Goal: Task Accomplishment & Management: Manage account settings

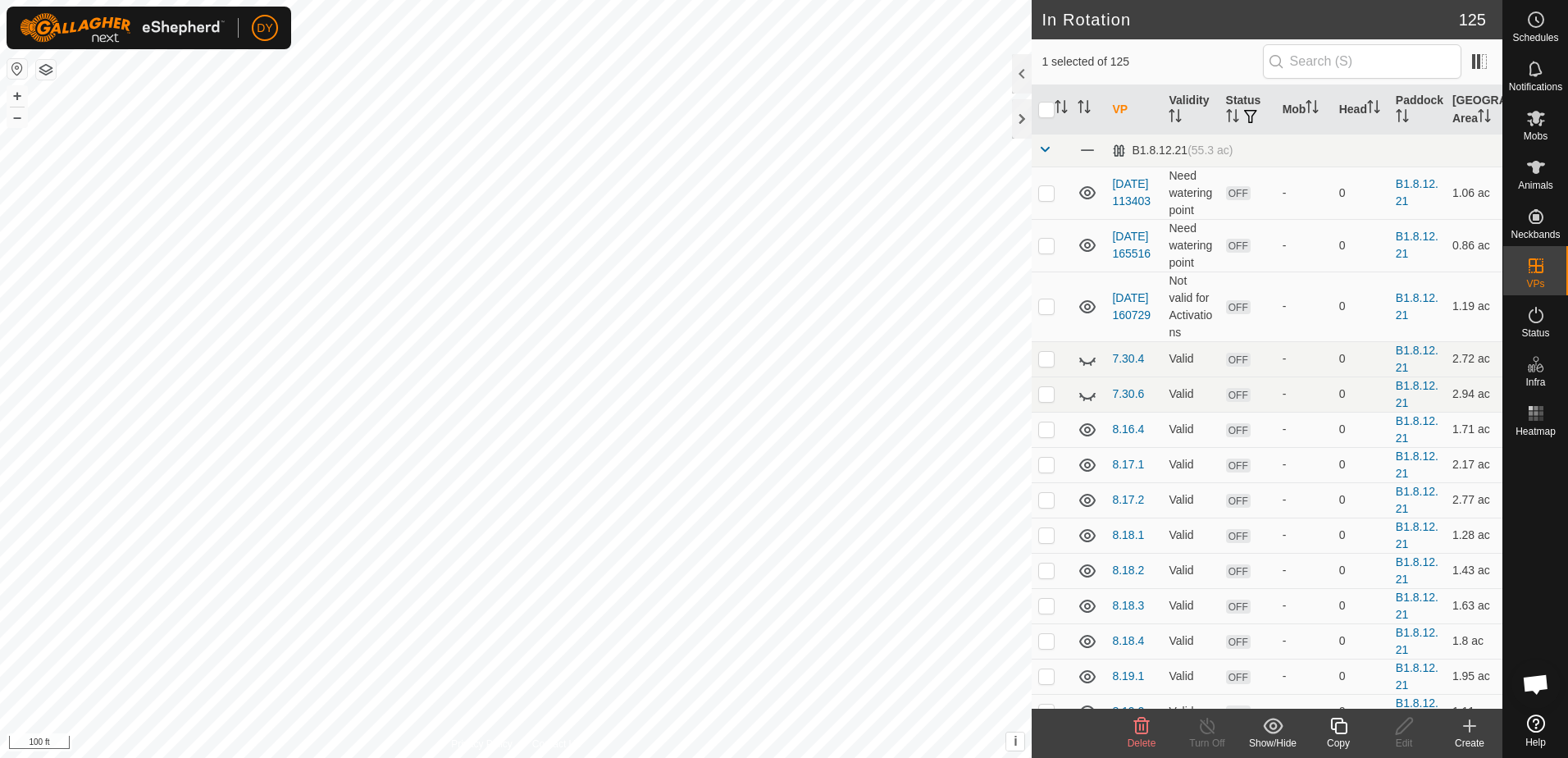
click at [1469, 731] on icon at bounding box center [1469, 727] width 0 height 12
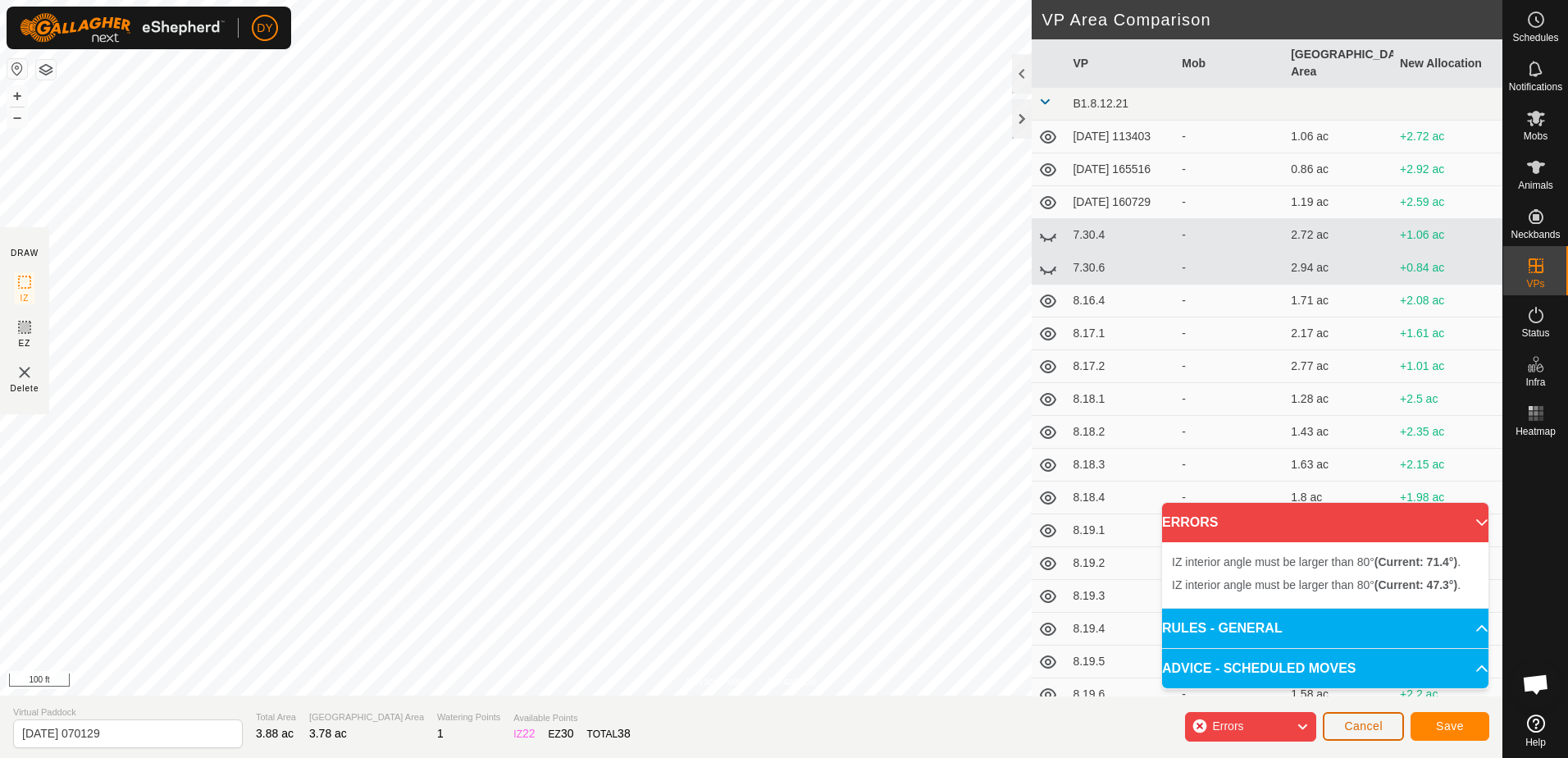
click at [1365, 722] on span "Cancel" at bounding box center [1364, 727] width 39 height 13
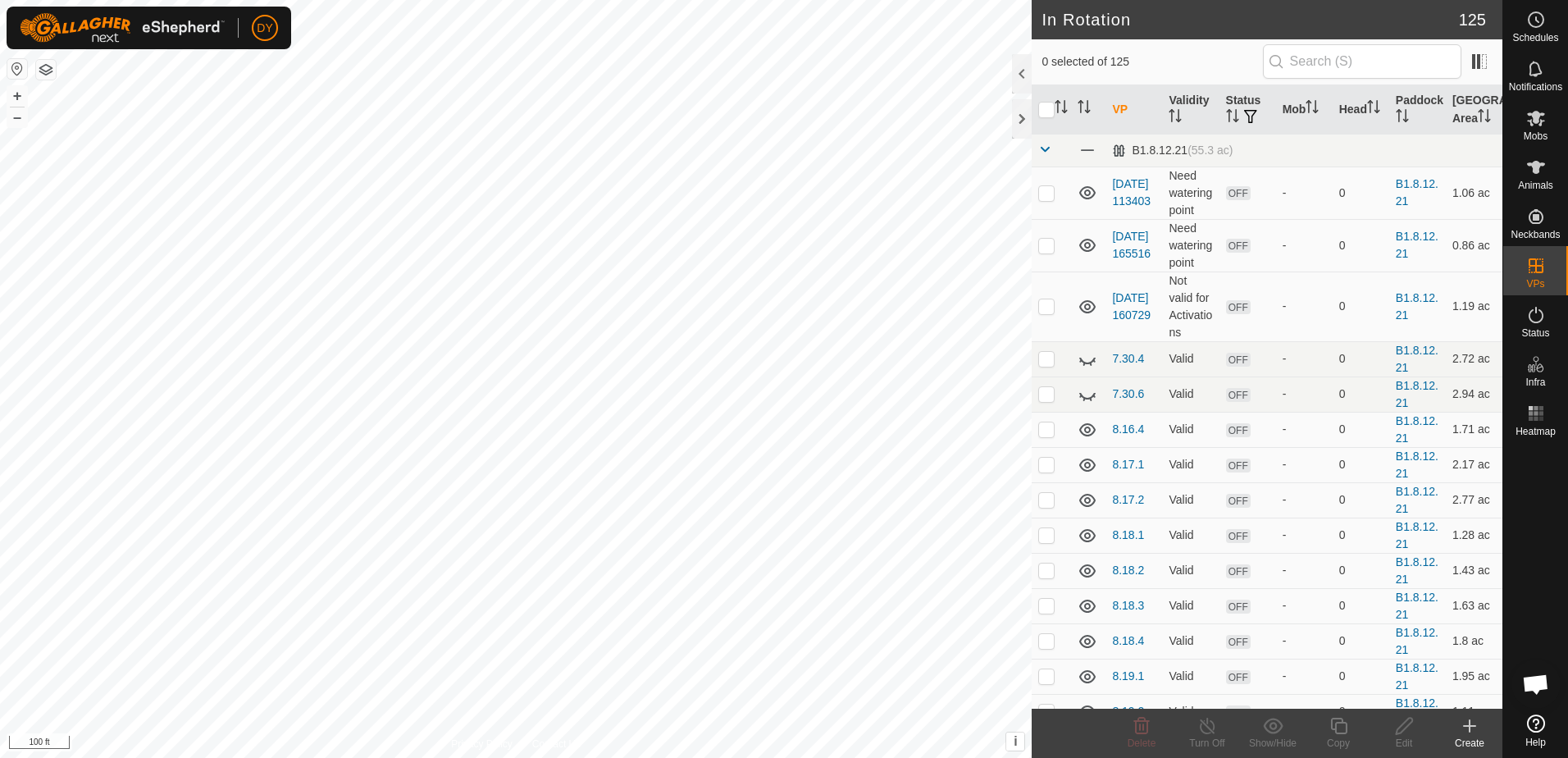
click at [1473, 727] on icon at bounding box center [1469, 727] width 12 height 0
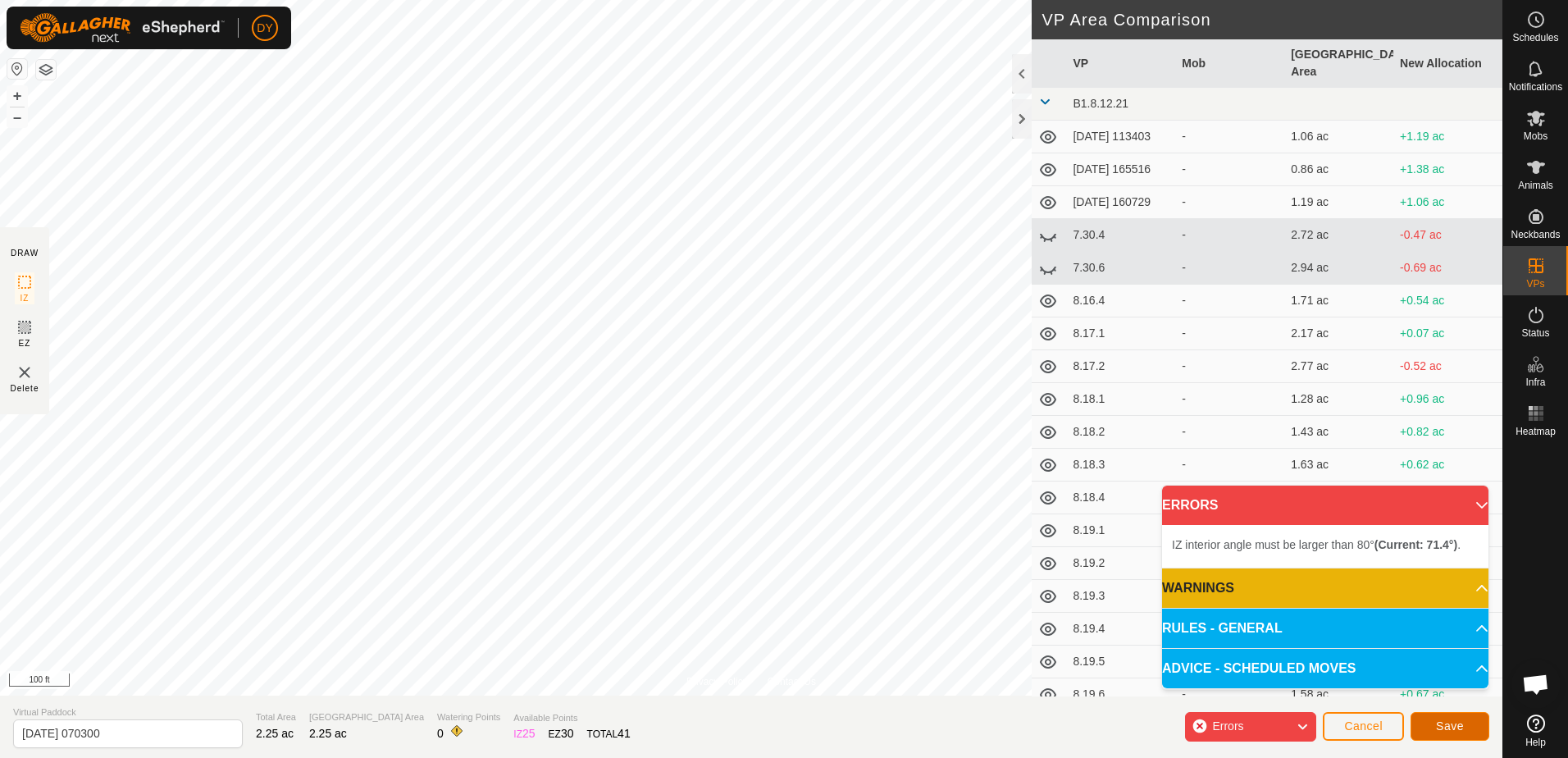
click at [1431, 728] on button "Save" at bounding box center [1450, 727] width 79 height 29
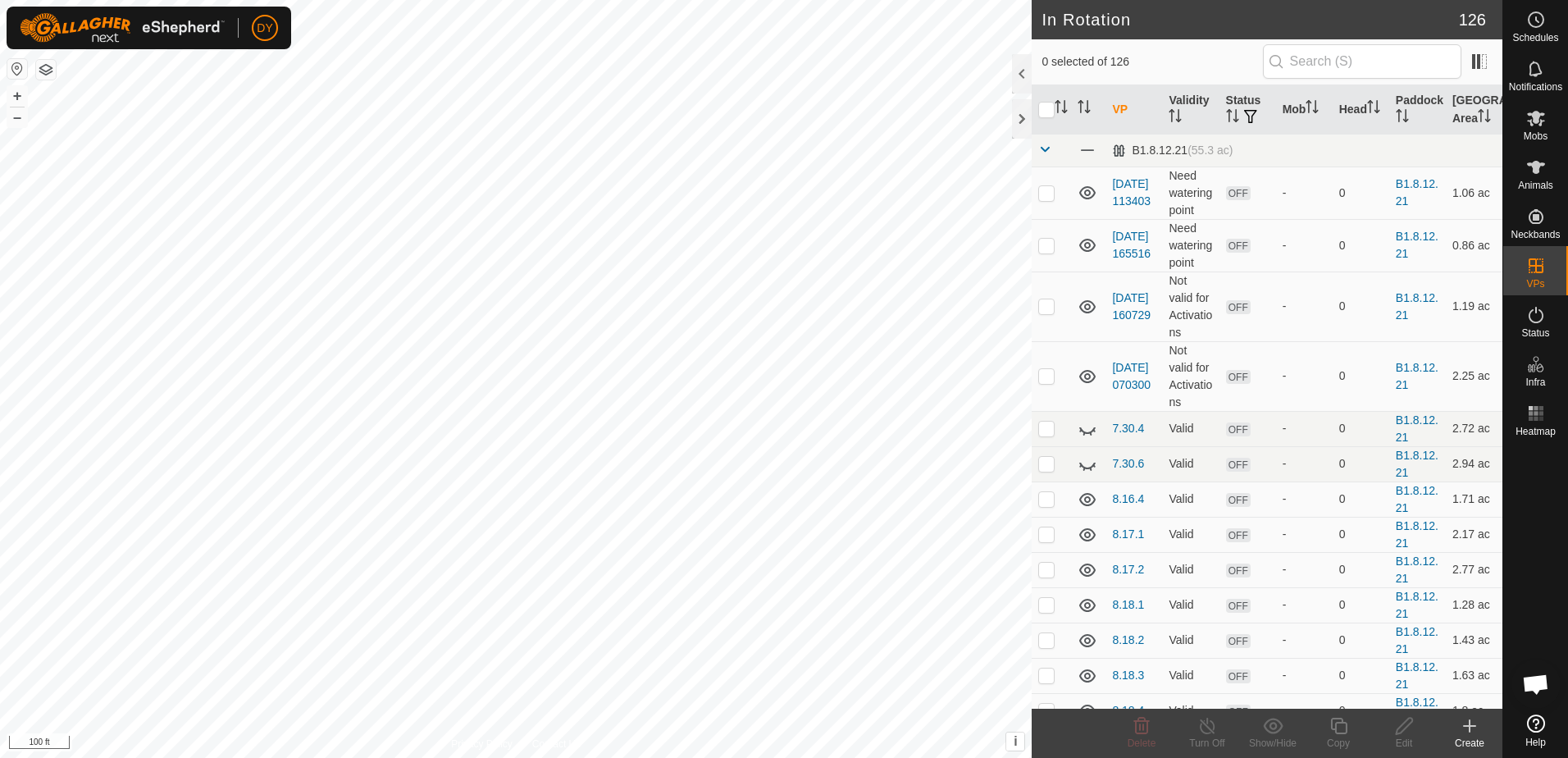
checkbox input "true"
click at [1340, 732] on icon at bounding box center [1339, 727] width 21 height 20
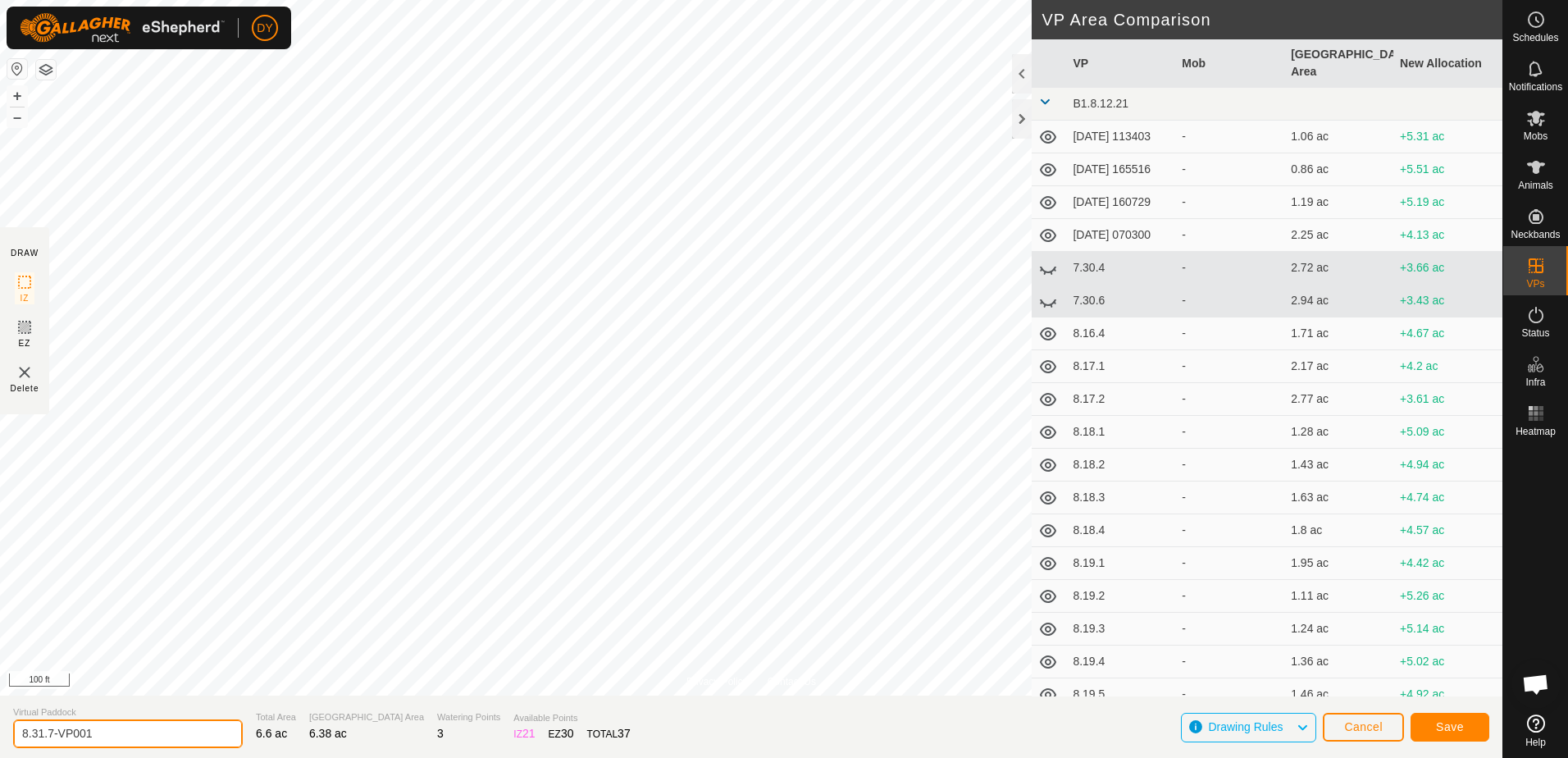
drag, startPoint x: 130, startPoint y: 736, endPoint x: 20, endPoint y: 739, distance: 110.0
click at [20, 739] on input "8.31.7-VP001" at bounding box center [127, 734] width 229 height 29
type input "9.1.1"
click at [1447, 726] on span "Save" at bounding box center [1450, 727] width 28 height 13
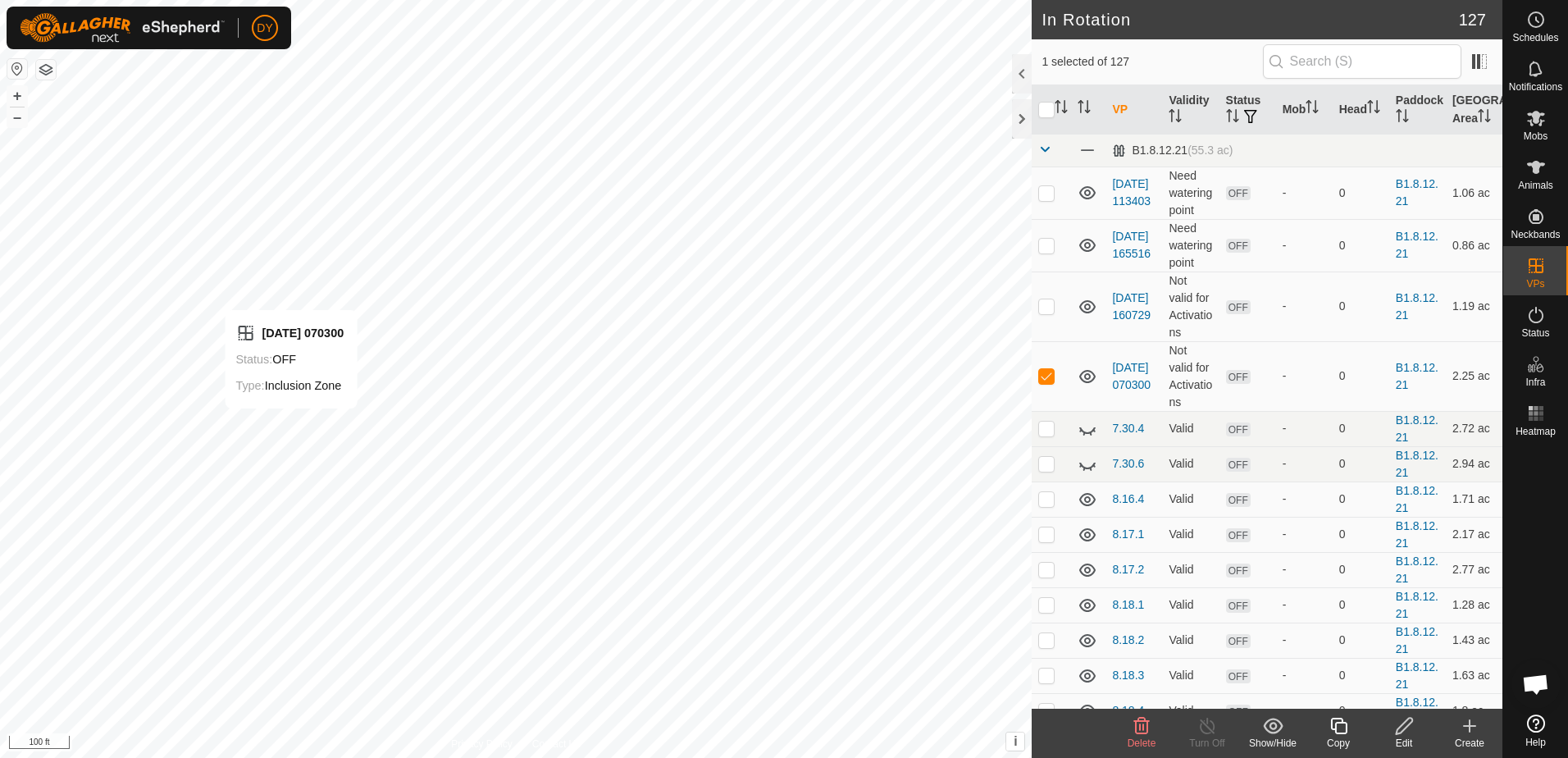
checkbox input "false"
checkbox input "true"
checkbox input "false"
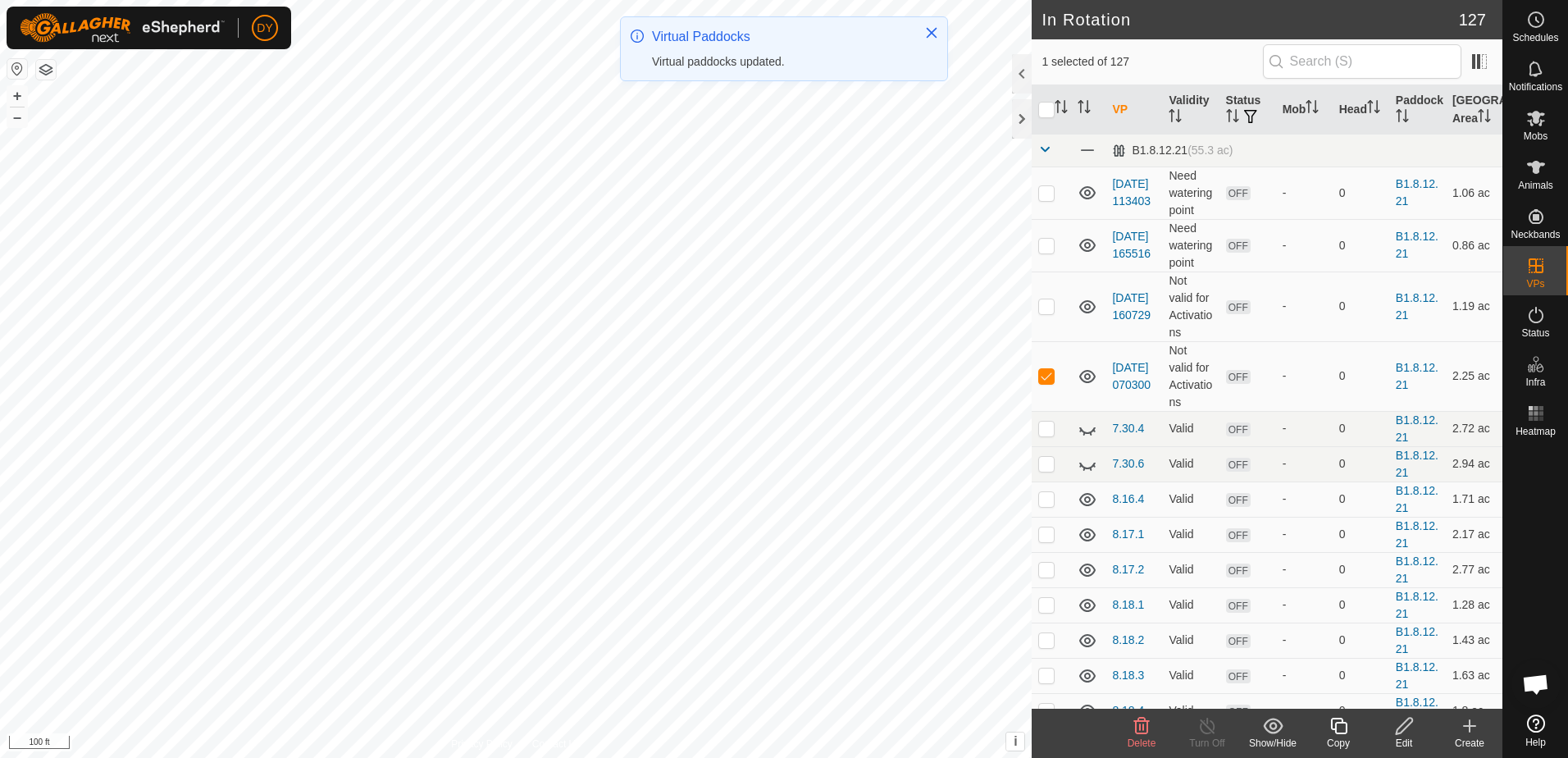
checkbox input "false"
checkbox input "true"
click at [1345, 731] on icon at bounding box center [1339, 727] width 21 height 20
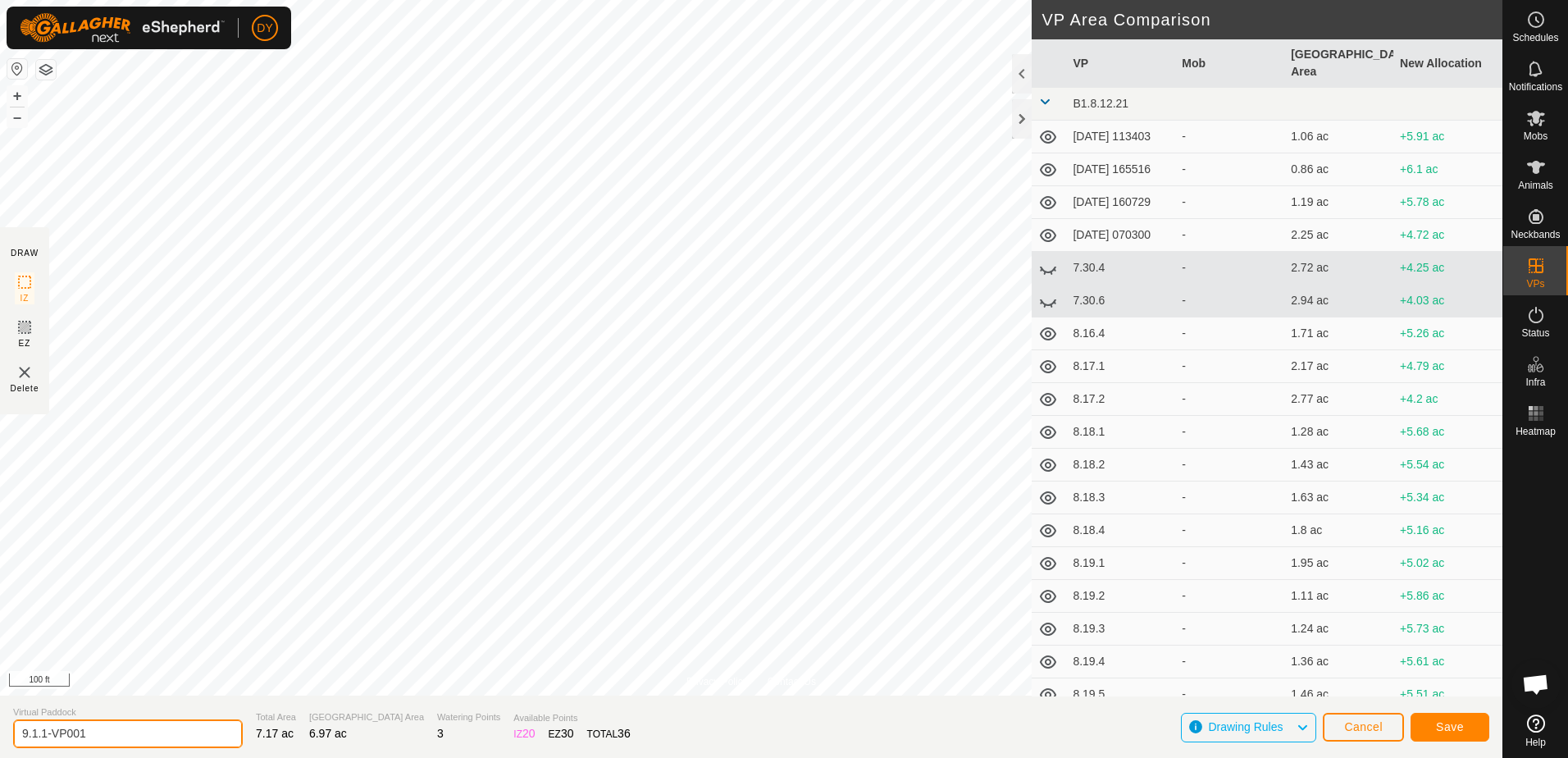
drag, startPoint x: 125, startPoint y: 729, endPoint x: 41, endPoint y: 732, distance: 84.1
click at [41, 732] on input "9.1.1-VP001" at bounding box center [127, 734] width 229 height 29
type input "9.1.2"
click at [1448, 724] on span "Save" at bounding box center [1450, 727] width 28 height 13
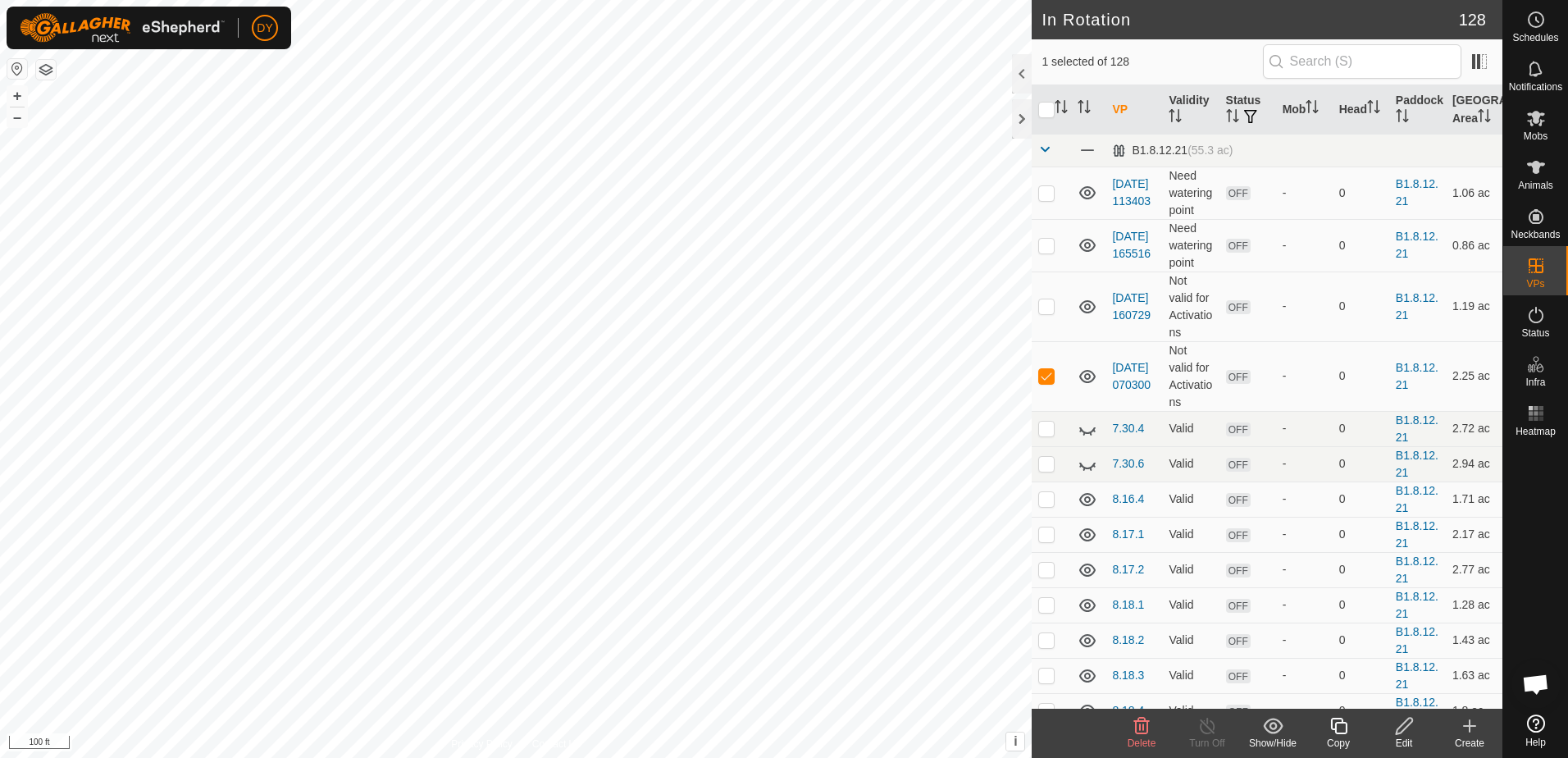
checkbox input "false"
checkbox input "true"
click at [1337, 724] on icon at bounding box center [1339, 727] width 17 height 17
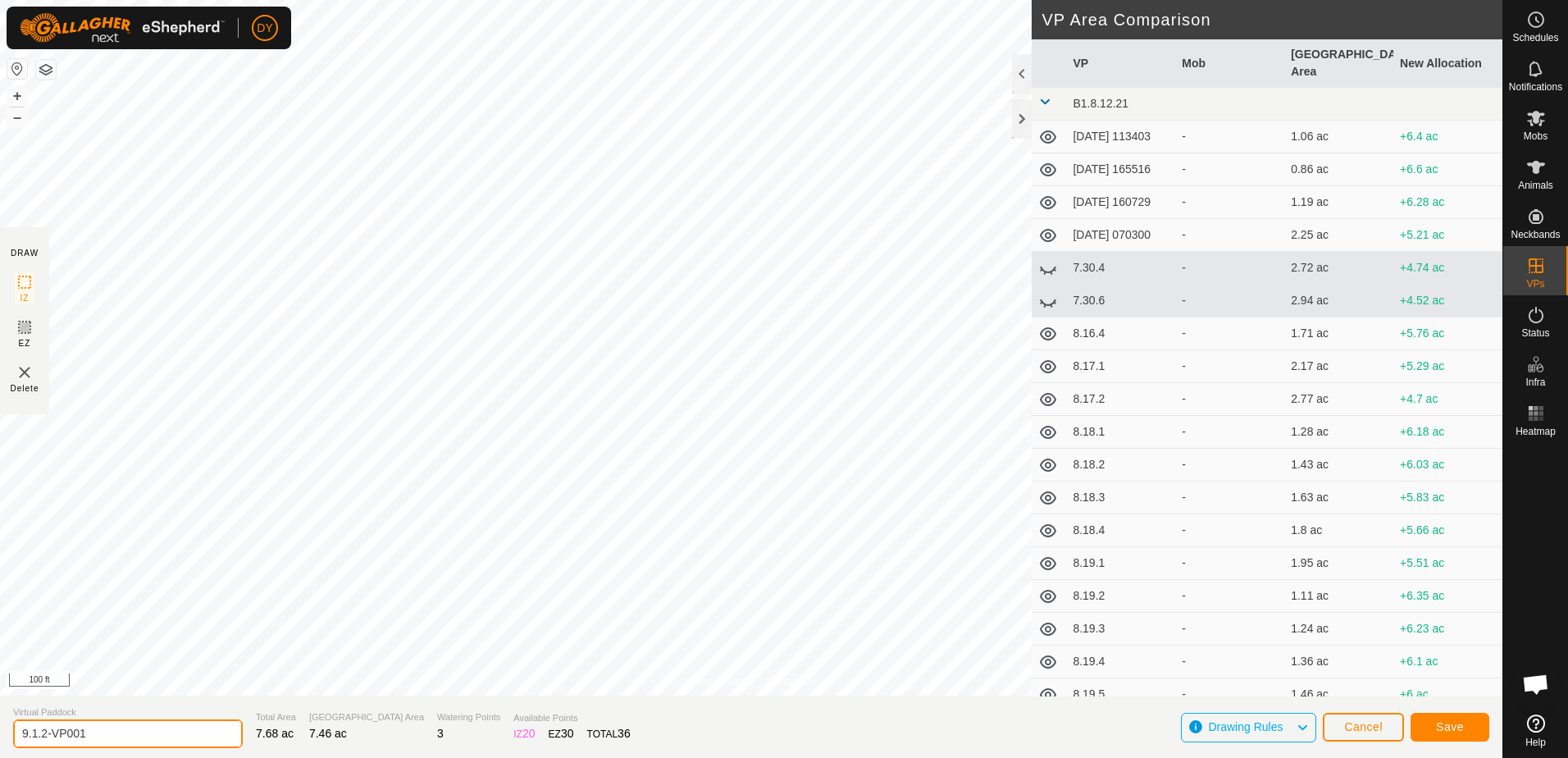
drag, startPoint x: 123, startPoint y: 730, endPoint x: 77, endPoint y: 733, distance: 46.1
click at [42, 735] on input "9.1.2-VP001" at bounding box center [127, 734] width 229 height 29
type input "9.1.3"
click at [1420, 728] on button "Save" at bounding box center [1450, 727] width 79 height 29
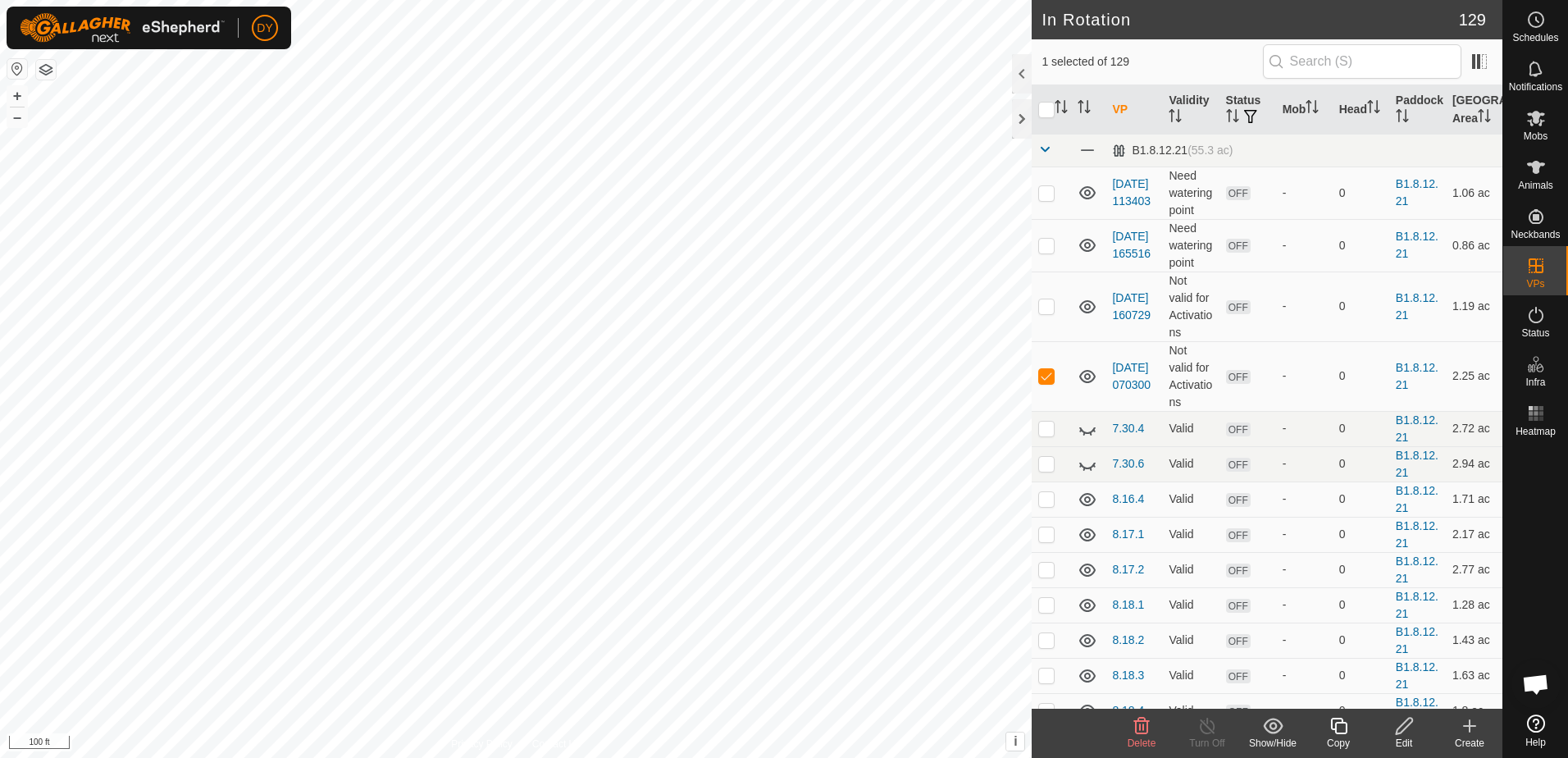
checkbox input "false"
checkbox input "true"
click at [1341, 729] on icon at bounding box center [1339, 727] width 21 height 20
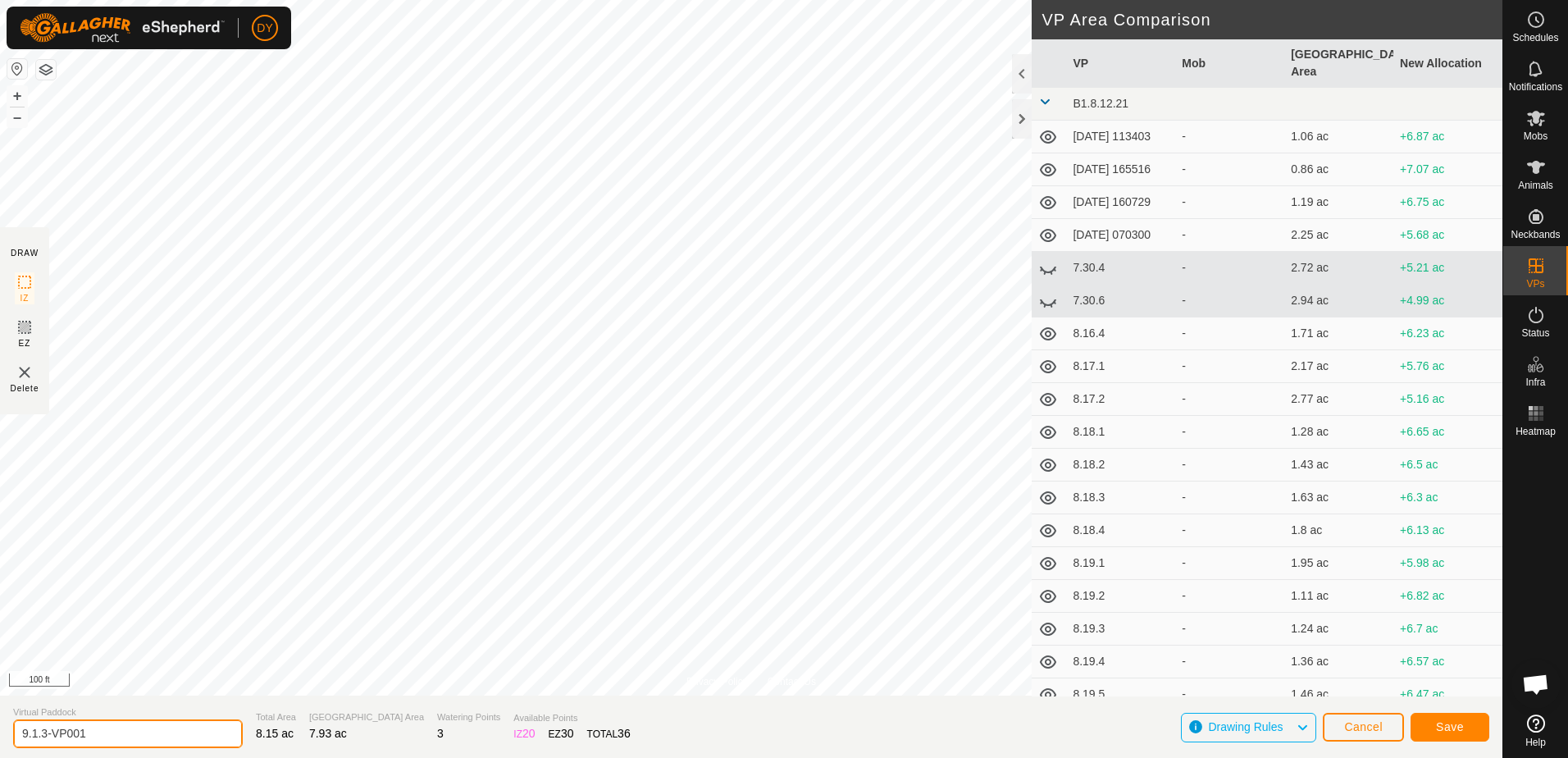
drag, startPoint x: 125, startPoint y: 730, endPoint x: 44, endPoint y: 731, distance: 81.0
click at [44, 731] on input "9.1.3-VP001" at bounding box center [127, 734] width 229 height 29
type input "9.1.4"
click at [1443, 729] on span "Save" at bounding box center [1450, 727] width 28 height 13
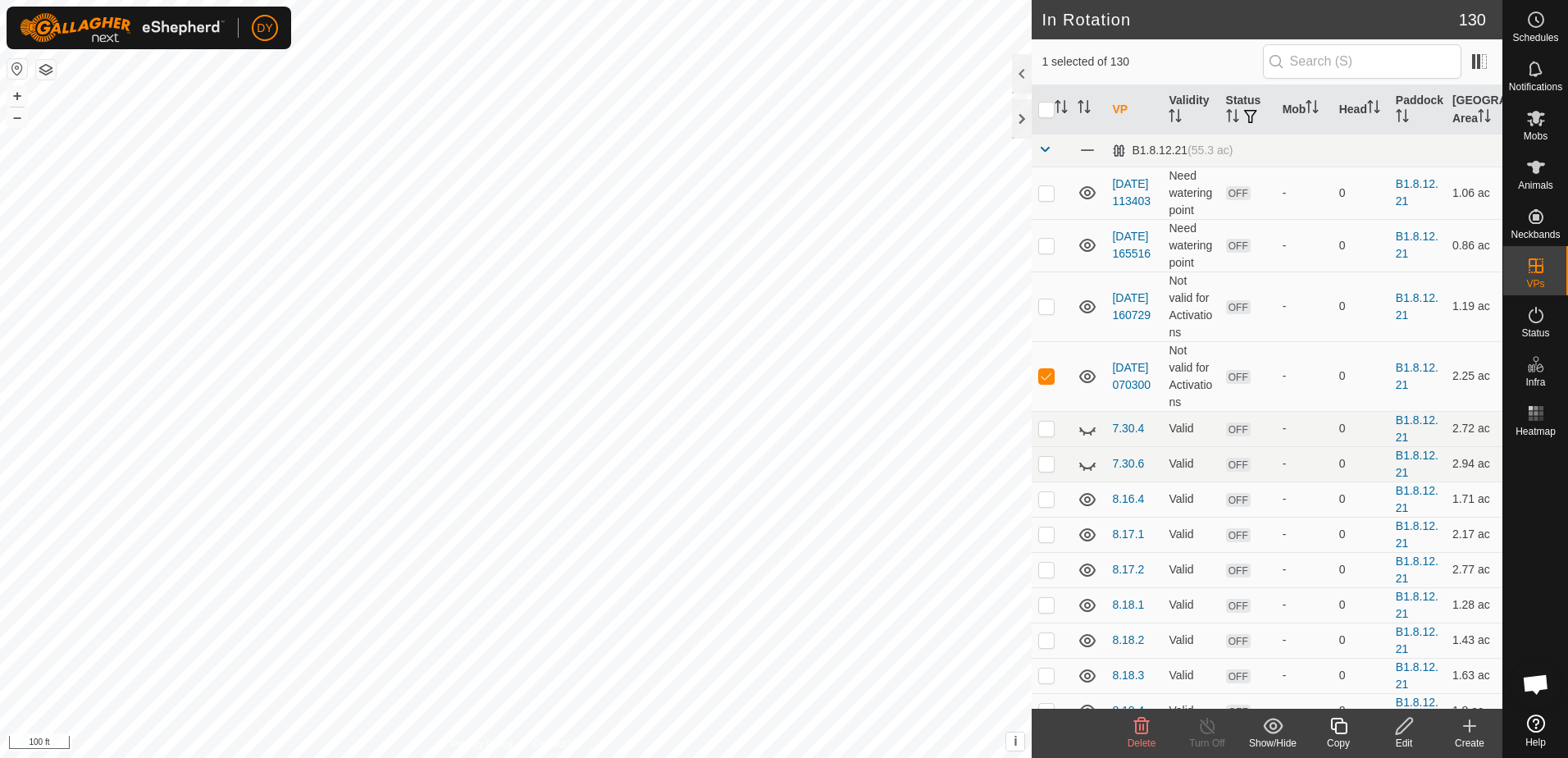
checkbox input "false"
checkbox input "true"
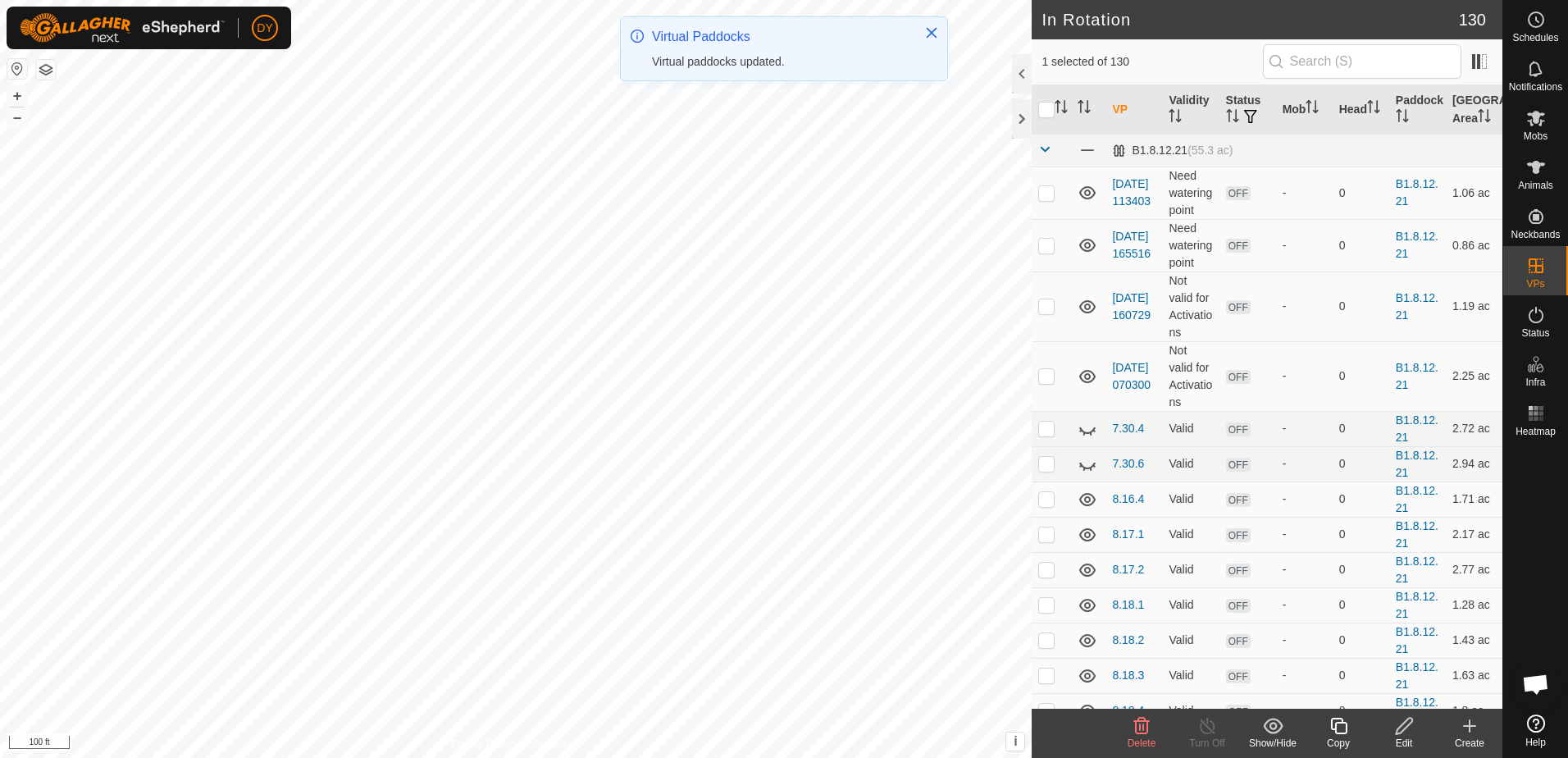
click at [1334, 727] on icon at bounding box center [1339, 727] width 21 height 20
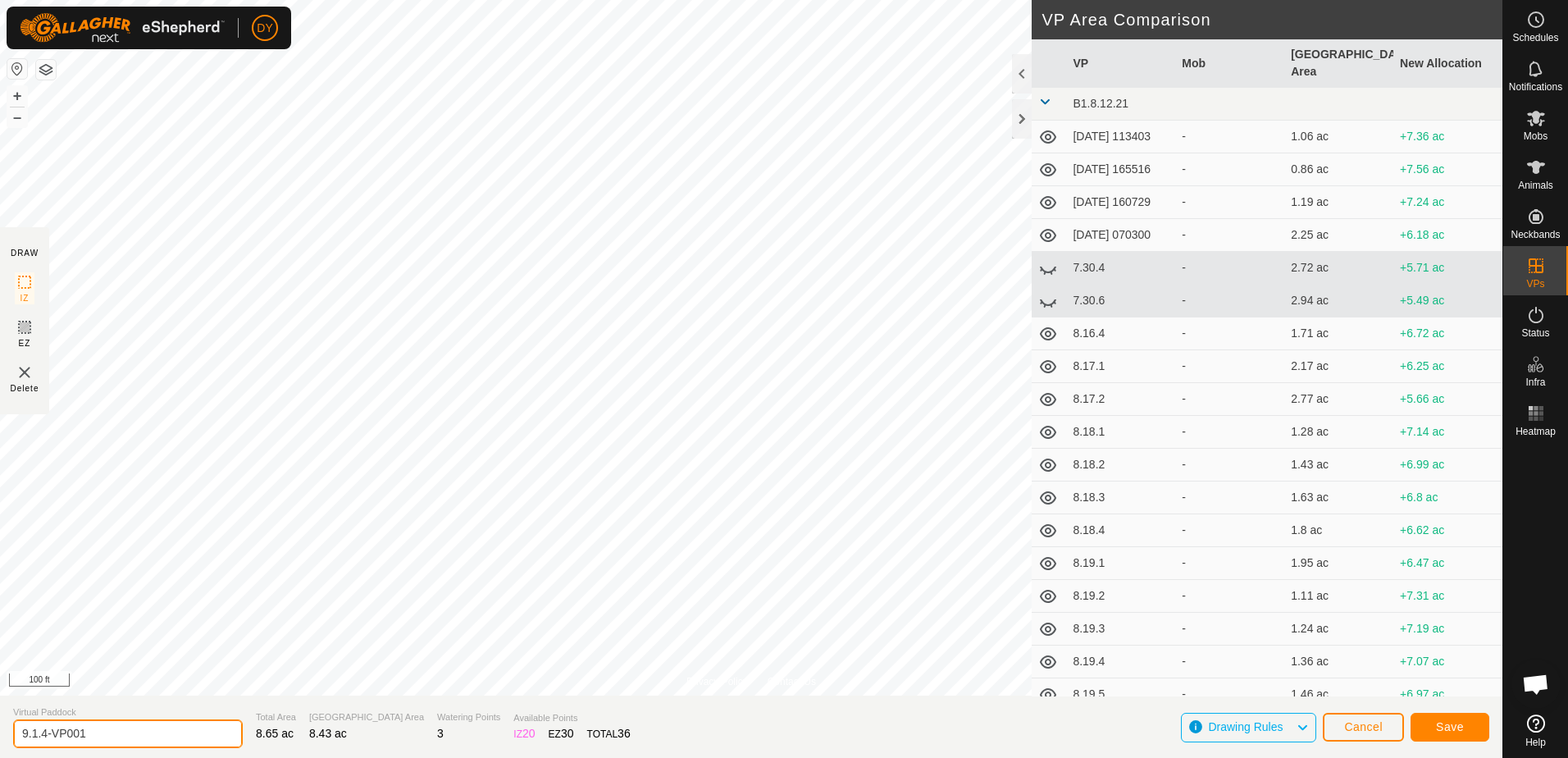
drag, startPoint x: 141, startPoint y: 735, endPoint x: 44, endPoint y: 728, distance: 97.3
click at [44, 728] on input "9.1.4-VP001" at bounding box center [127, 734] width 229 height 29
type input "9.1.5"
click at [1438, 725] on span "Save" at bounding box center [1450, 727] width 28 height 13
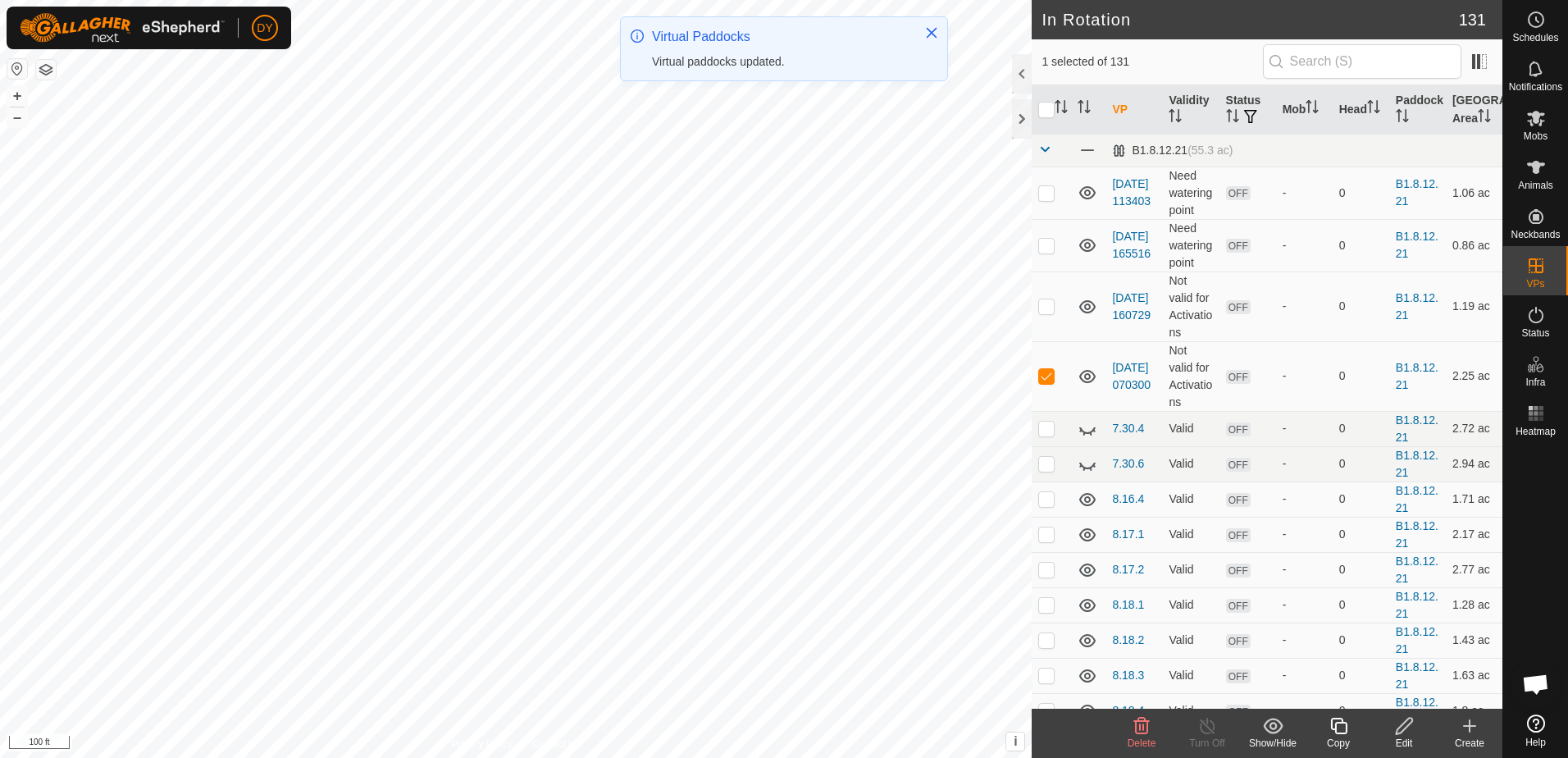
click at [1134, 730] on icon at bounding box center [1142, 727] width 20 height 20
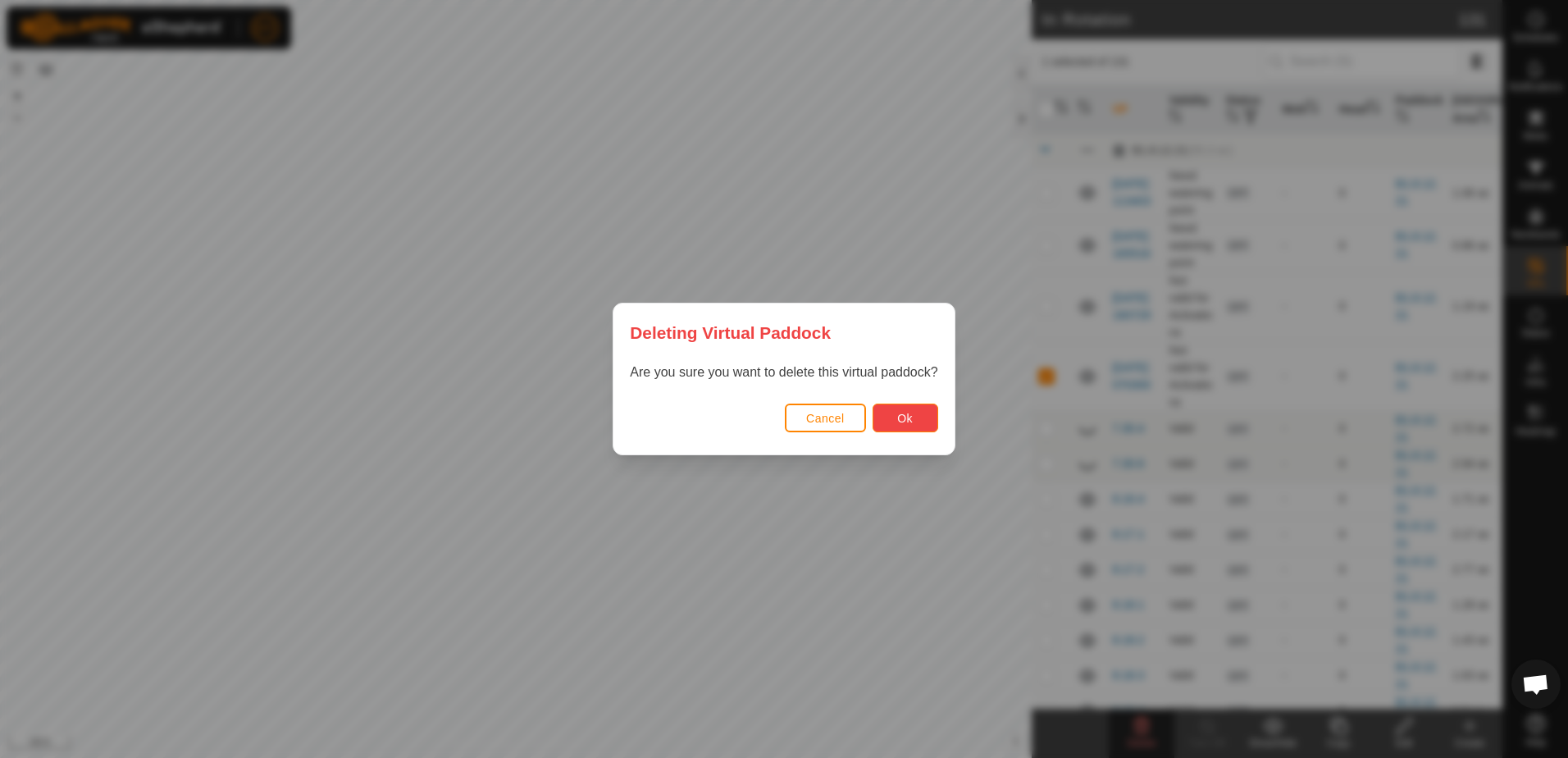
click at [919, 425] on button "Ok" at bounding box center [905, 418] width 65 height 29
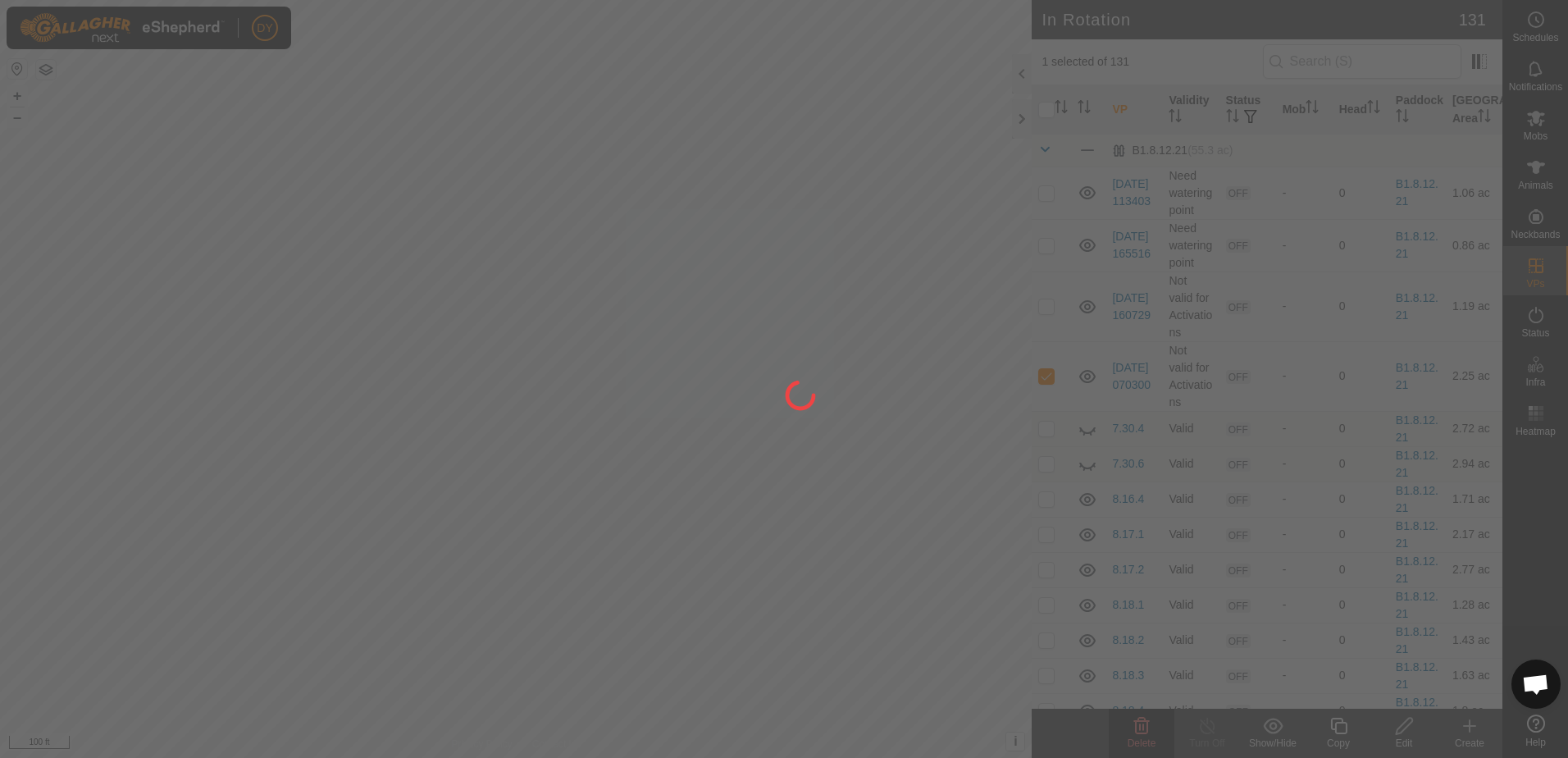
checkbox input "false"
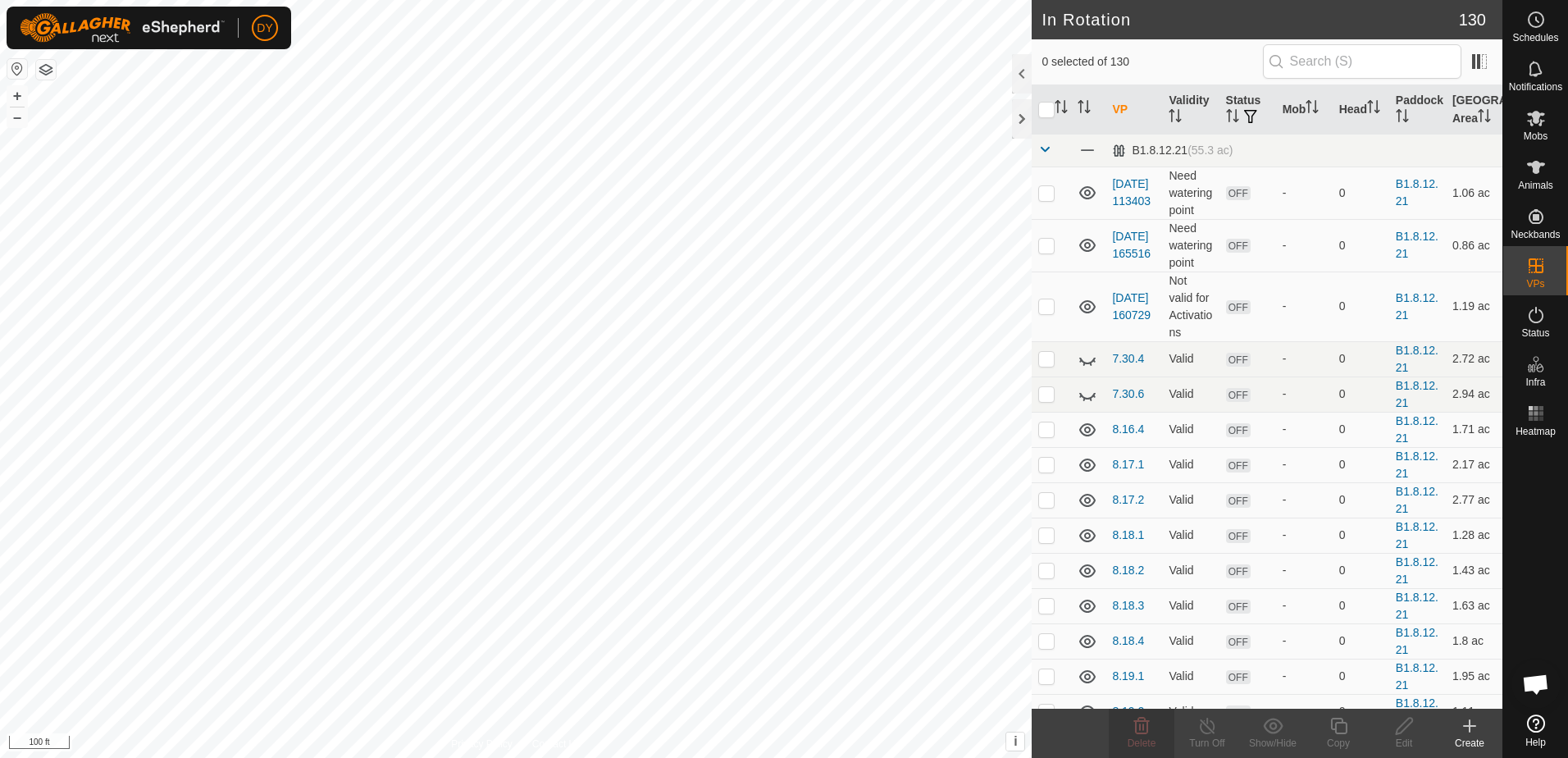
checkbox input "true"
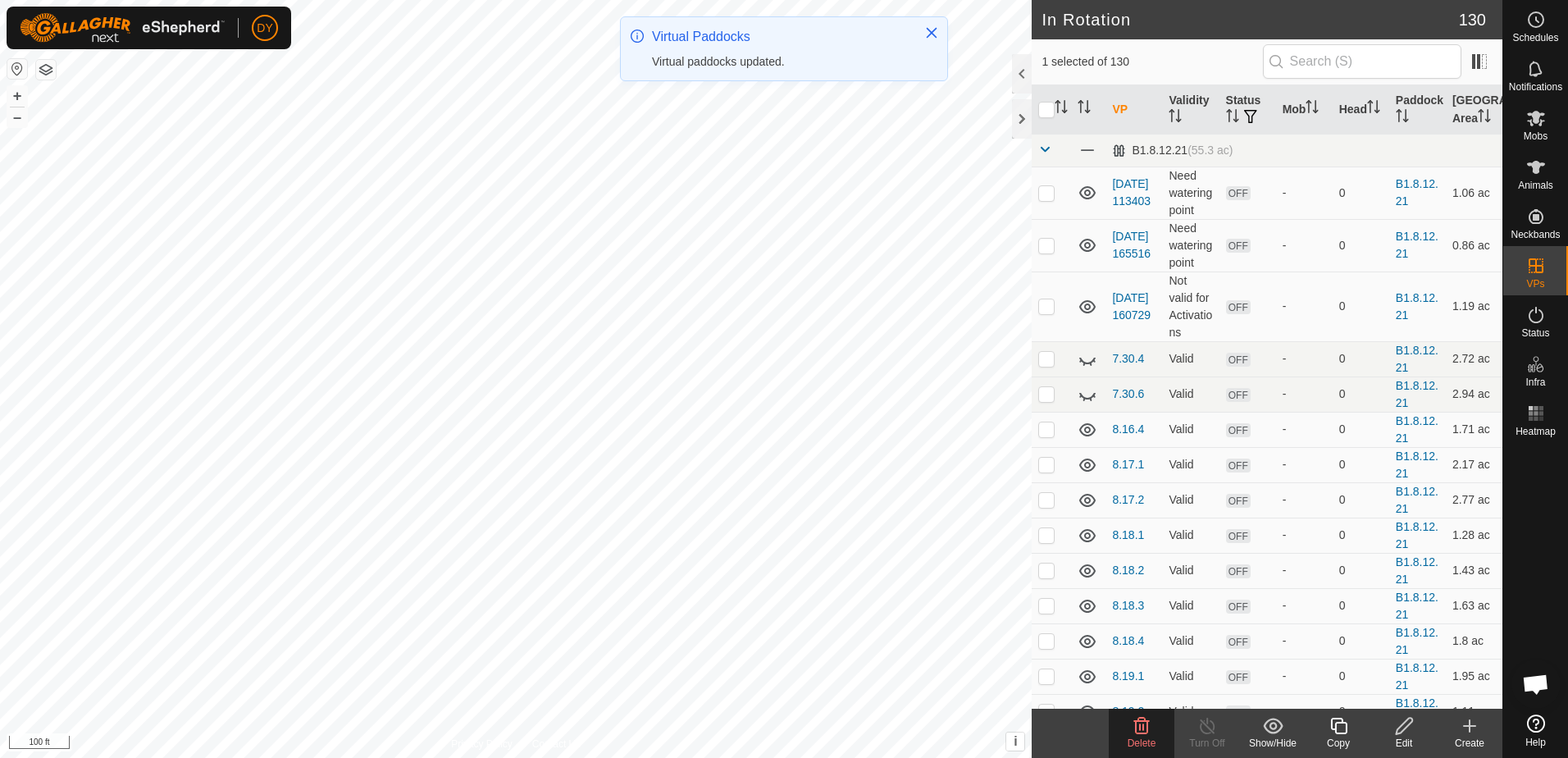
click at [1341, 733] on icon at bounding box center [1339, 727] width 17 height 17
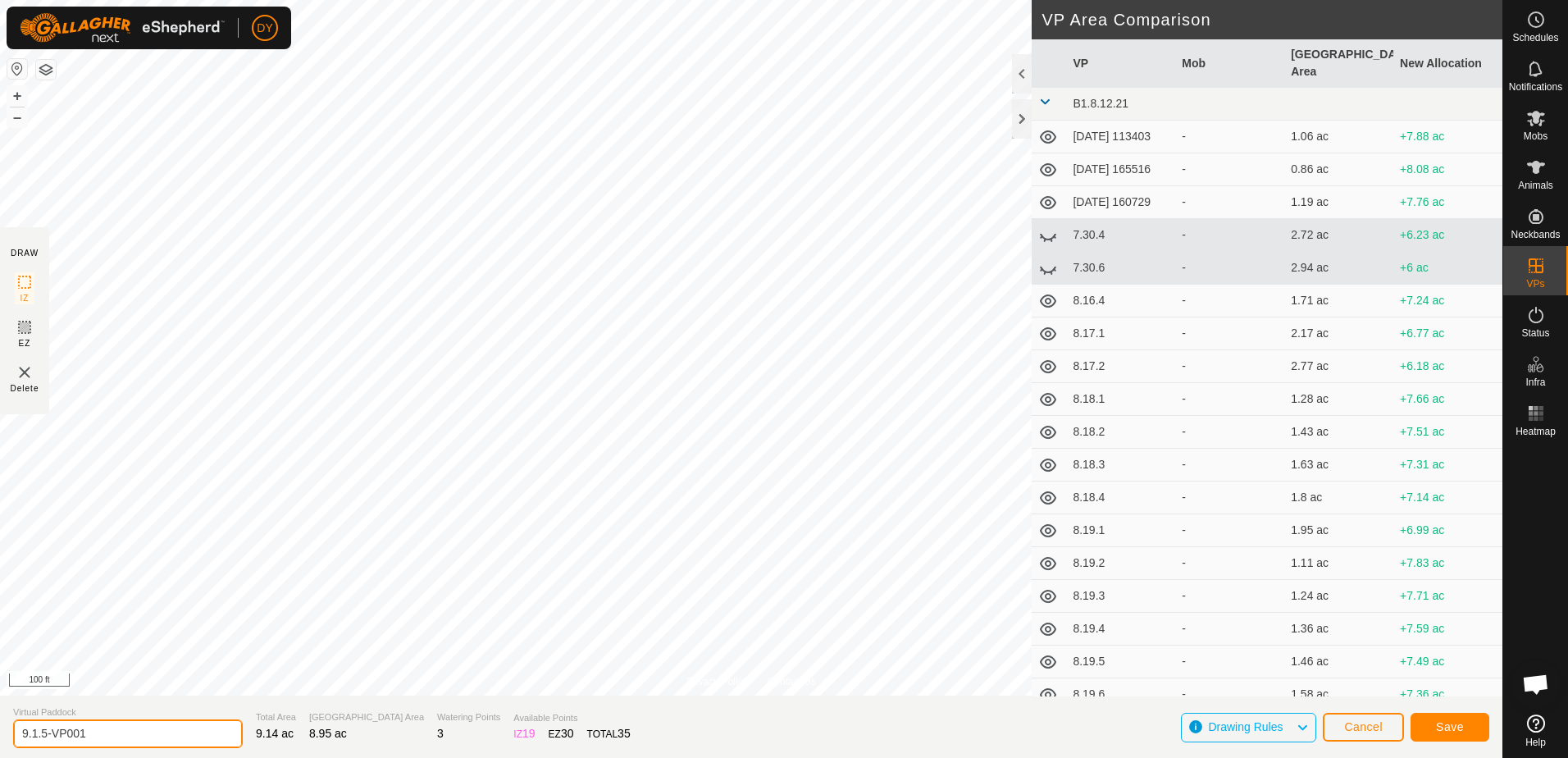
drag, startPoint x: 105, startPoint y: 734, endPoint x: 43, endPoint y: 736, distance: 62.0
click at [43, 736] on input "9.1.5-VP001" at bounding box center [127, 734] width 229 height 29
type input "9.1.6"
click at [1480, 726] on button "Save" at bounding box center [1450, 727] width 79 height 29
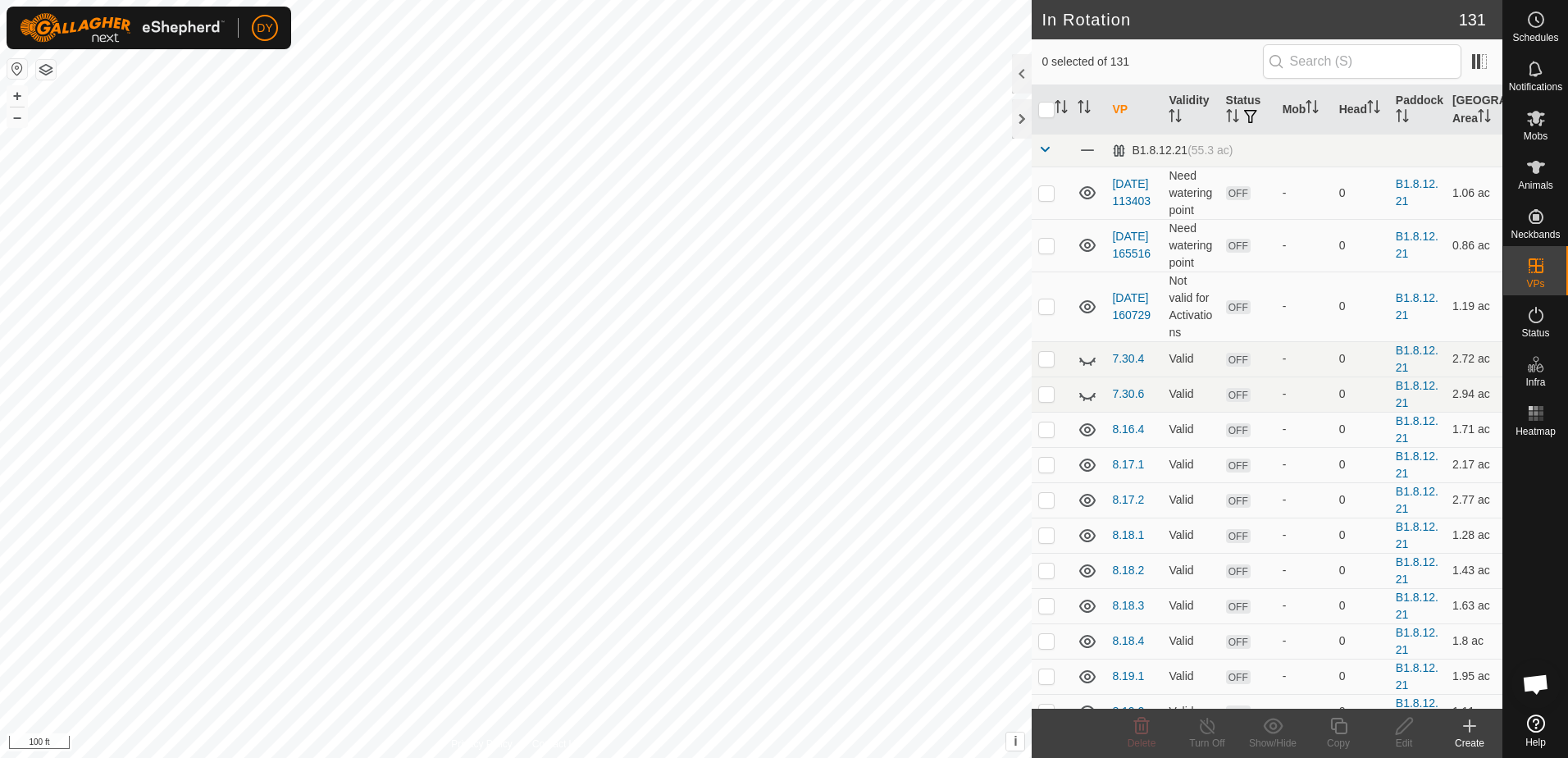
checkbox input "true"
click at [1340, 727] on icon at bounding box center [1339, 727] width 21 height 20
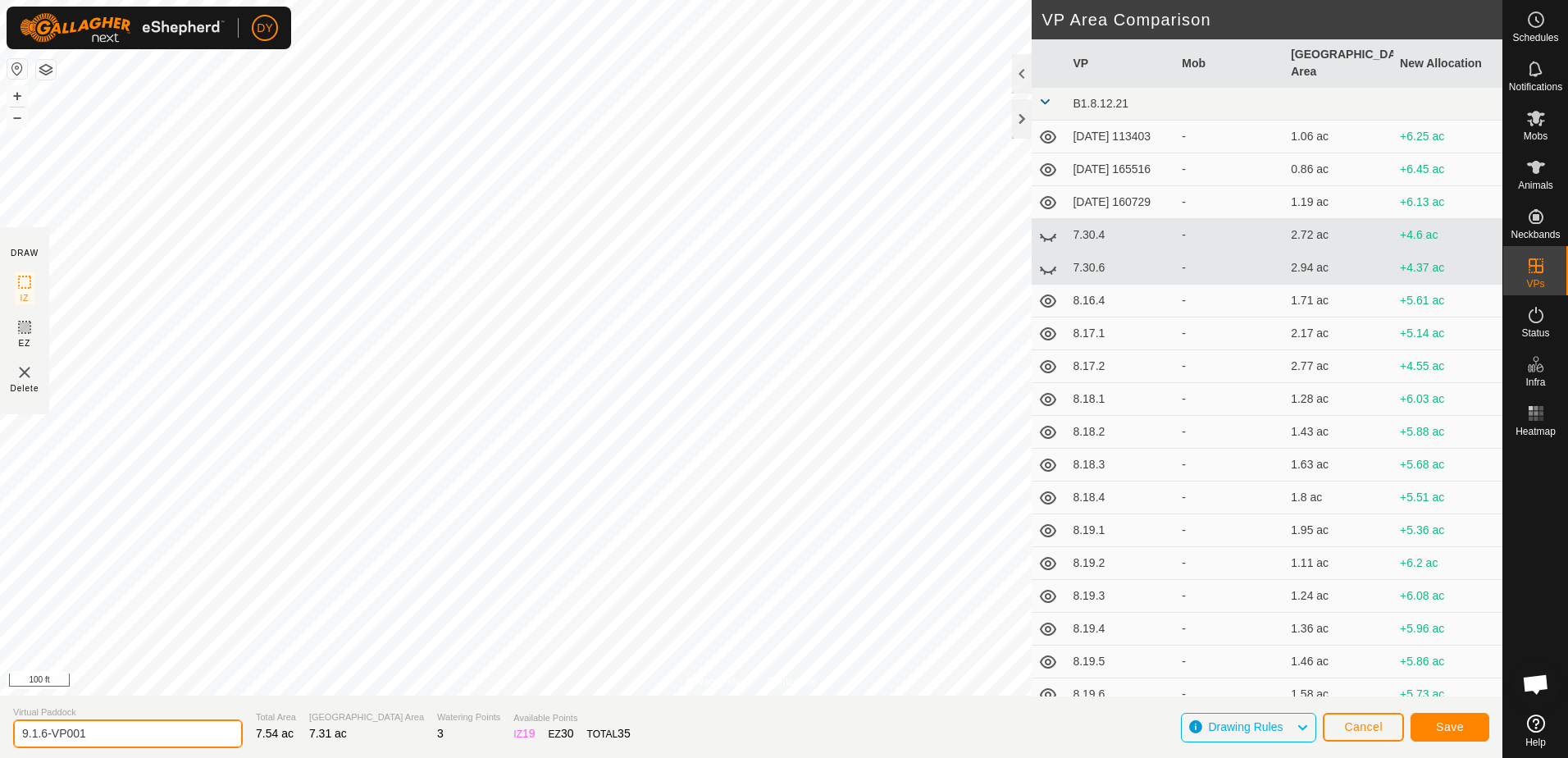
drag, startPoint x: 104, startPoint y: 733, endPoint x: 42, endPoint y: 739, distance: 62.3
click at [42, 739] on input "9.1.6-VP001" at bounding box center [127, 734] width 229 height 29
type input "9.1.7"
click at [1460, 734] on span "Save" at bounding box center [1450, 727] width 28 height 13
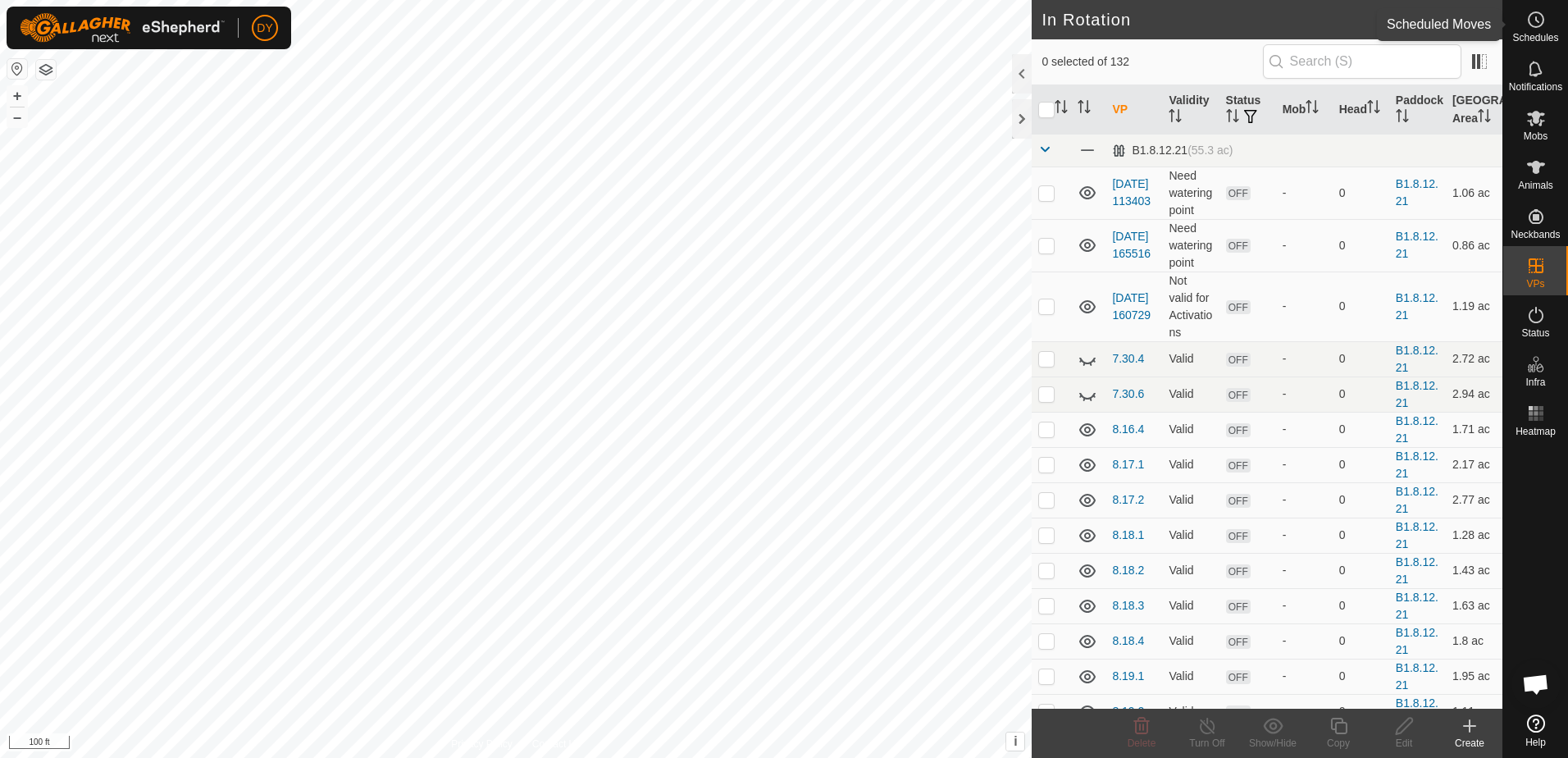
click at [1537, 19] on icon at bounding box center [1536, 20] width 20 height 20
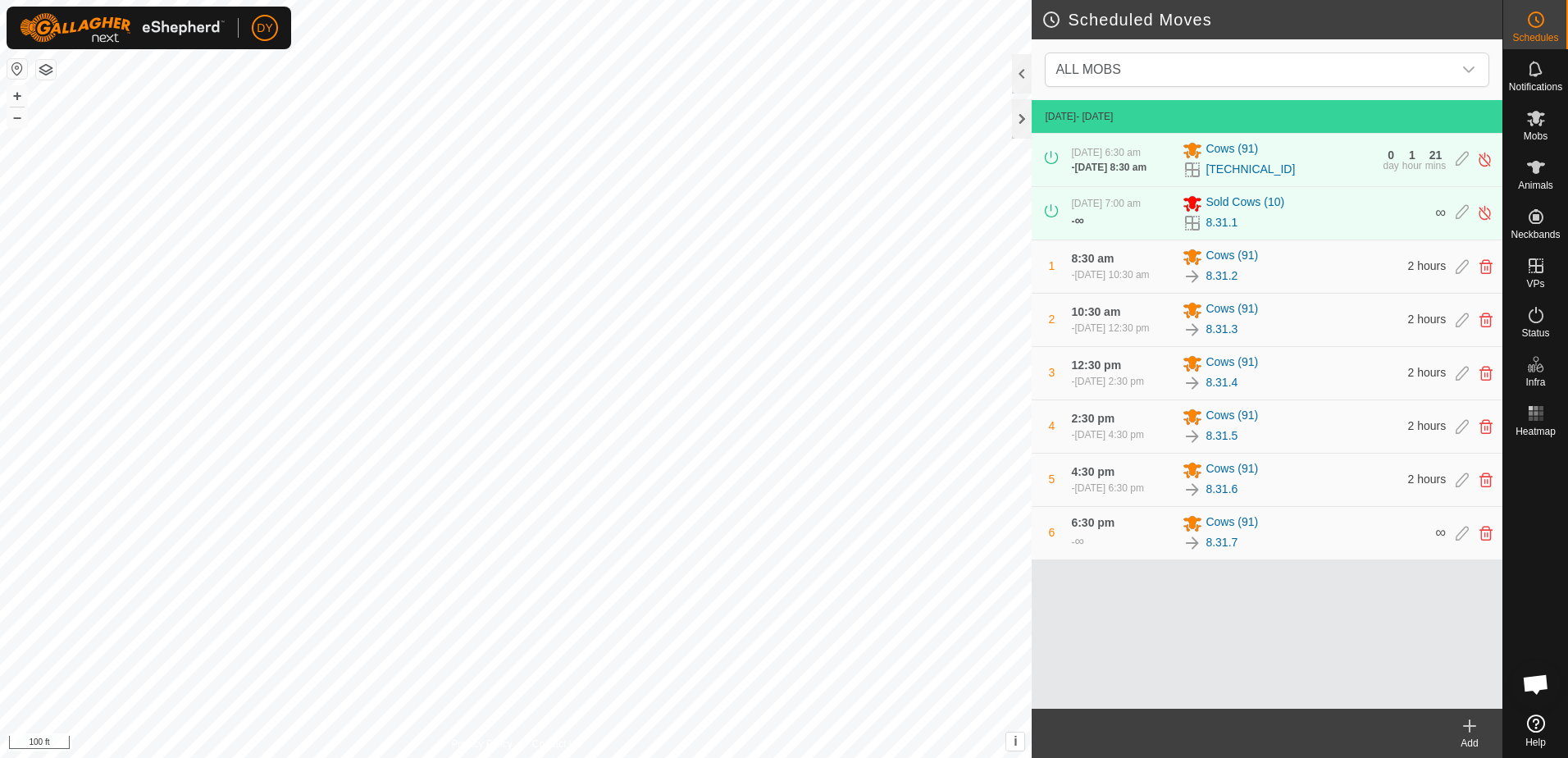
click at [1472, 727] on icon at bounding box center [1469, 727] width 12 height 0
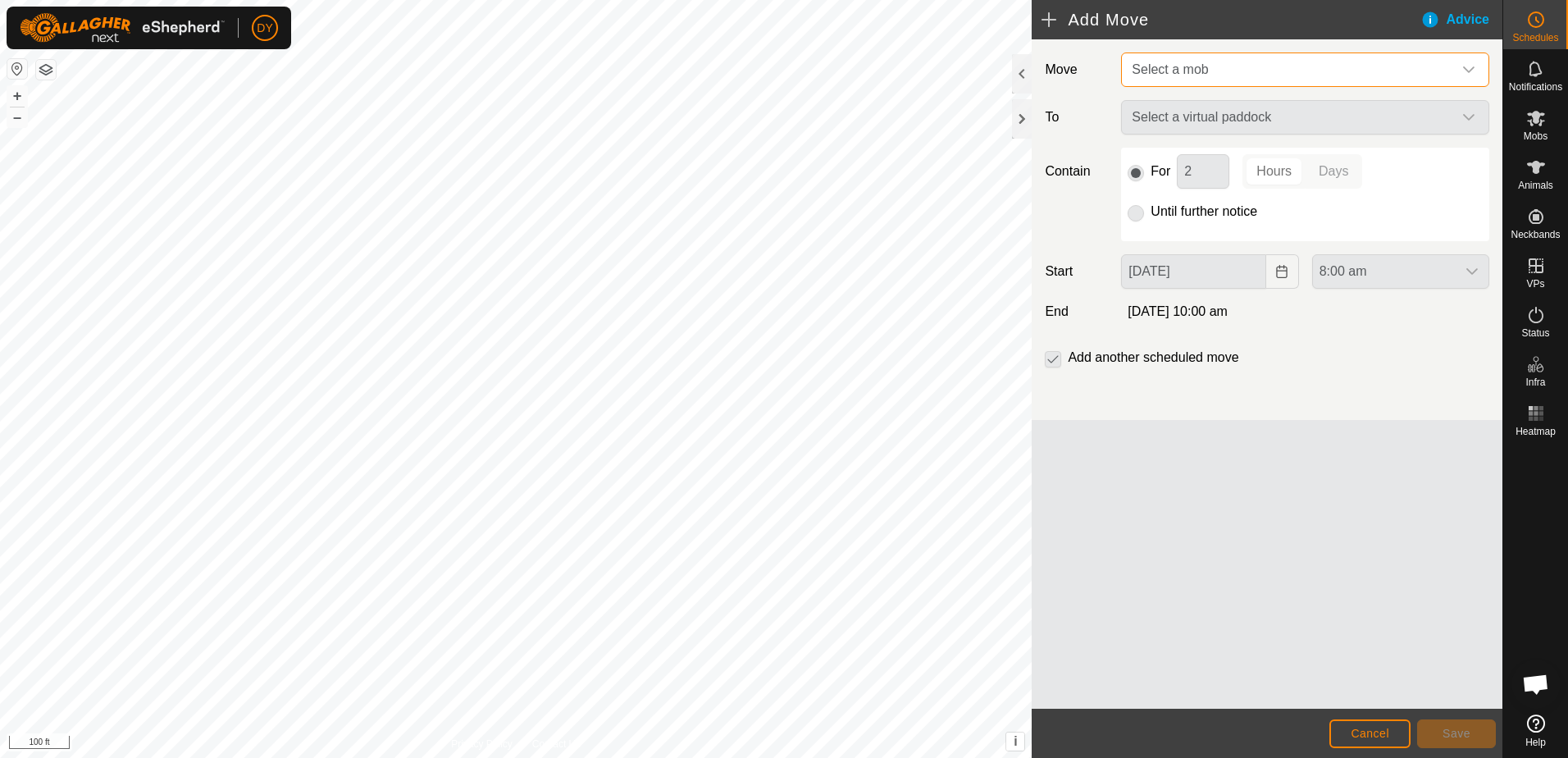
click at [1238, 63] on span "Select a mob" at bounding box center [1288, 70] width 327 height 33
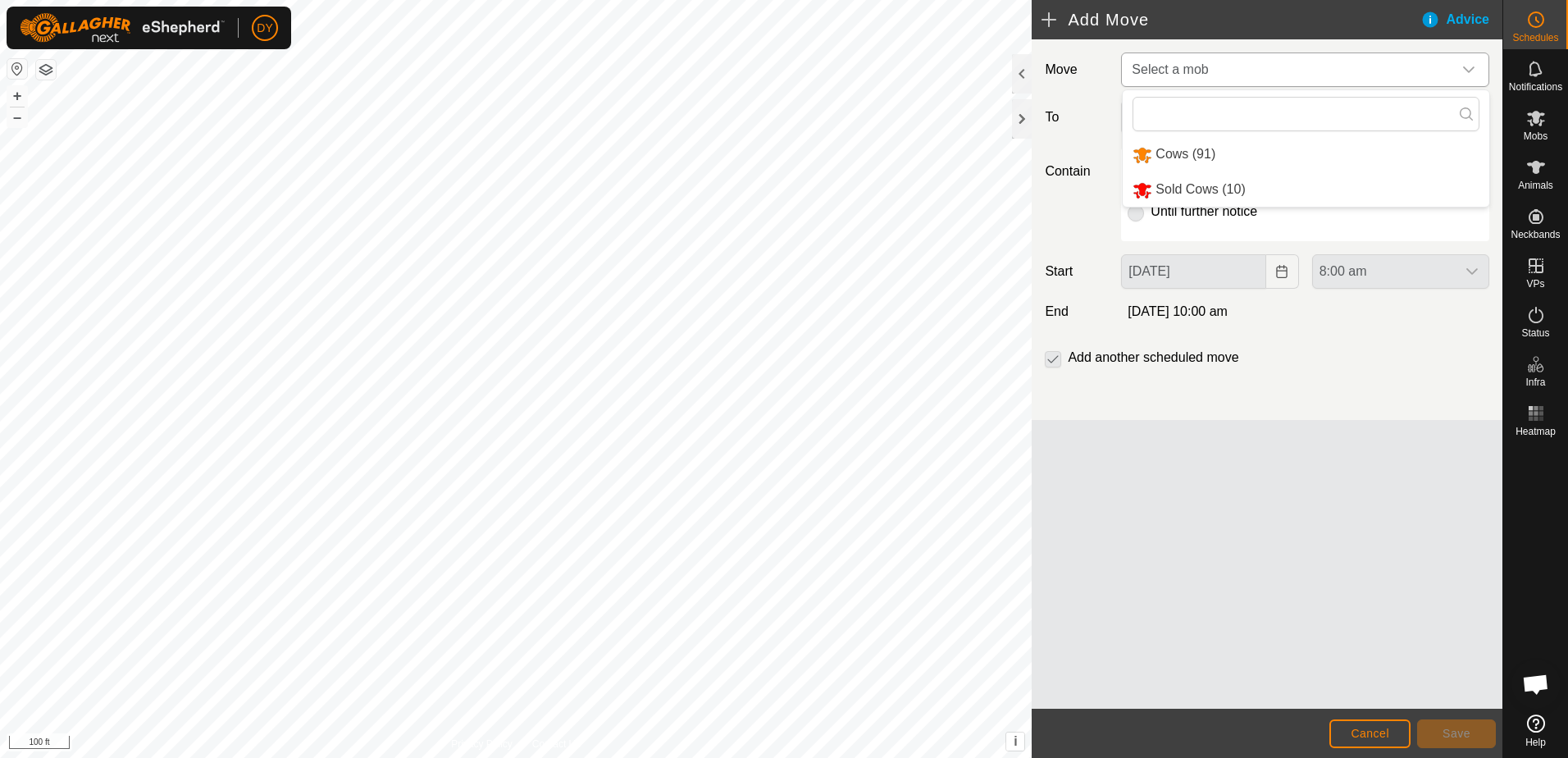
click at [1184, 154] on li "Cows (91)" at bounding box center [1306, 154] width 367 height 34
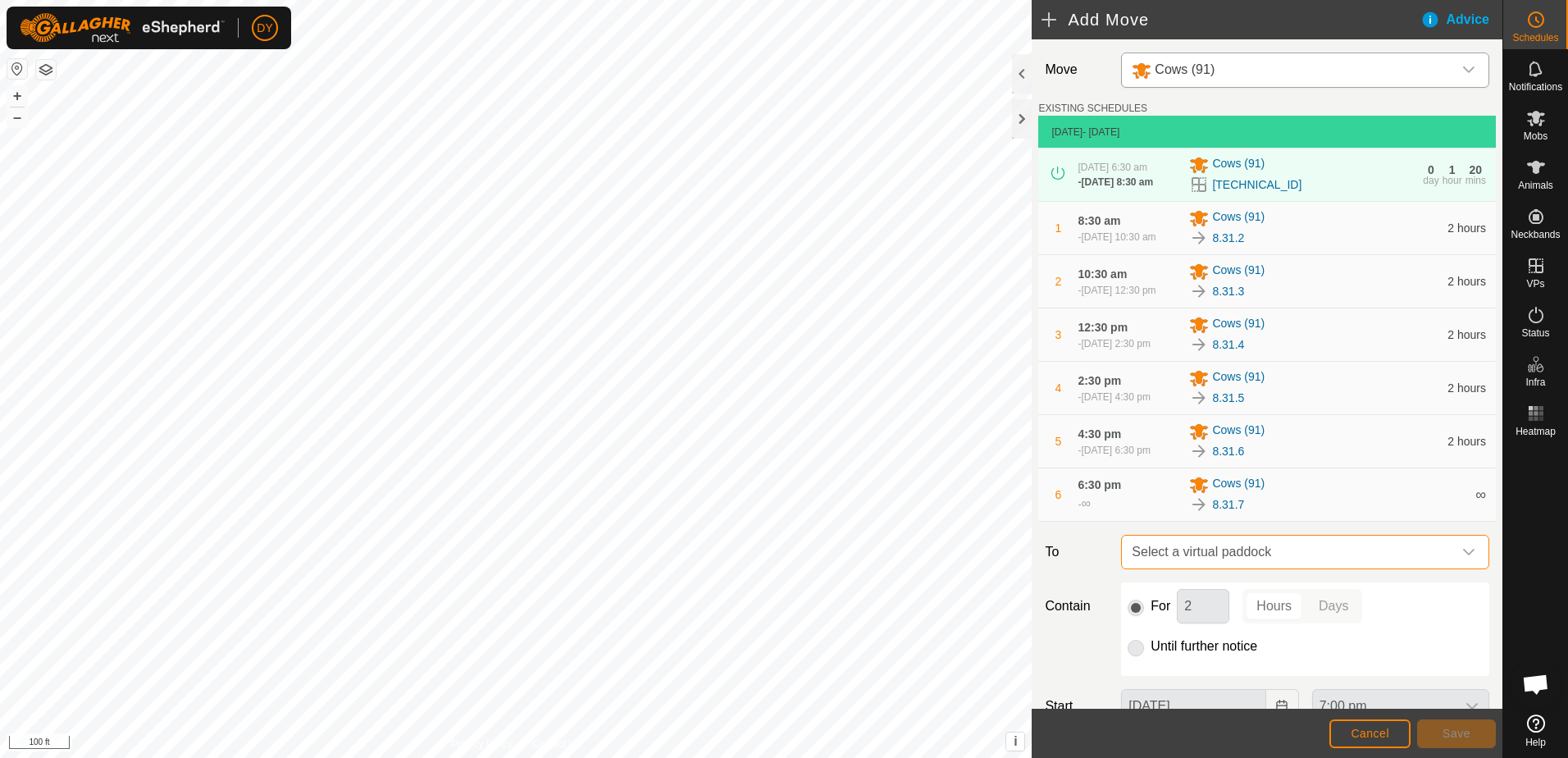
click at [1165, 567] on span "Select a virtual paddock" at bounding box center [1288, 553] width 327 height 33
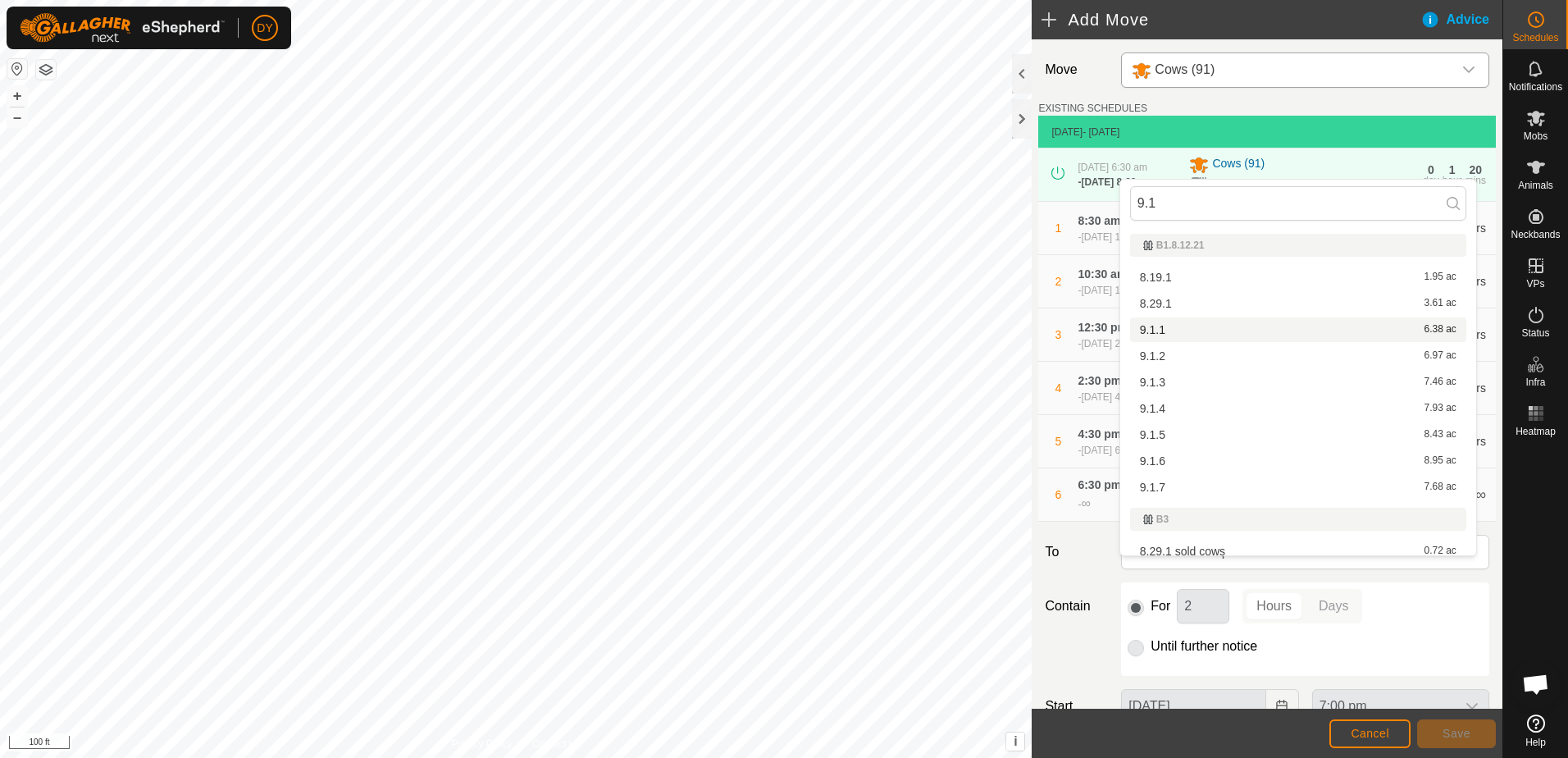
type input "9.1"
click at [1168, 326] on li "9.1.1 6.38 ac" at bounding box center [1298, 330] width 336 height 25
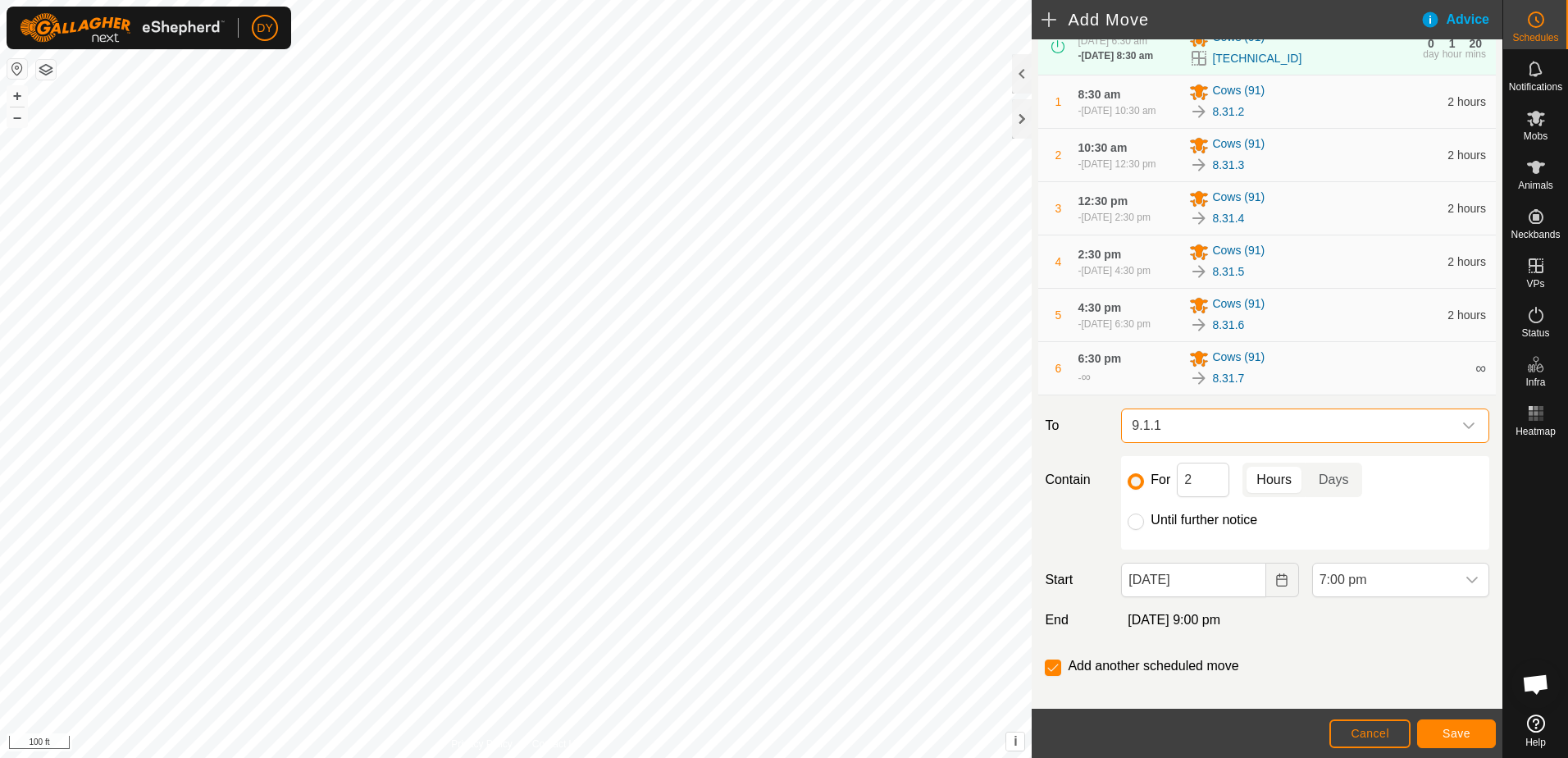
scroll to position [166, 0]
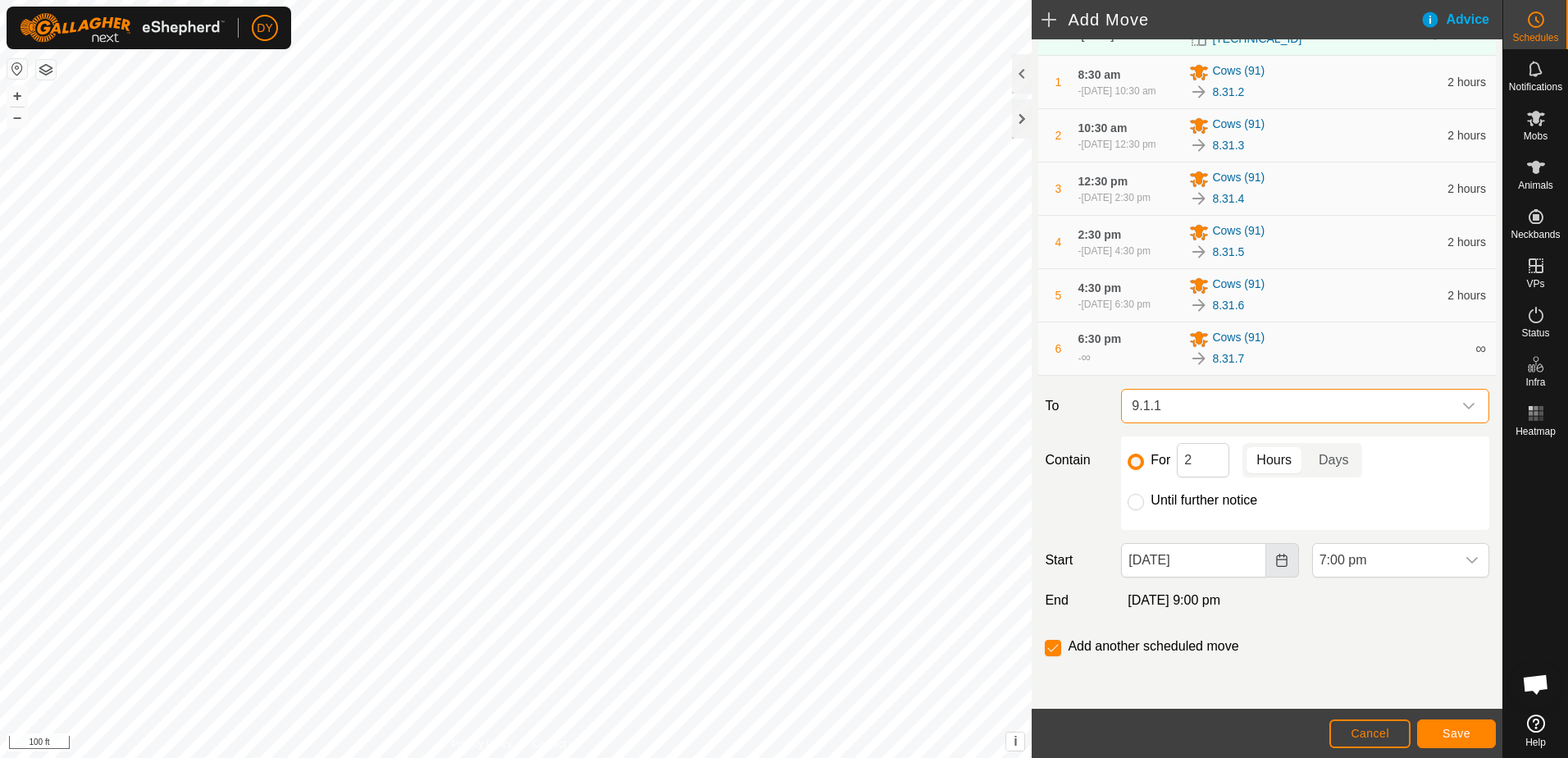
click at [1276, 560] on icon "Choose Date" at bounding box center [1281, 561] width 11 height 13
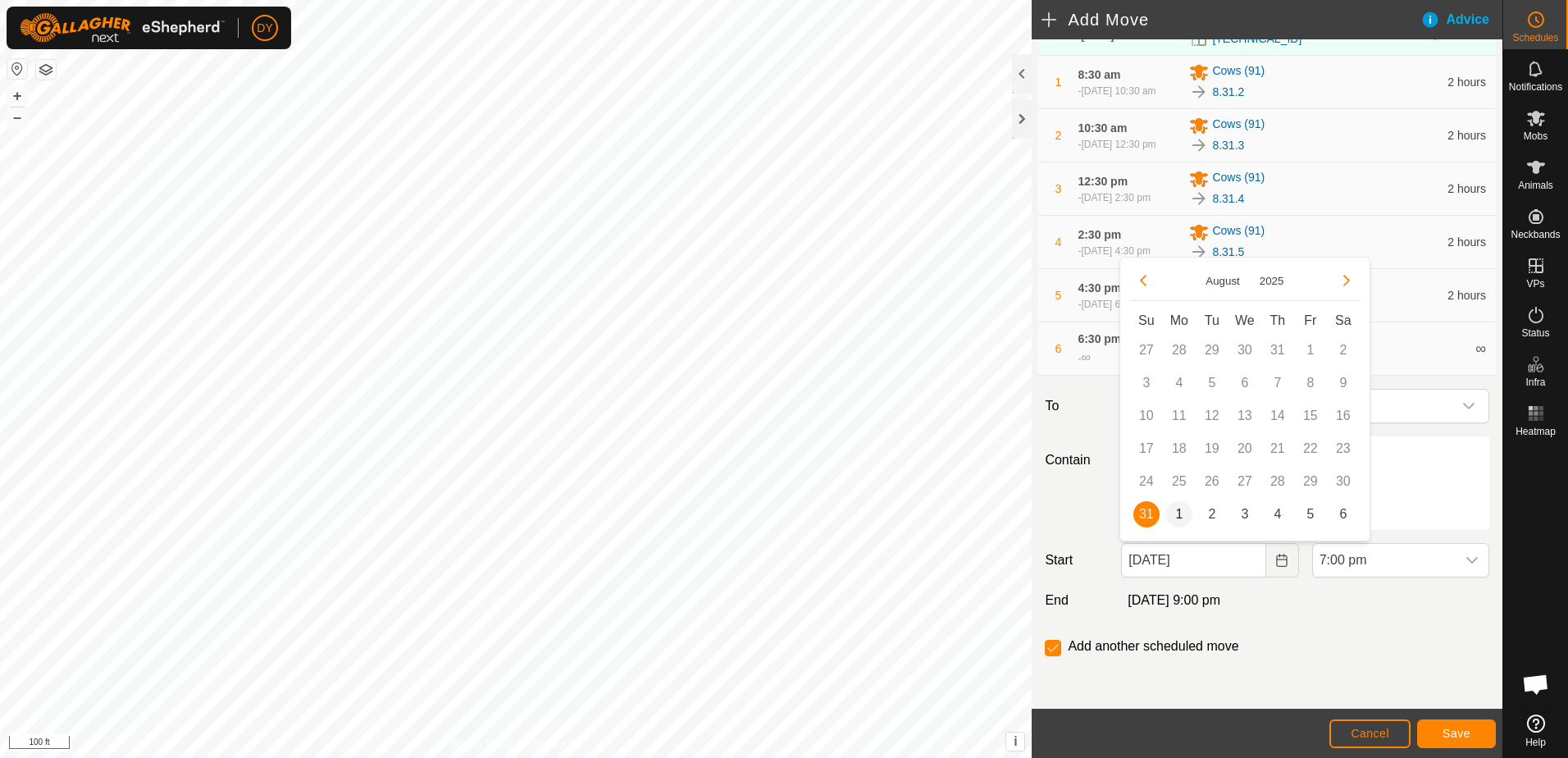
click at [1182, 513] on span "1" at bounding box center [1180, 514] width 26 height 27
type input "[DATE]"
click at [1466, 560] on icon "dropdown trigger" at bounding box center [1472, 561] width 12 height 7
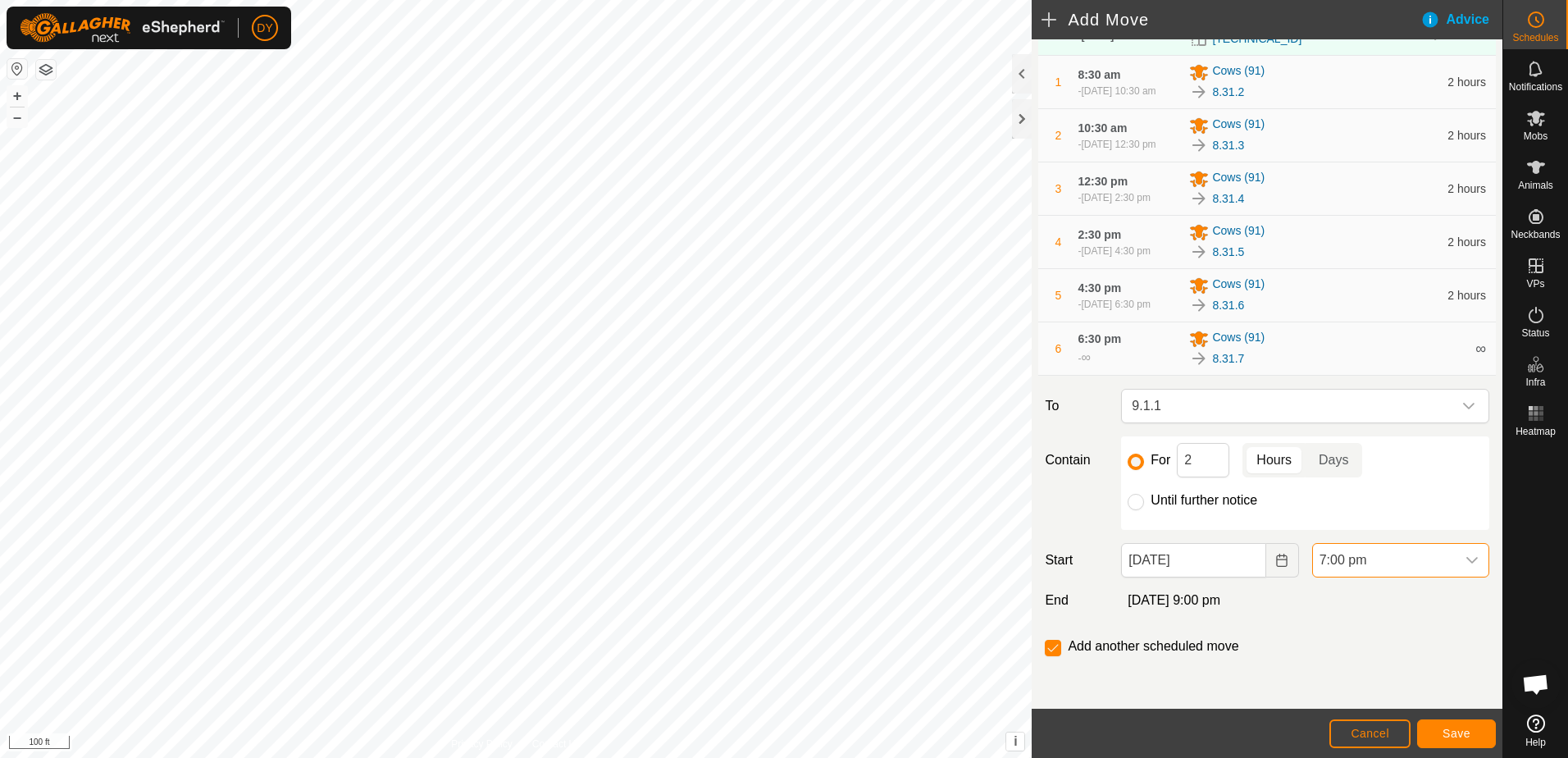
click at [1434, 560] on span "7:00 pm" at bounding box center [1384, 561] width 142 height 33
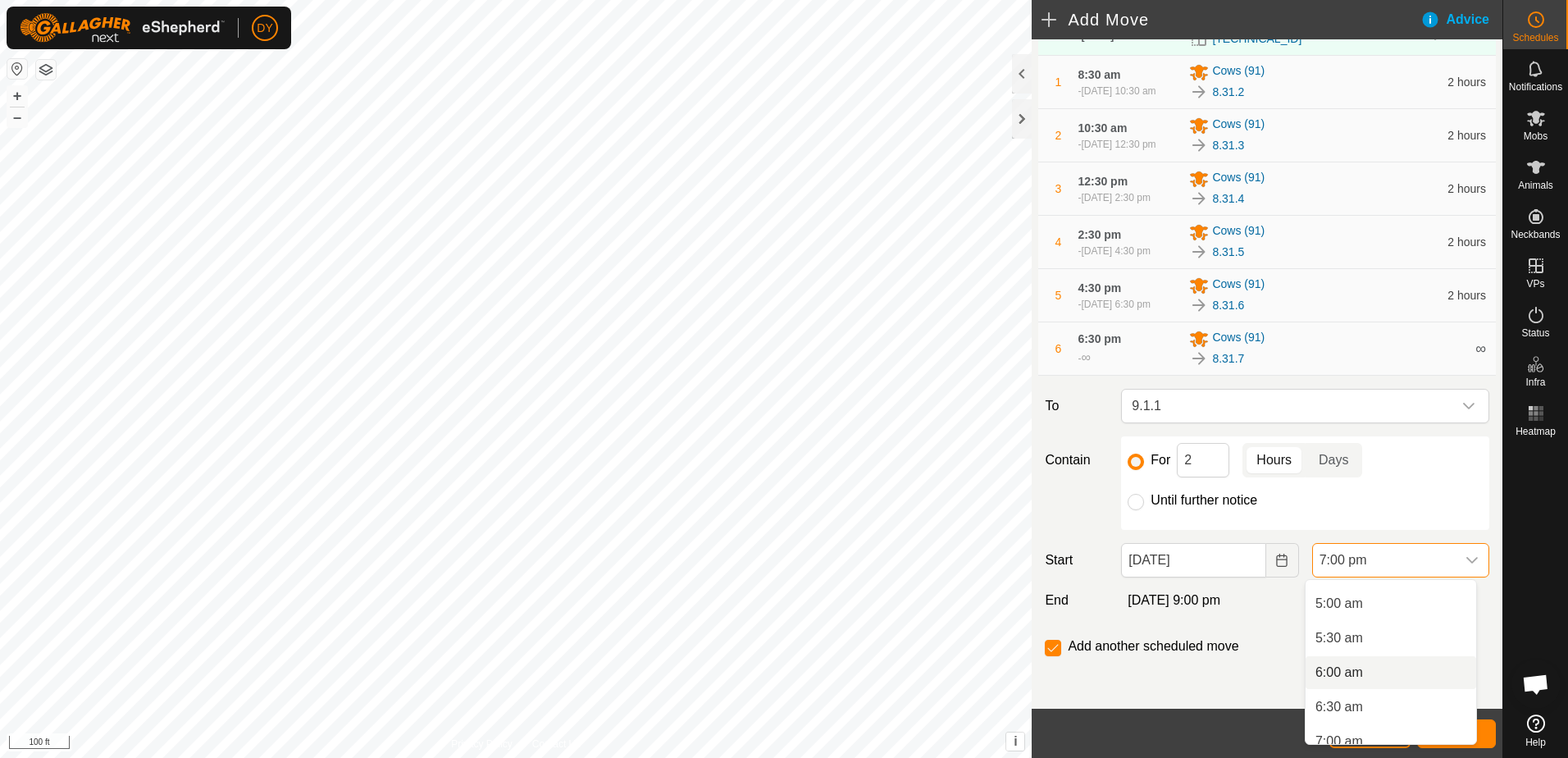
scroll to position [351, 0]
click at [1354, 691] on li "6:30 am" at bounding box center [1391, 693] width 171 height 33
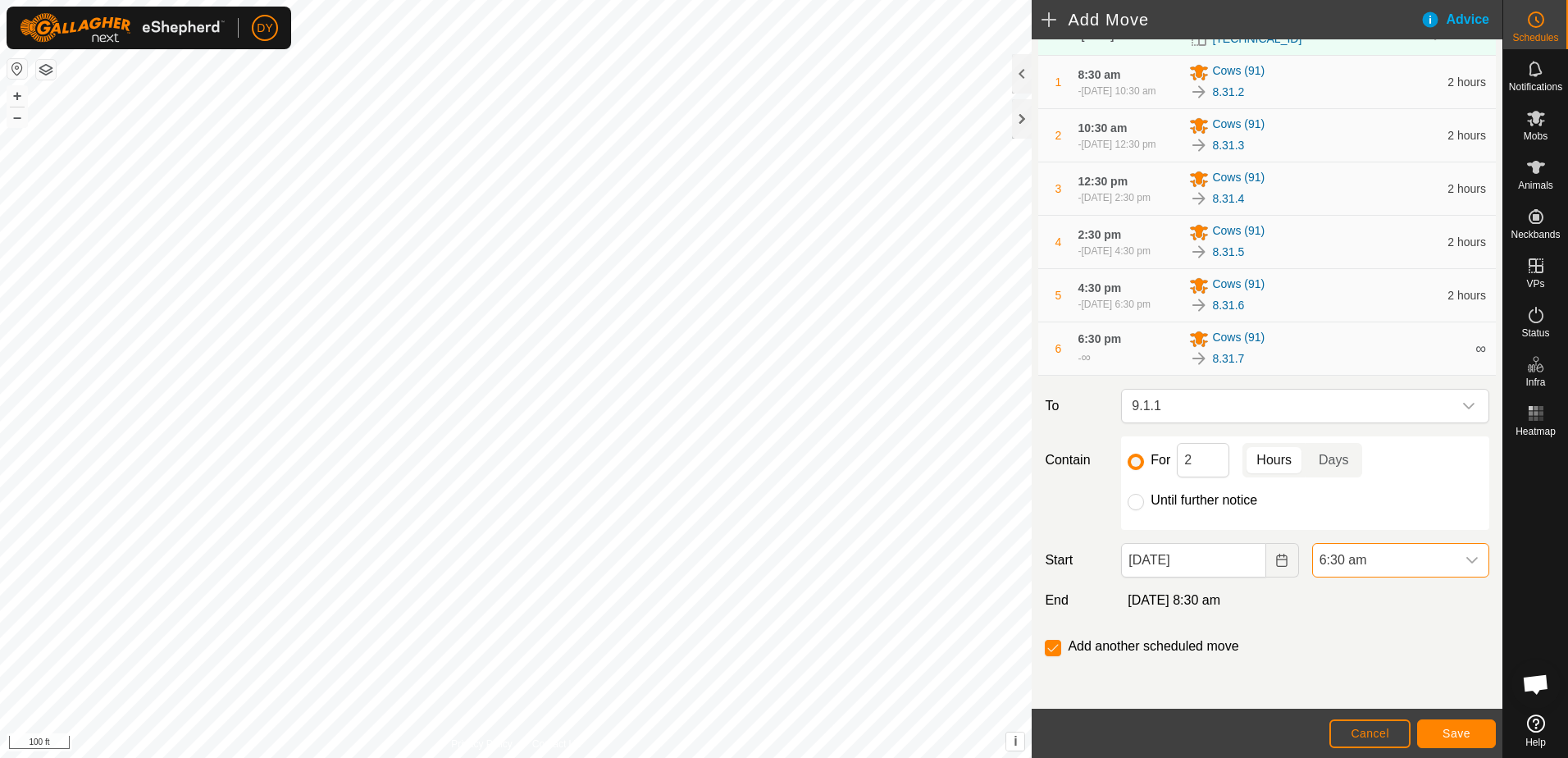
scroll to position [1178, 0]
click at [1440, 735] on button "Save" at bounding box center [1456, 734] width 79 height 29
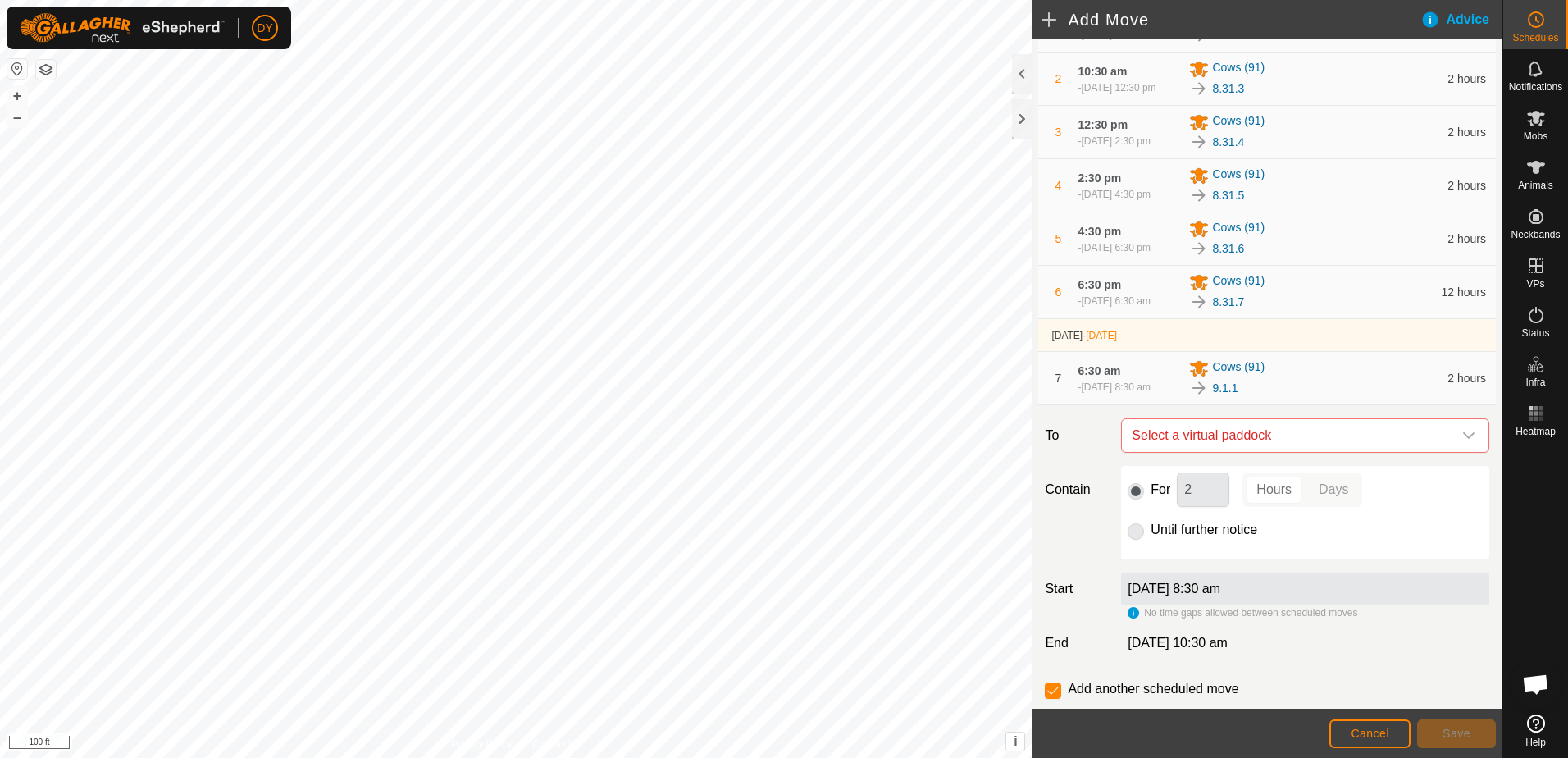
scroll to position [265, 0]
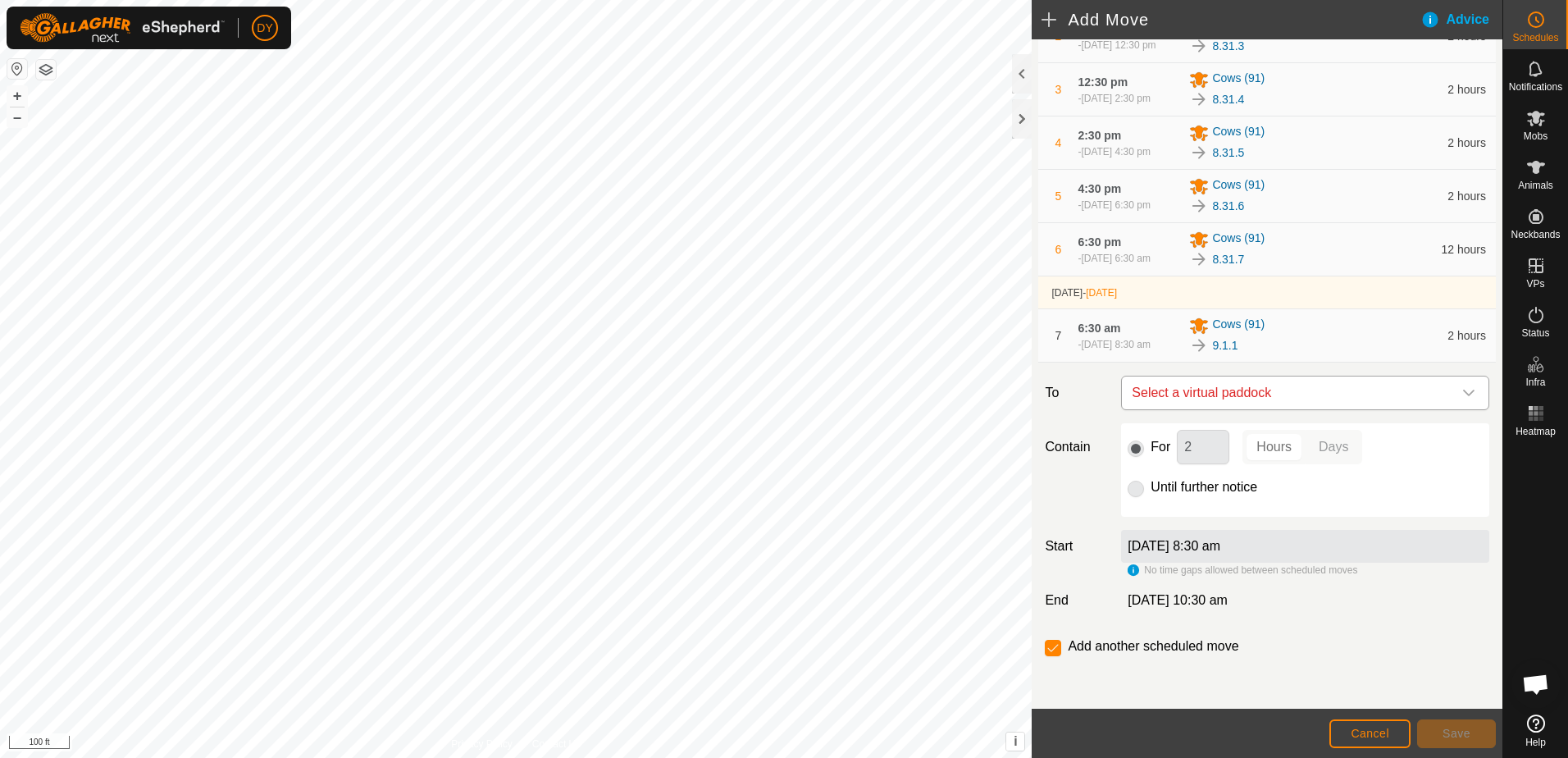
click at [1251, 400] on span "Select a virtual paddock" at bounding box center [1288, 393] width 327 height 33
type input "9.1.2"
click at [1162, 510] on li "9.1.2 6.97 ac" at bounding box center [1298, 510] width 336 height 25
click at [1431, 727] on button "Save" at bounding box center [1456, 734] width 79 height 29
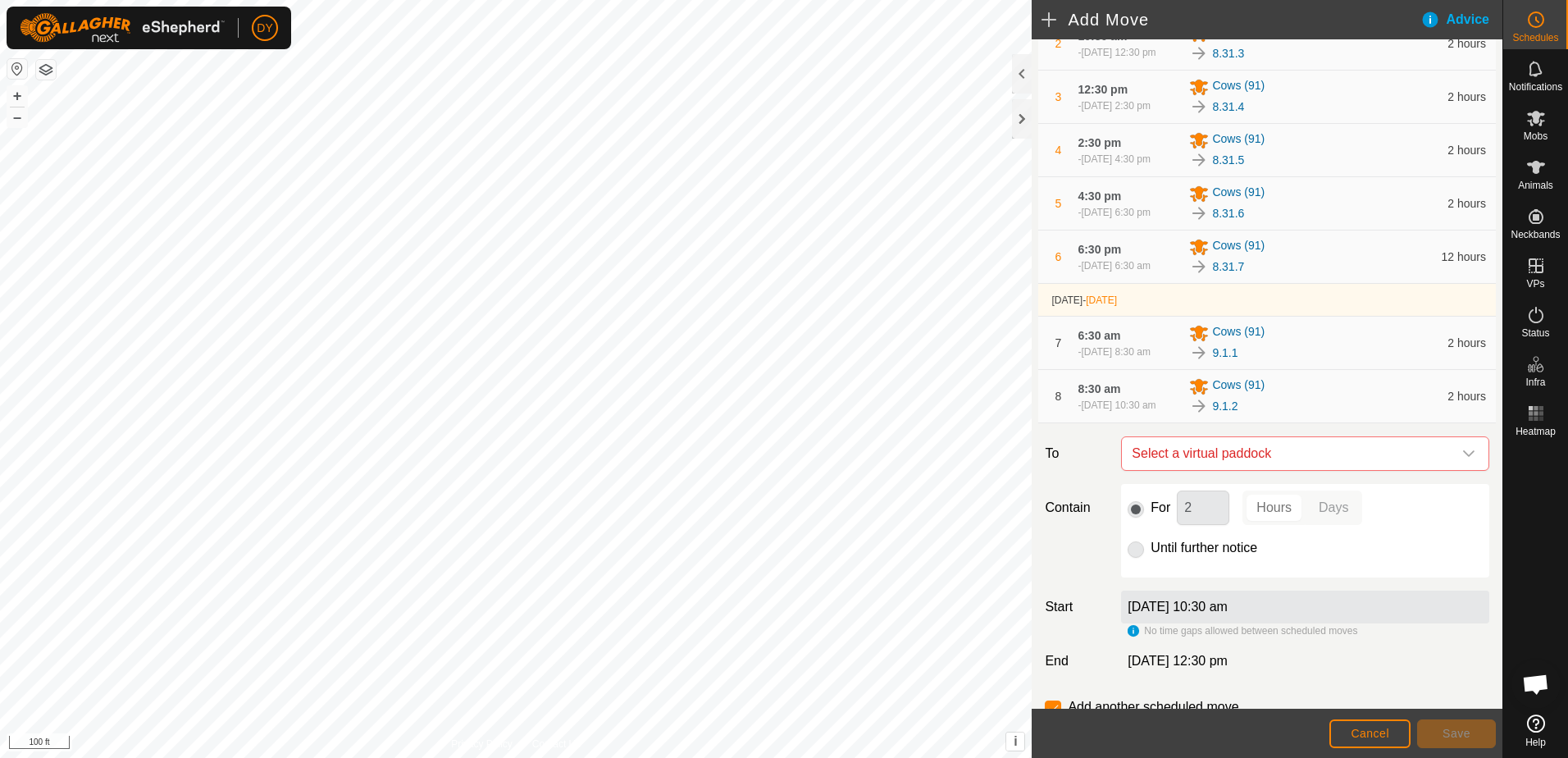
scroll to position [246, 0]
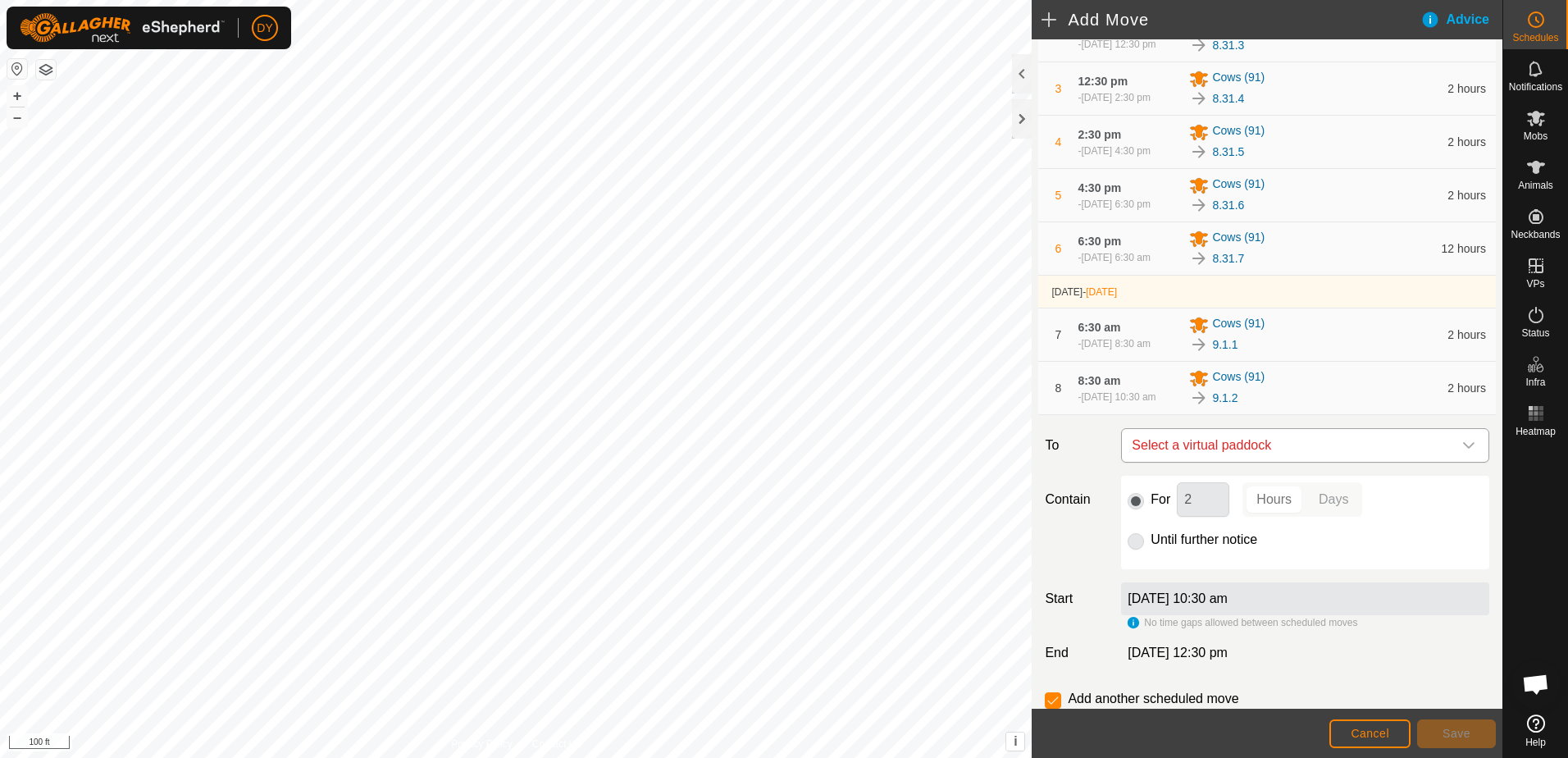
click at [1220, 462] on span "Select a virtual paddock" at bounding box center [1288, 446] width 327 height 33
type input "9.1.3"
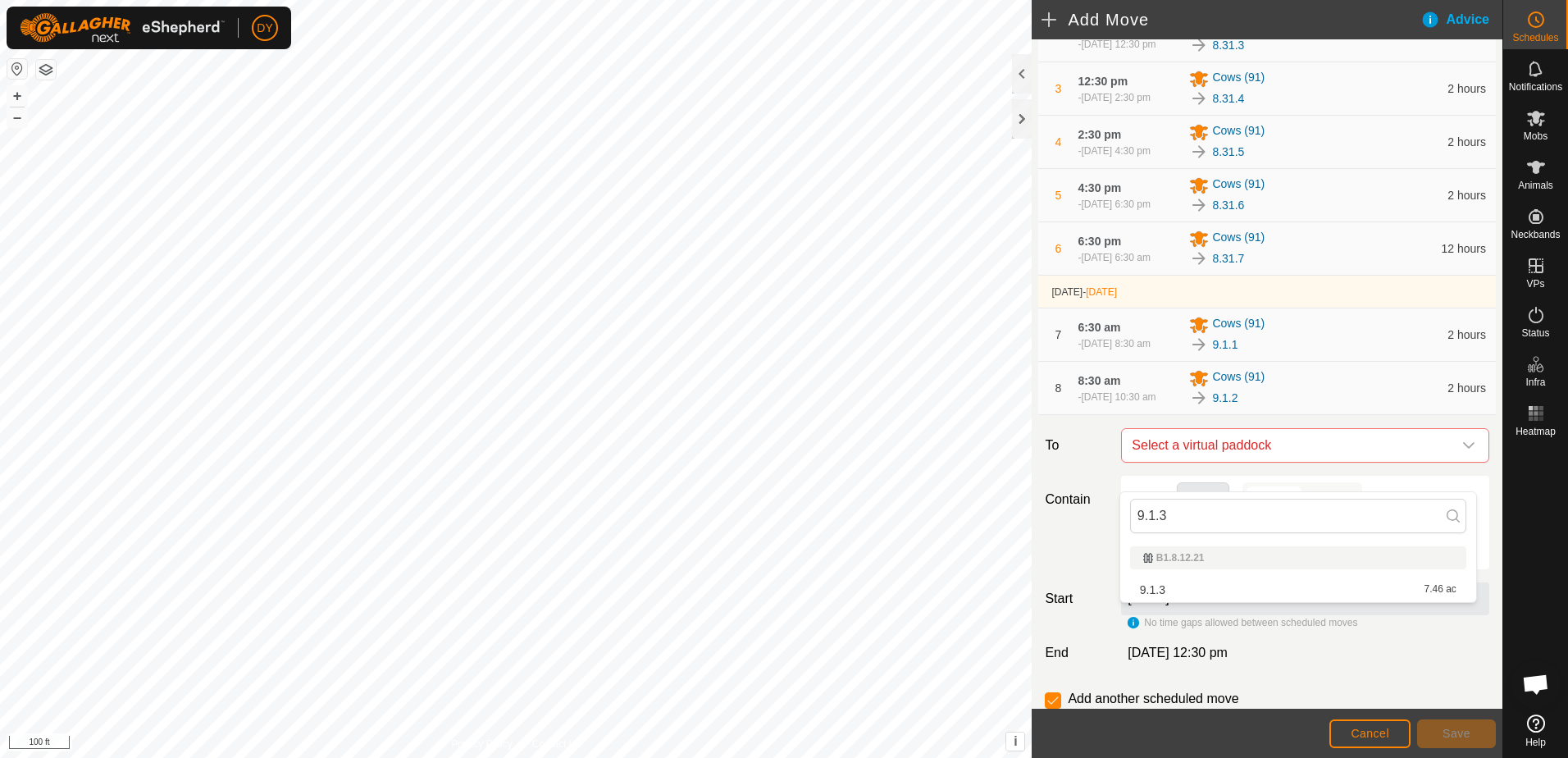
click at [1186, 587] on li "9.1.3 7.46 ac" at bounding box center [1298, 590] width 336 height 25
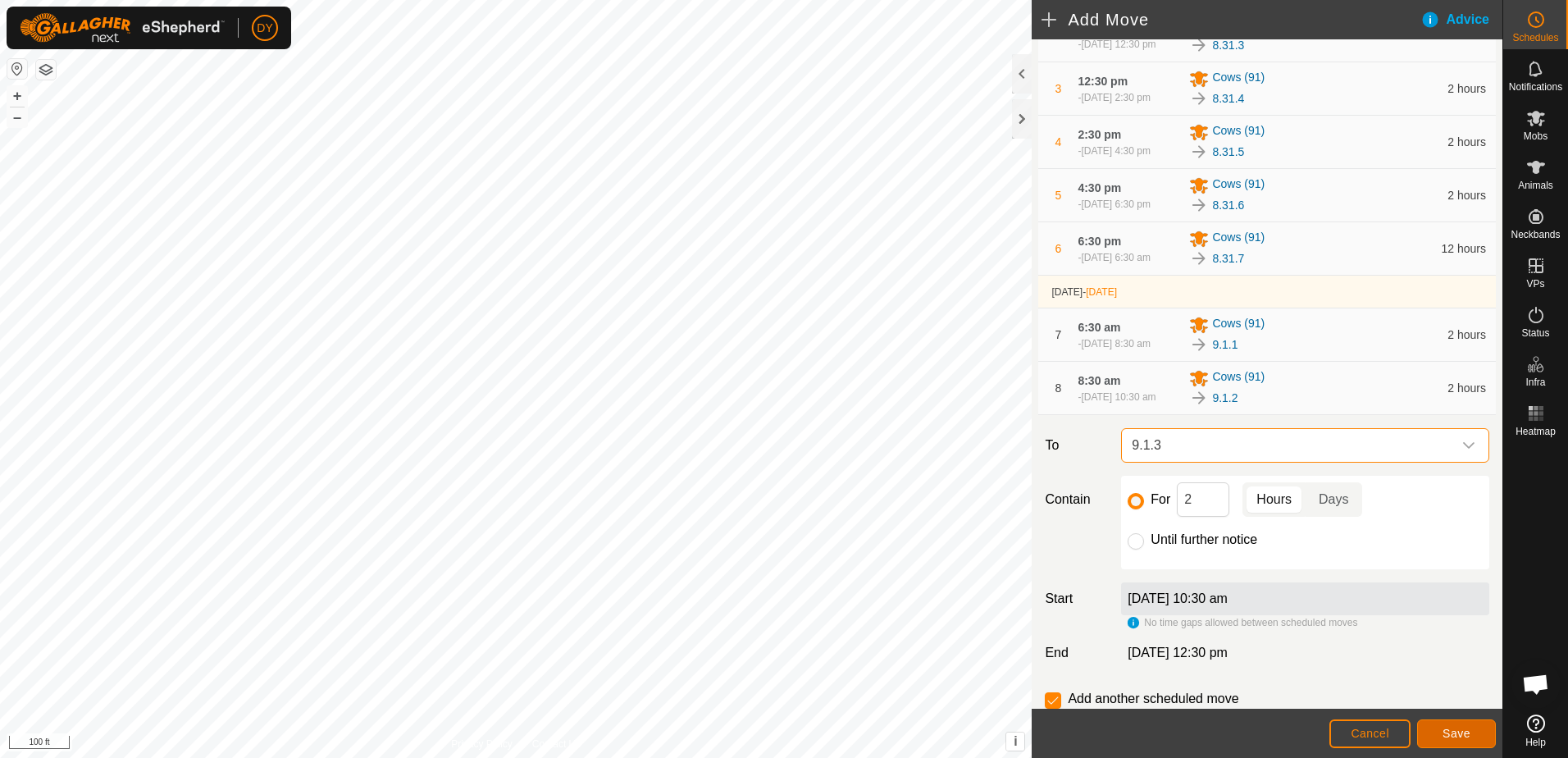
click at [1436, 729] on button "Save" at bounding box center [1456, 734] width 79 height 29
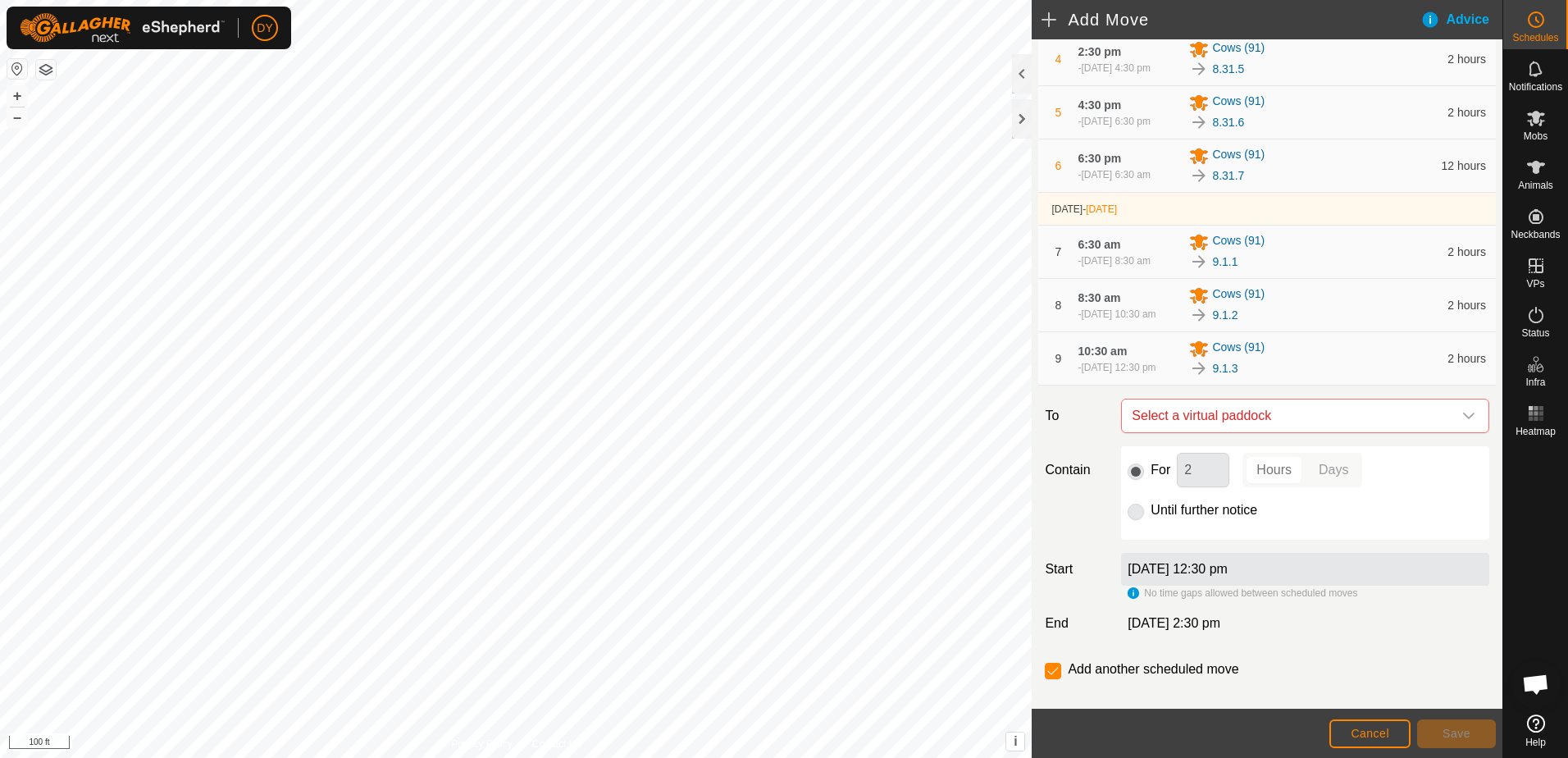
scroll to position [387, 0]
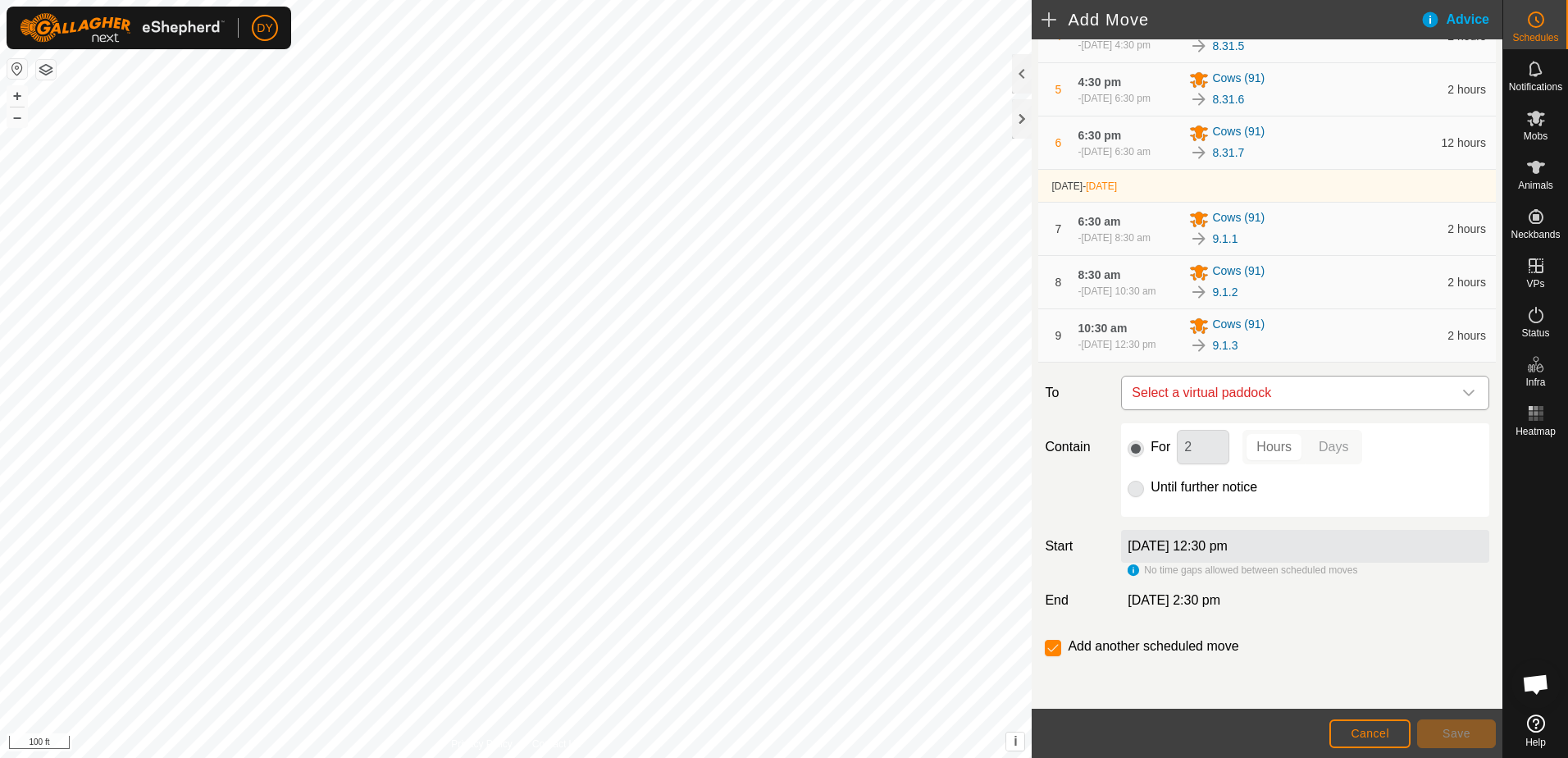
click at [1205, 392] on span "Select a virtual paddock" at bounding box center [1288, 393] width 327 height 33
type input "9.1.4"
click at [1181, 509] on li "9.1.4 7.93 ac" at bounding box center [1298, 510] width 336 height 25
click at [1458, 741] on button "Save" at bounding box center [1456, 734] width 79 height 29
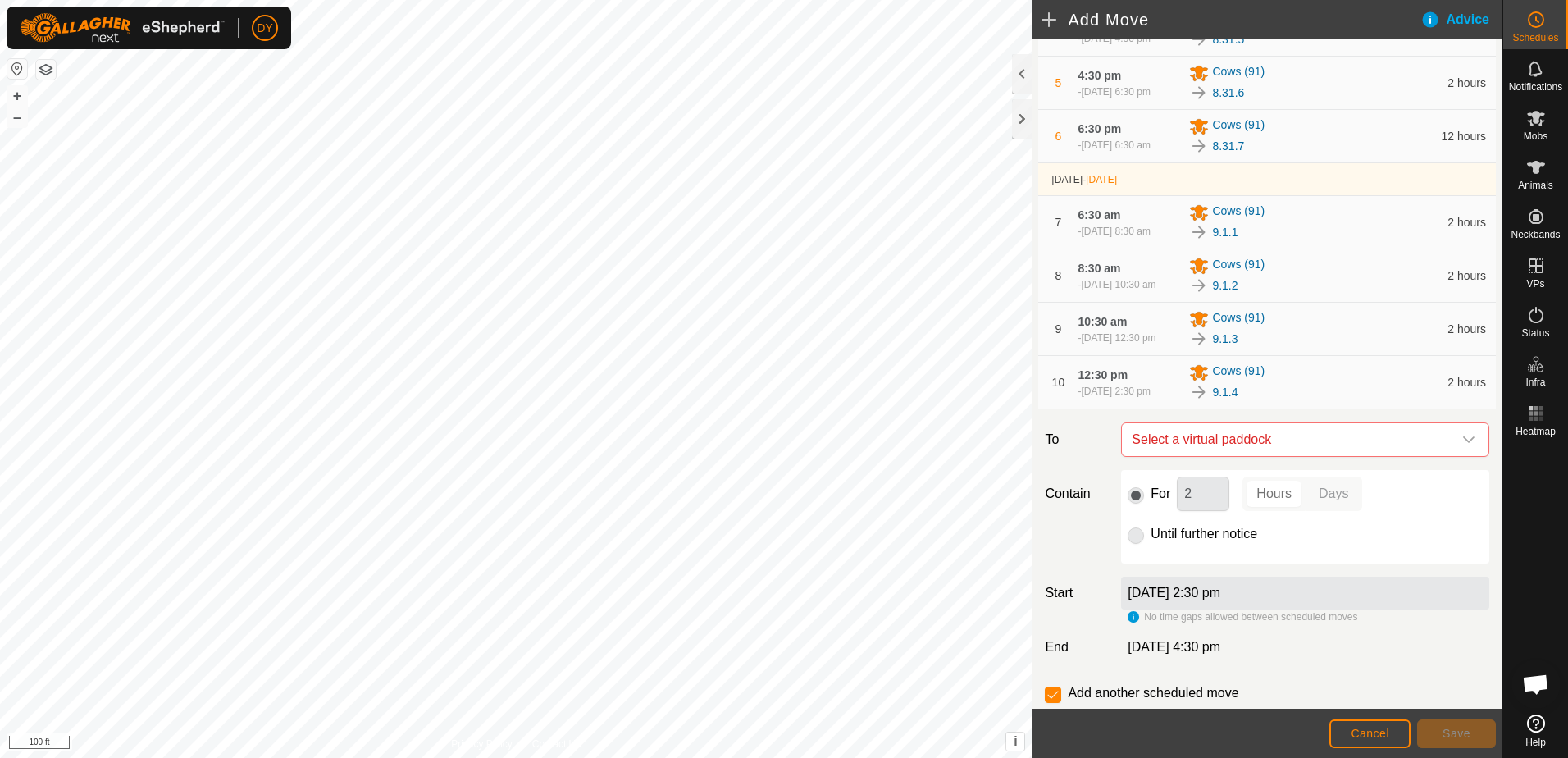
scroll to position [410, 0]
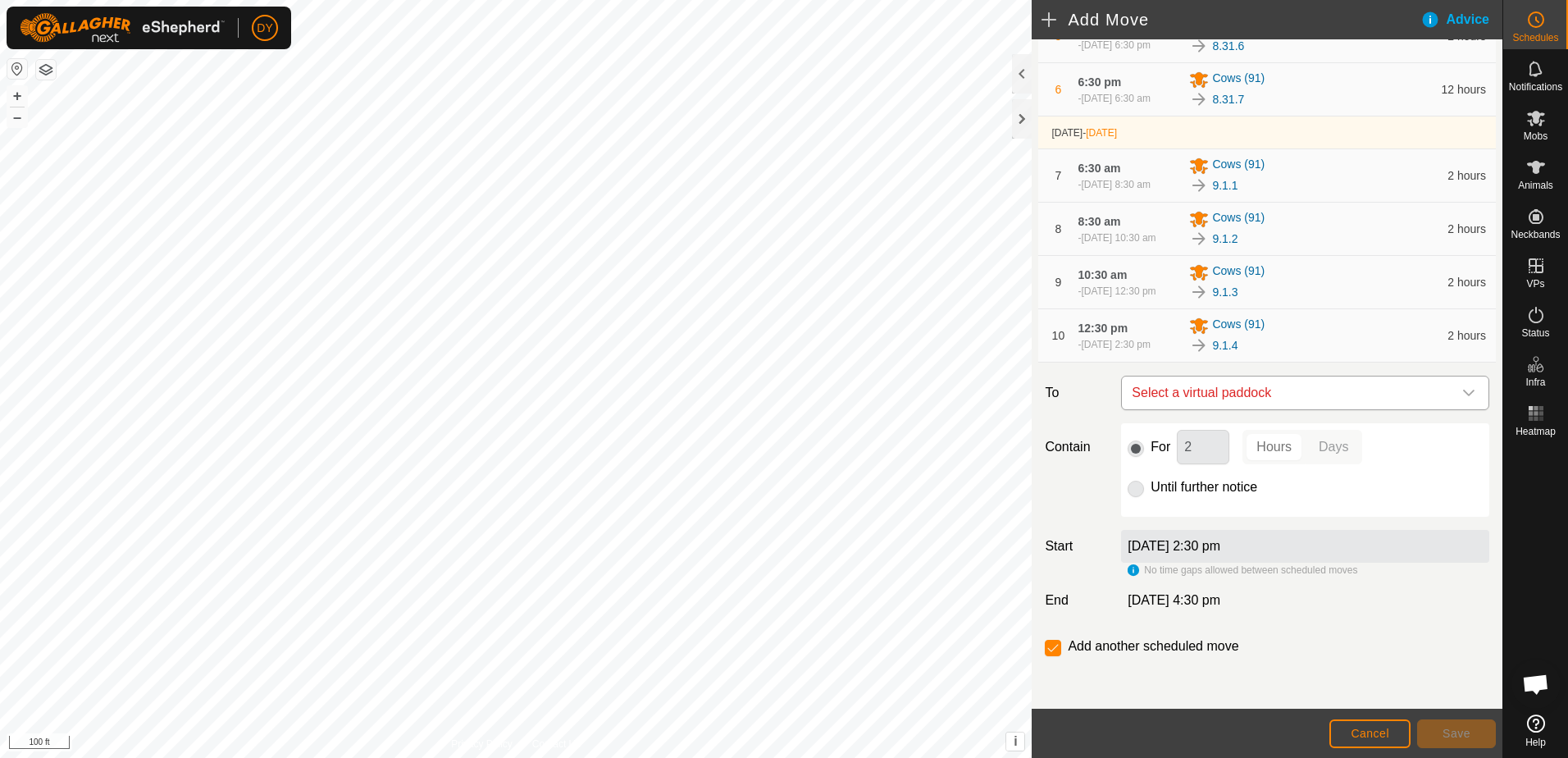
click at [1214, 409] on span "Select a virtual paddock" at bounding box center [1288, 393] width 327 height 33
type input "9.1.5"
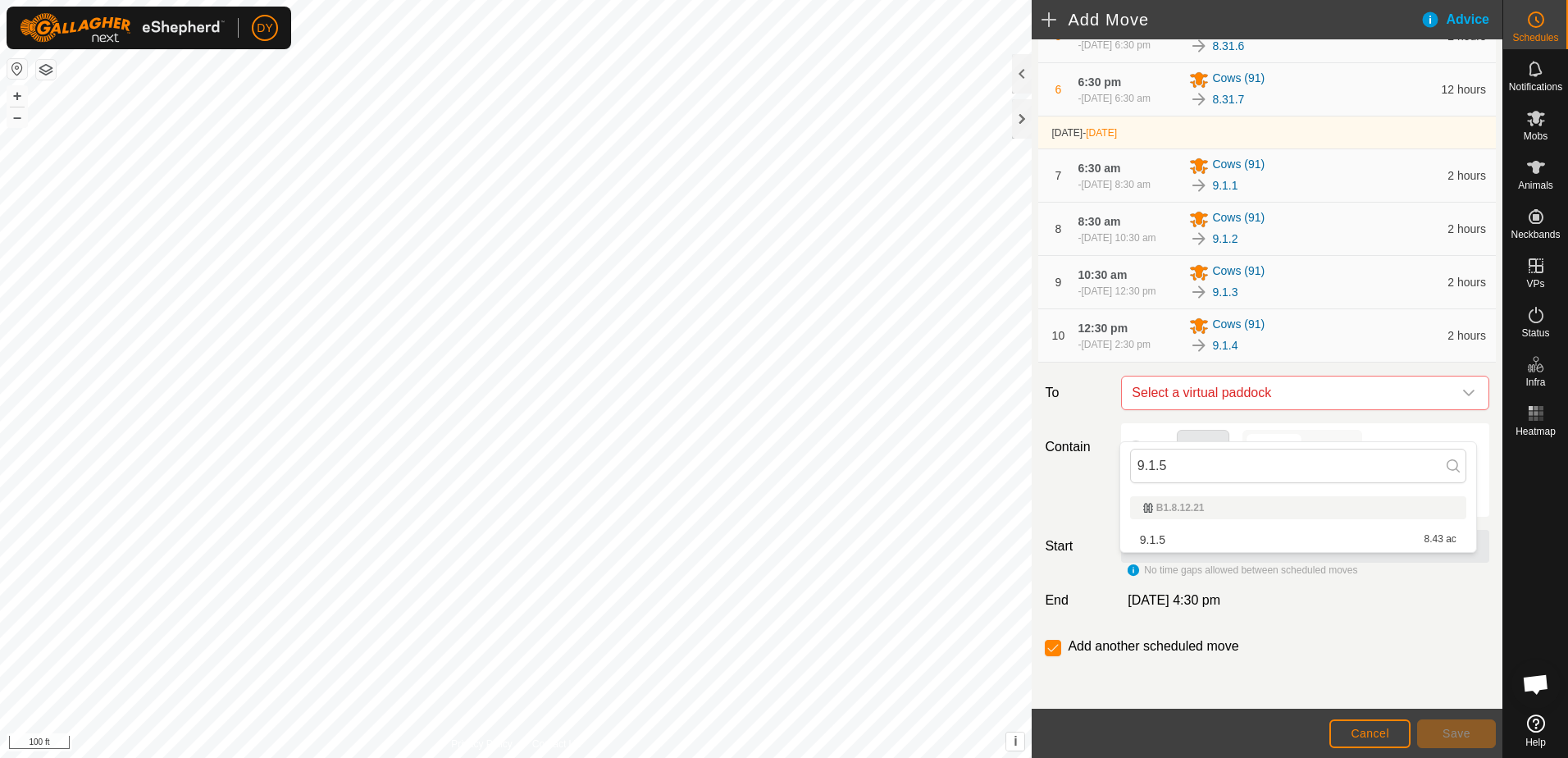
click at [1196, 543] on li "9.1.5 8.43 ac" at bounding box center [1298, 540] width 336 height 25
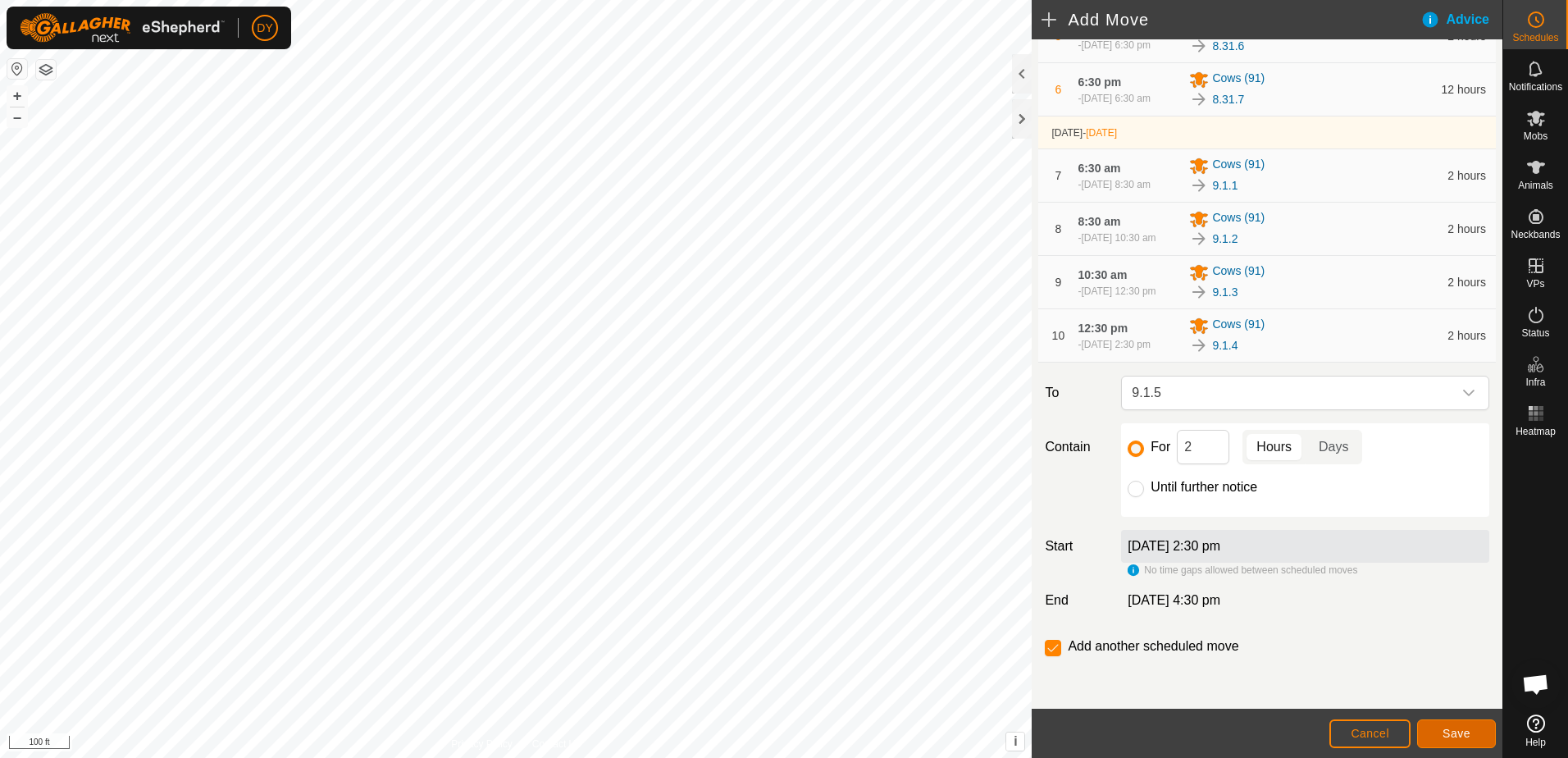
click at [1449, 731] on span "Save" at bounding box center [1456, 734] width 28 height 13
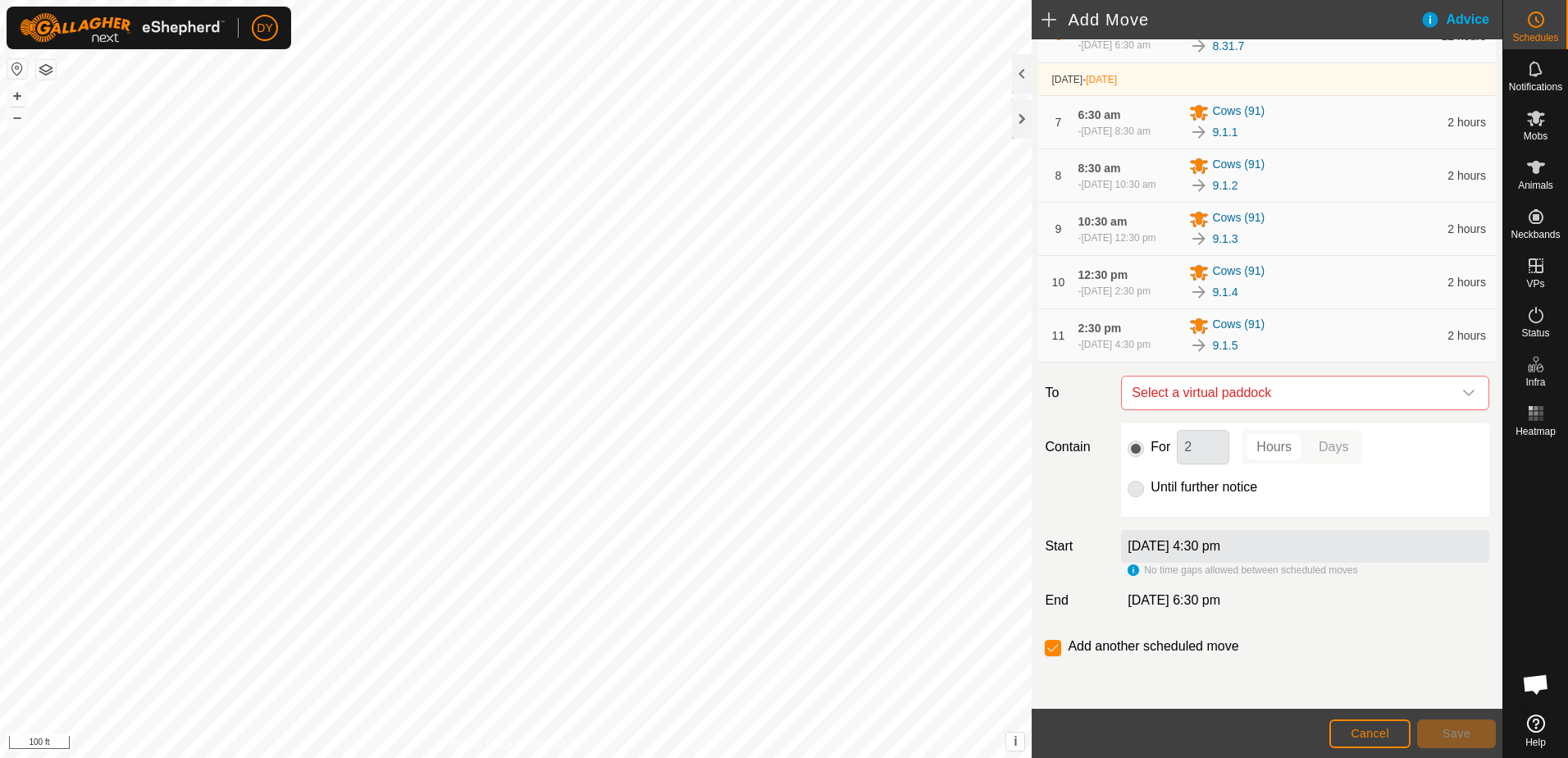
scroll to position [493, 0]
click at [1204, 390] on span "Select a virtual paddock" at bounding box center [1288, 393] width 327 height 33
type input "9.1.6"
click at [1155, 505] on li "9.1.6 8.95 ac" at bounding box center [1298, 510] width 336 height 25
click at [1455, 729] on span "Save" at bounding box center [1456, 734] width 28 height 13
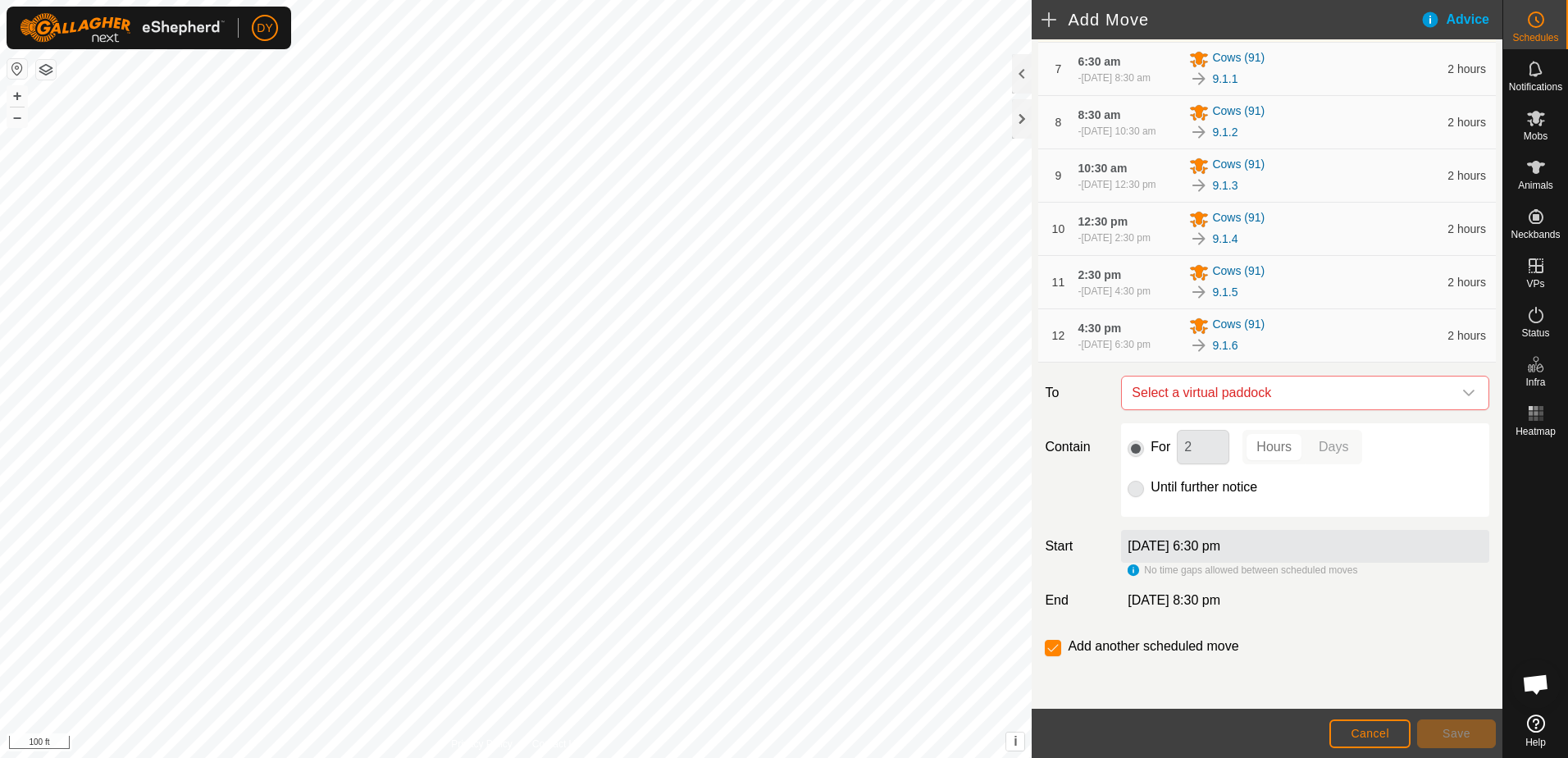
scroll to position [547, 0]
click at [1253, 392] on span "Select a virtual paddock" at bounding box center [1288, 393] width 327 height 33
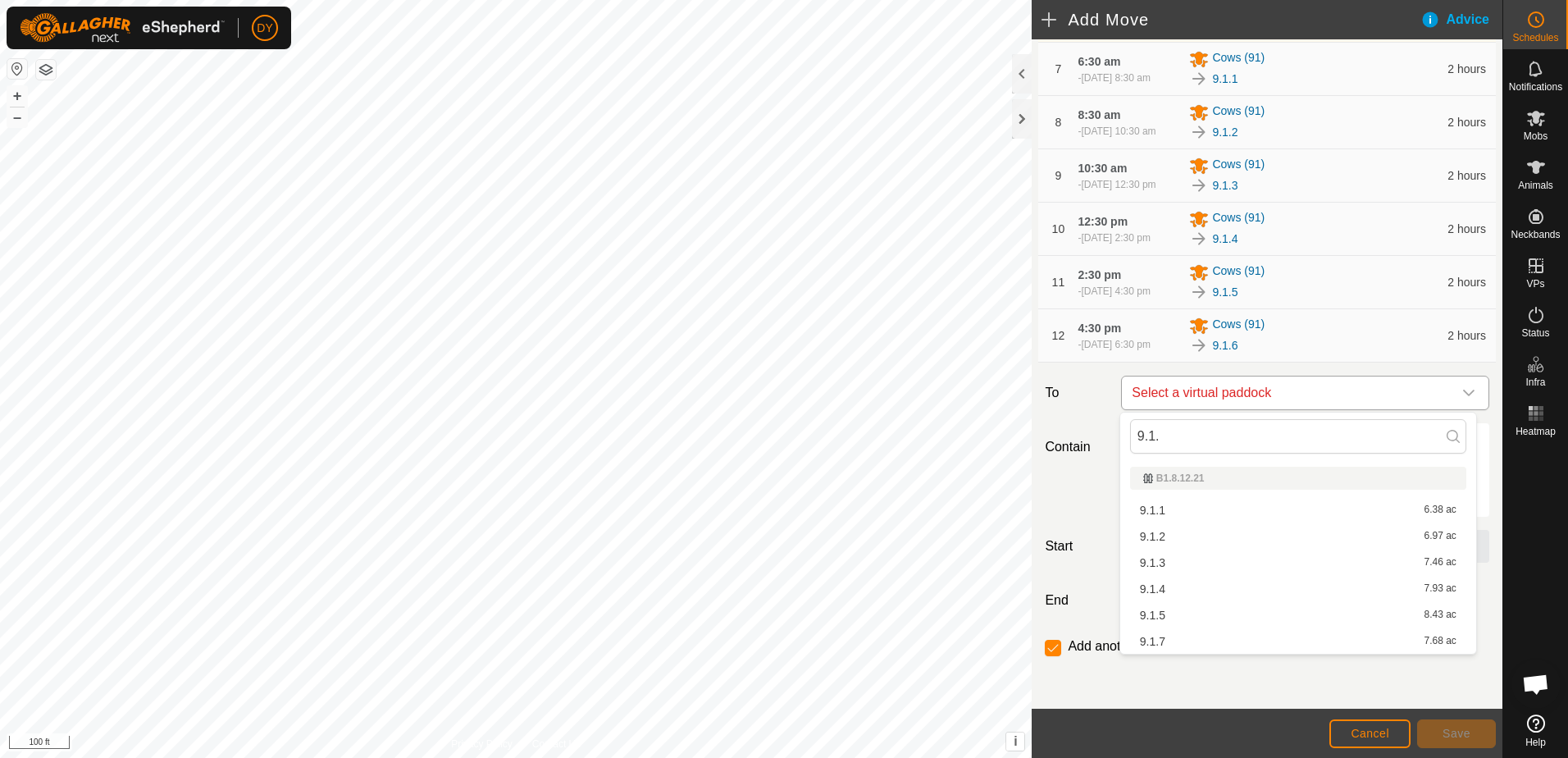
type input "9.1.7"
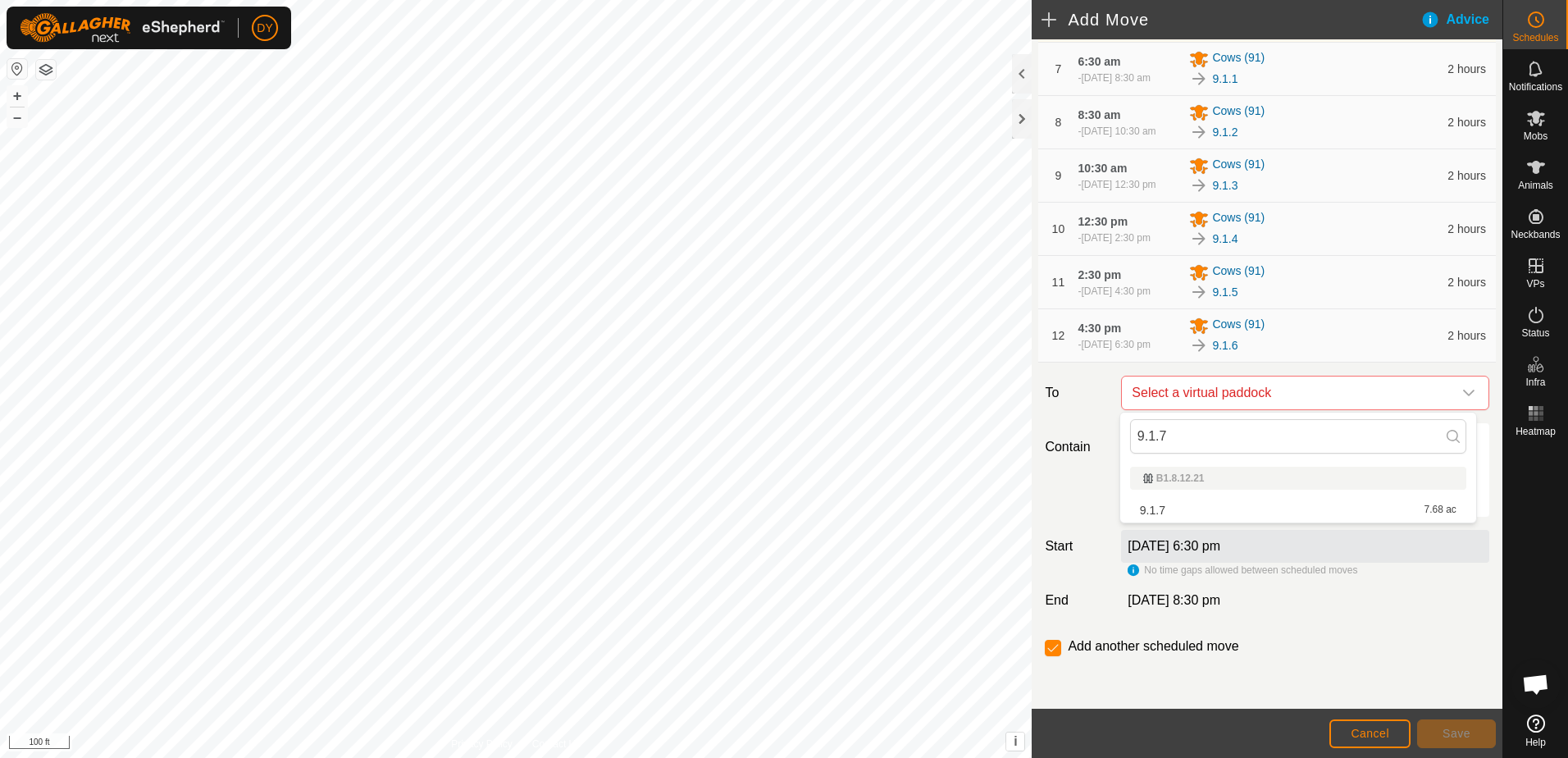
click at [1174, 509] on li "9.1.7 7.68 ac" at bounding box center [1298, 510] width 336 height 25
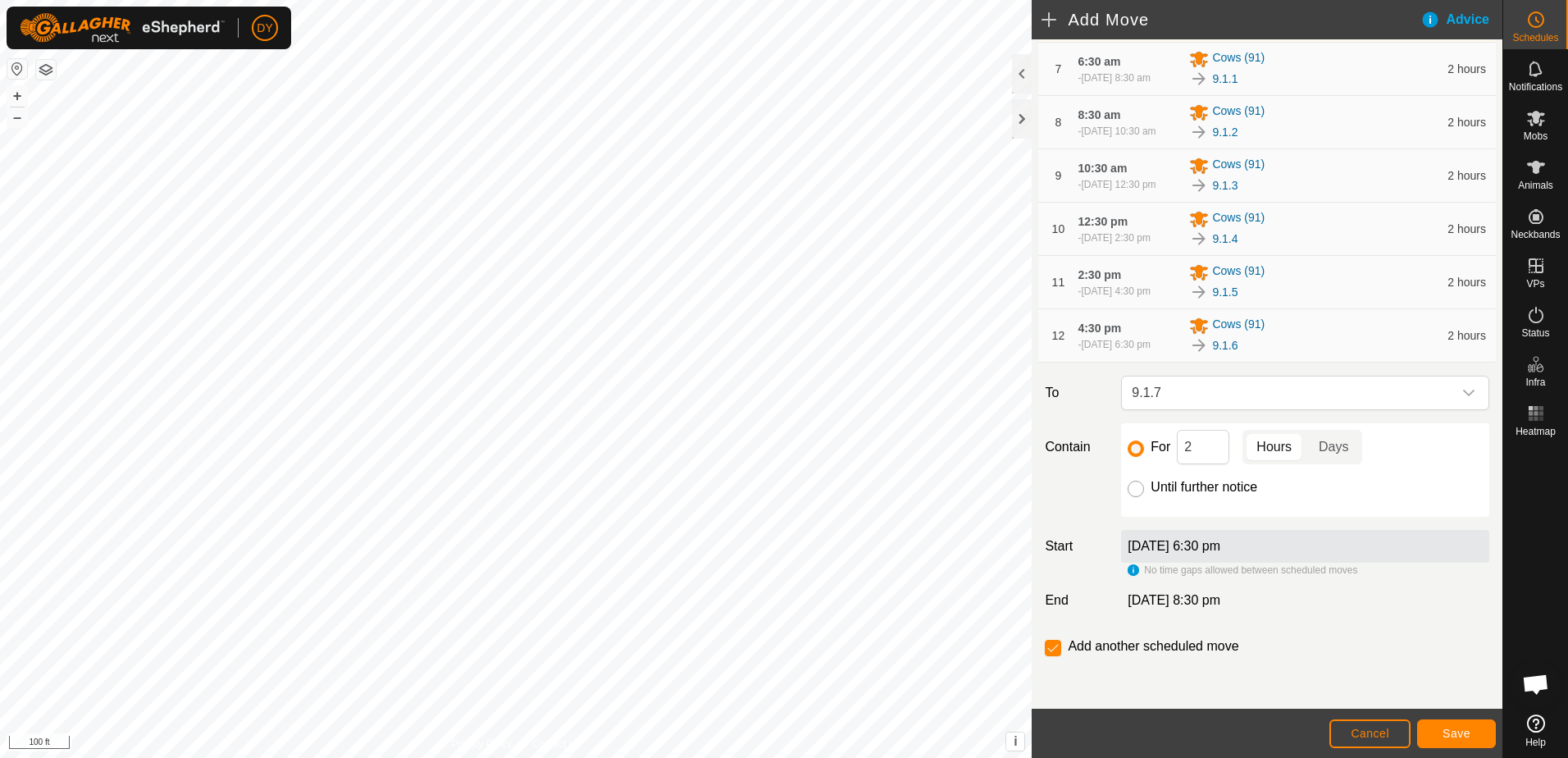
click at [1136, 487] on input "Until further notice" at bounding box center [1136, 489] width 17 height 17
radio input "true"
checkbox input "false"
click at [1460, 738] on span "Save" at bounding box center [1456, 734] width 28 height 13
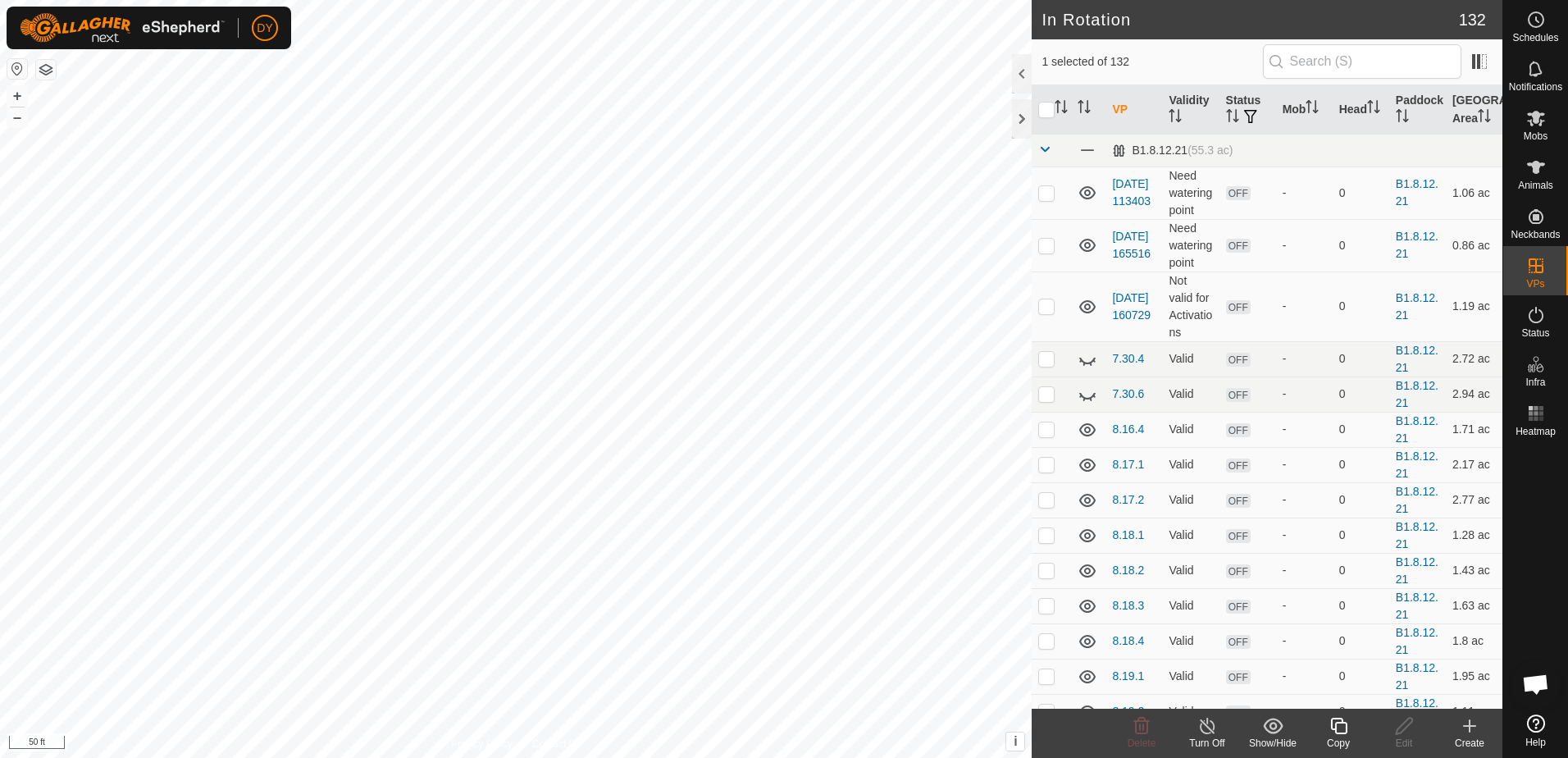
click at [1340, 734] on icon at bounding box center [1339, 727] width 17 height 17
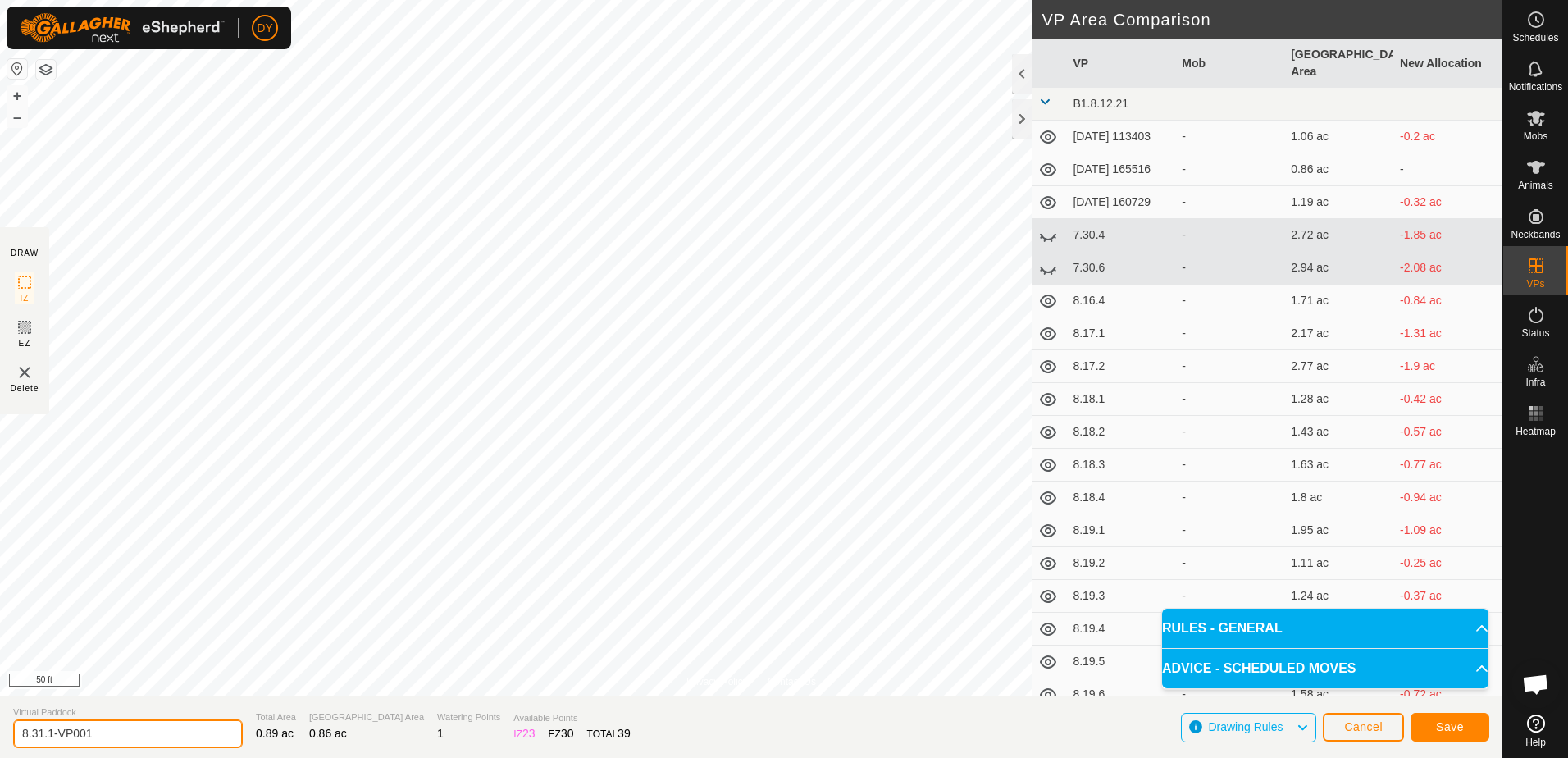
drag, startPoint x: 75, startPoint y: 734, endPoint x: 21, endPoint y: 736, distance: 54.0
click at [21, 736] on input "8.31.1-VP001" at bounding box center [127, 734] width 229 height 29
type input "9.1.1 sold cows"
click at [1455, 727] on span "Save" at bounding box center [1450, 727] width 28 height 13
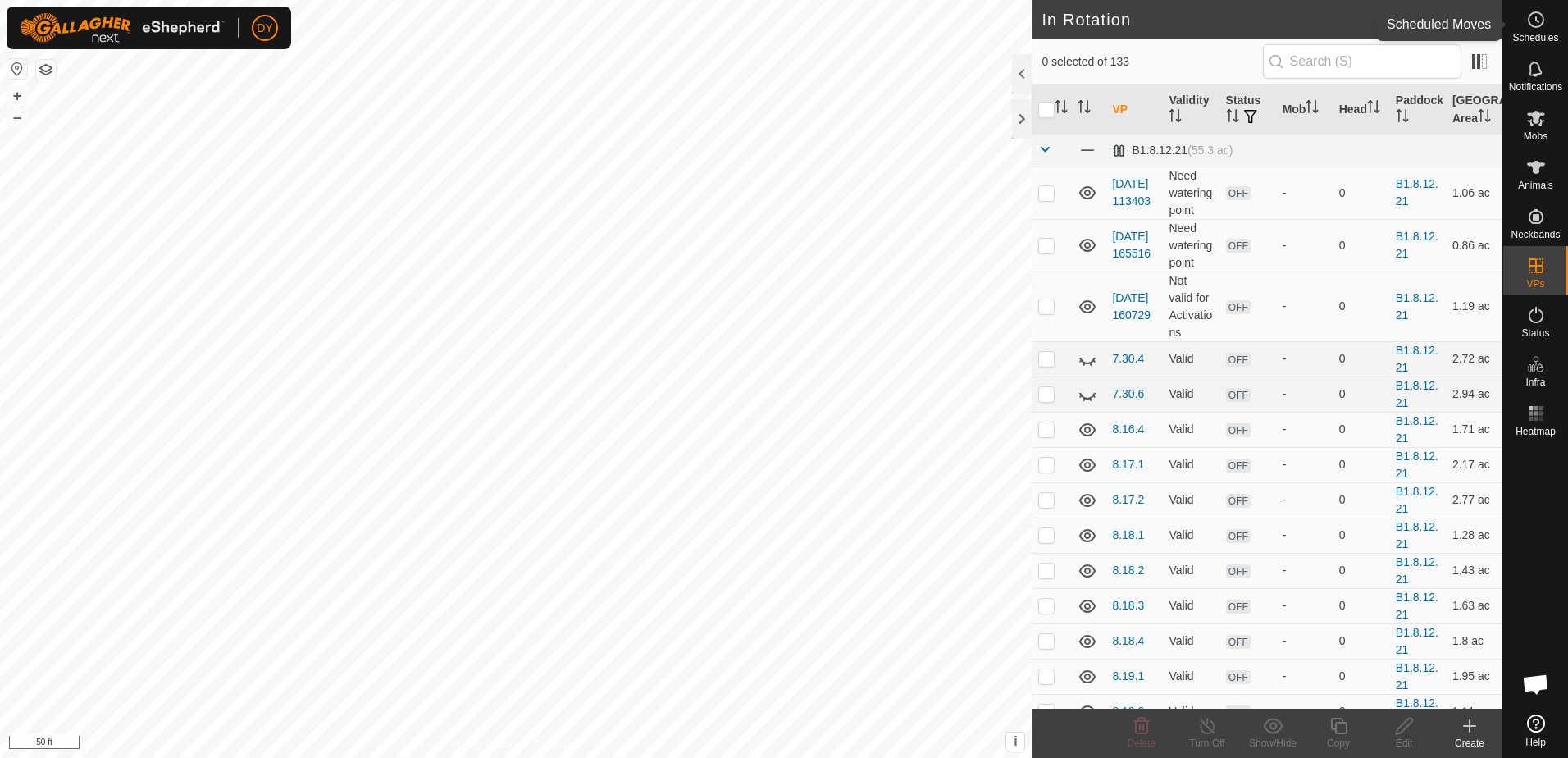
click at [1526, 23] on icon at bounding box center [1536, 20] width 20 height 20
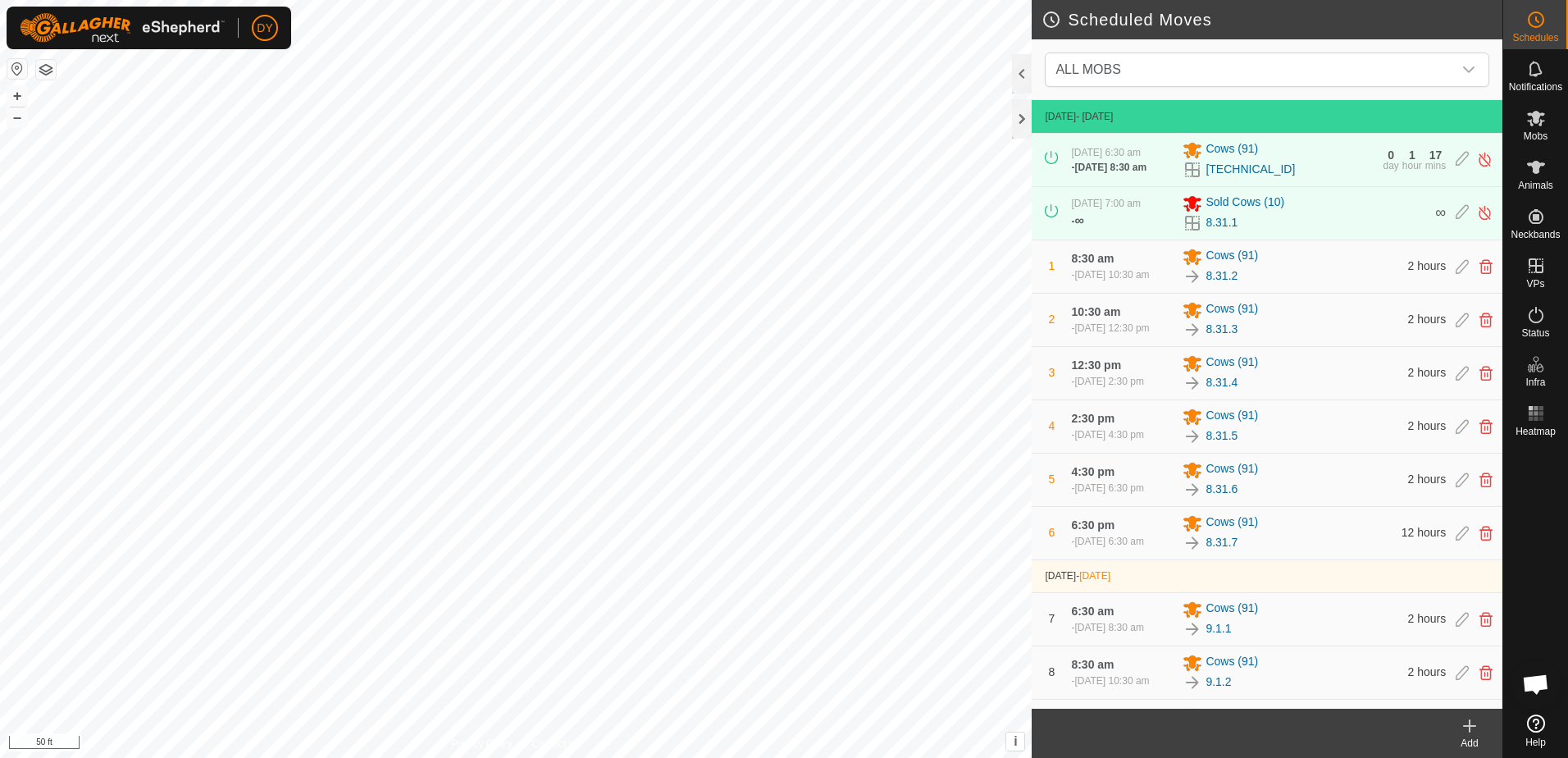
click at [1472, 727] on icon at bounding box center [1469, 727] width 20 height 20
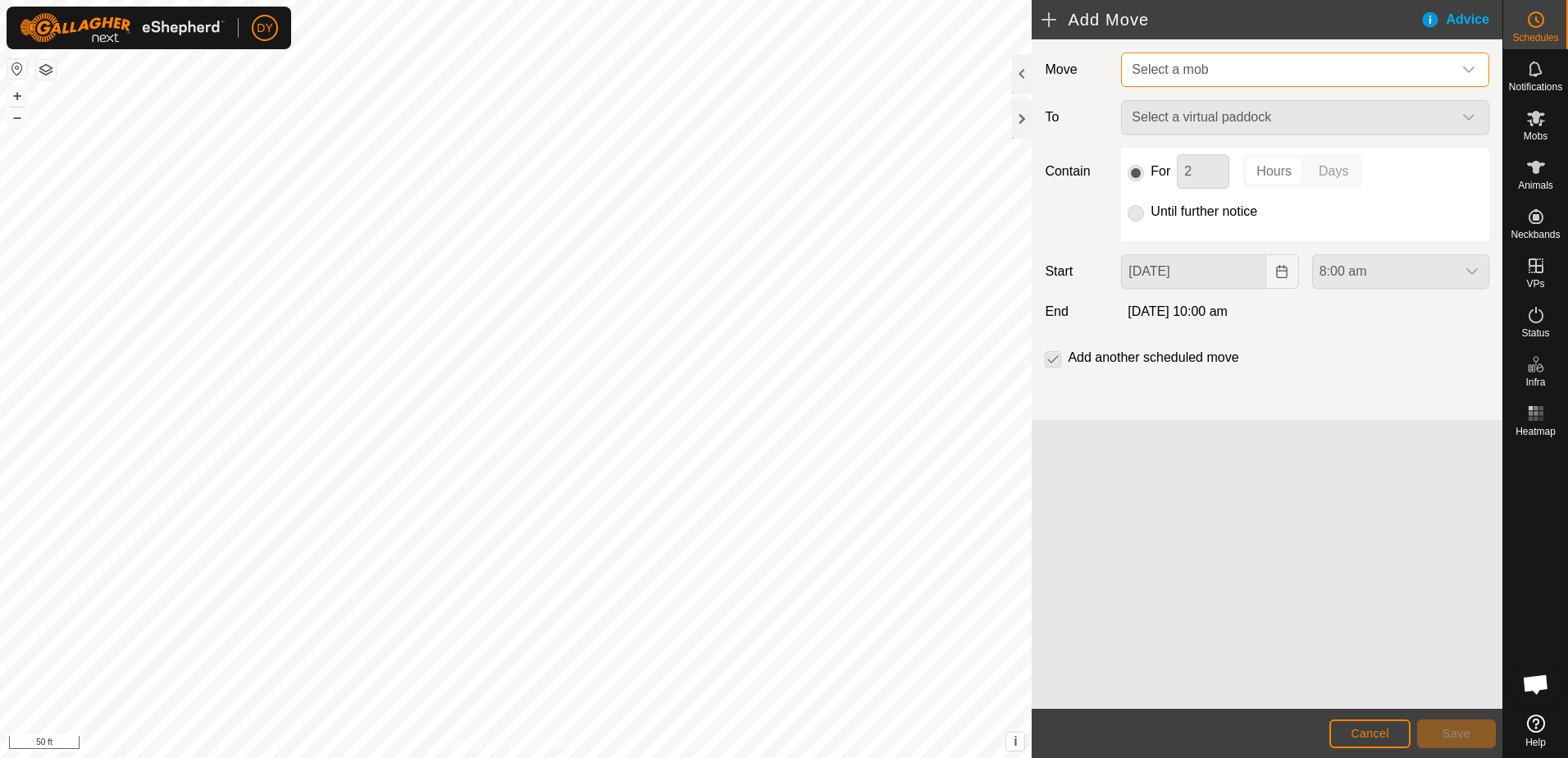
click at [1174, 69] on span "Select a mob" at bounding box center [1170, 69] width 76 height 14
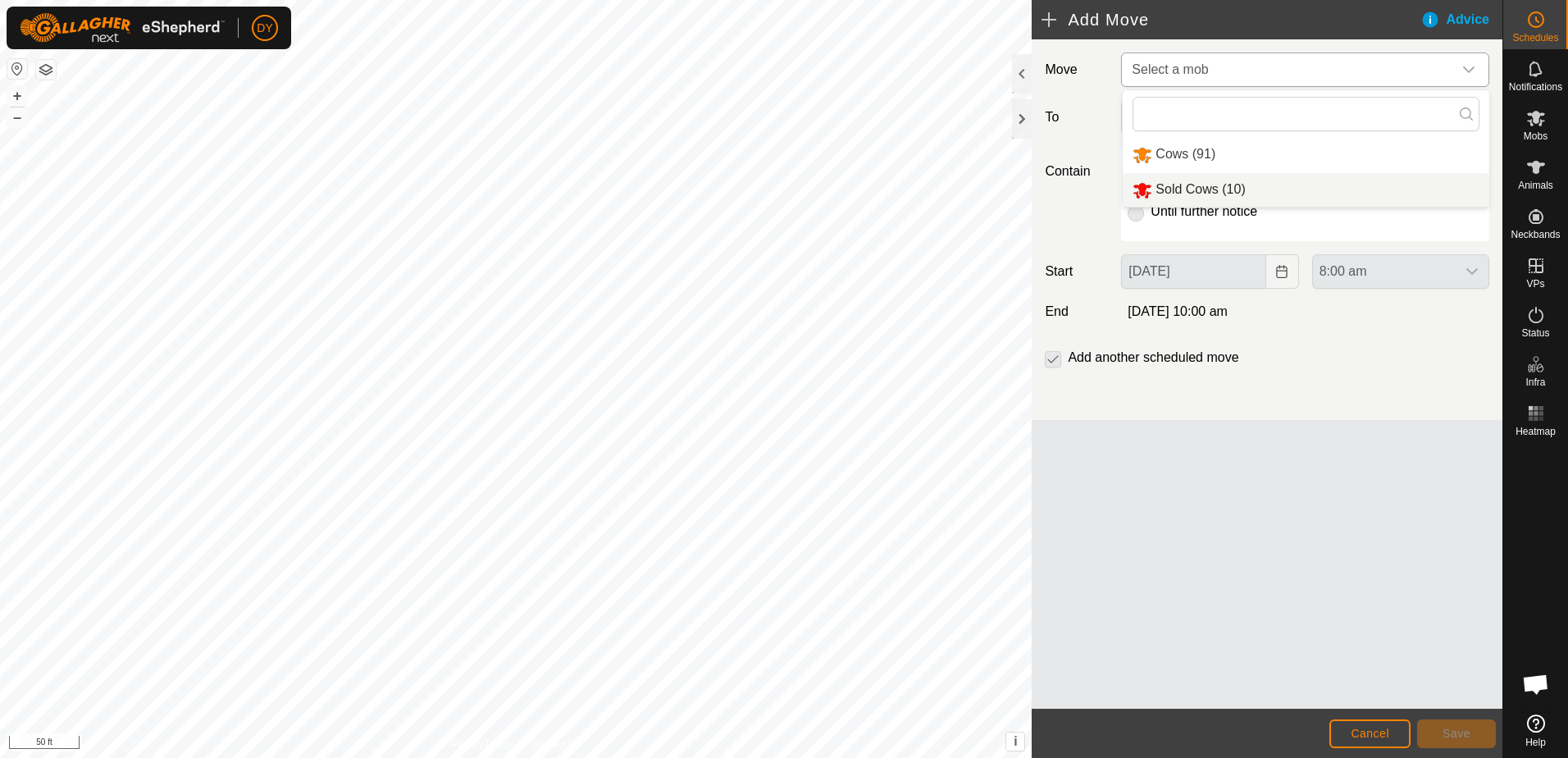
click at [1163, 186] on li "Sold Cows (10)" at bounding box center [1306, 190] width 367 height 34
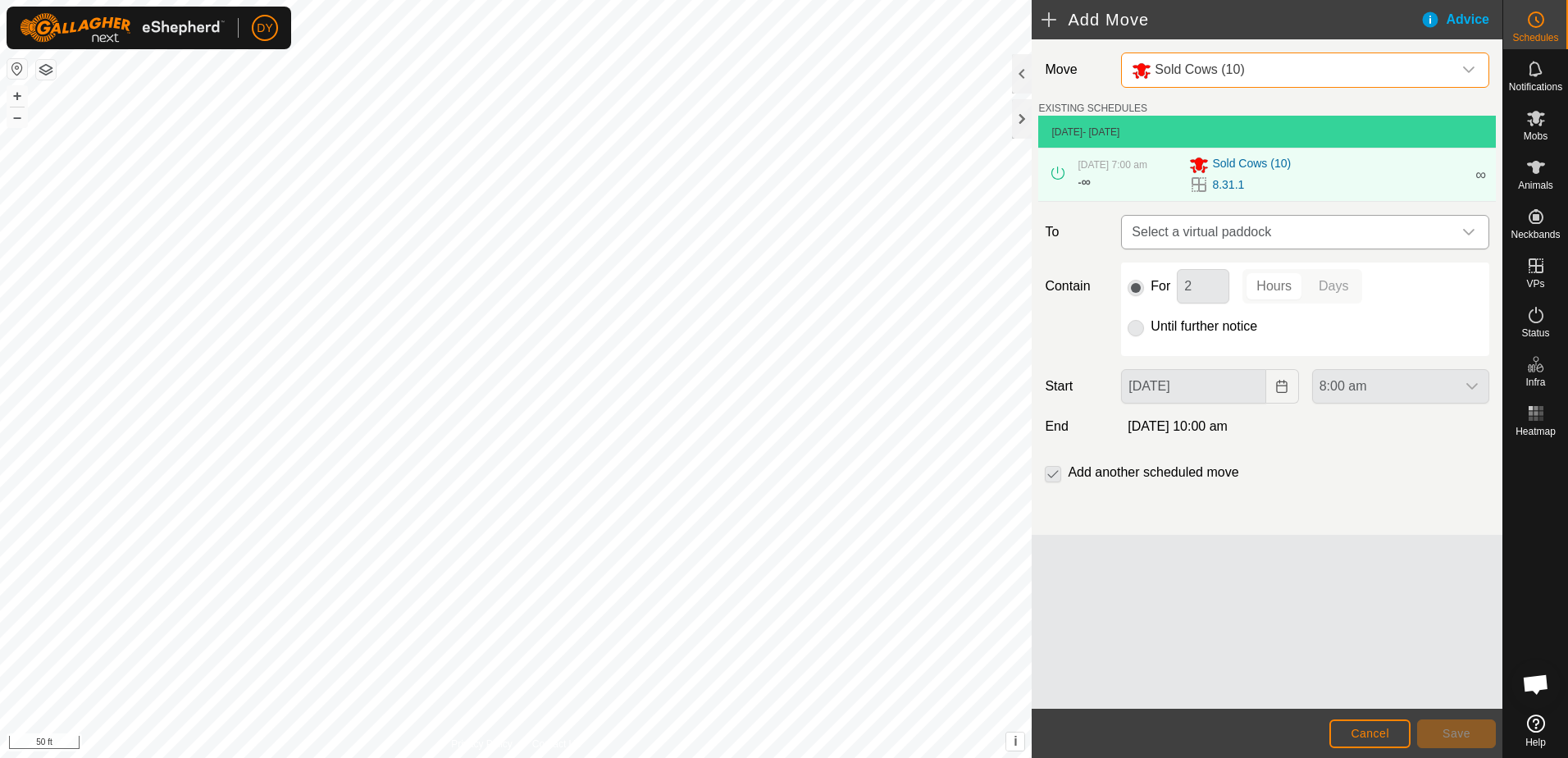
click at [1165, 229] on span "Select a virtual paddock" at bounding box center [1288, 233] width 327 height 33
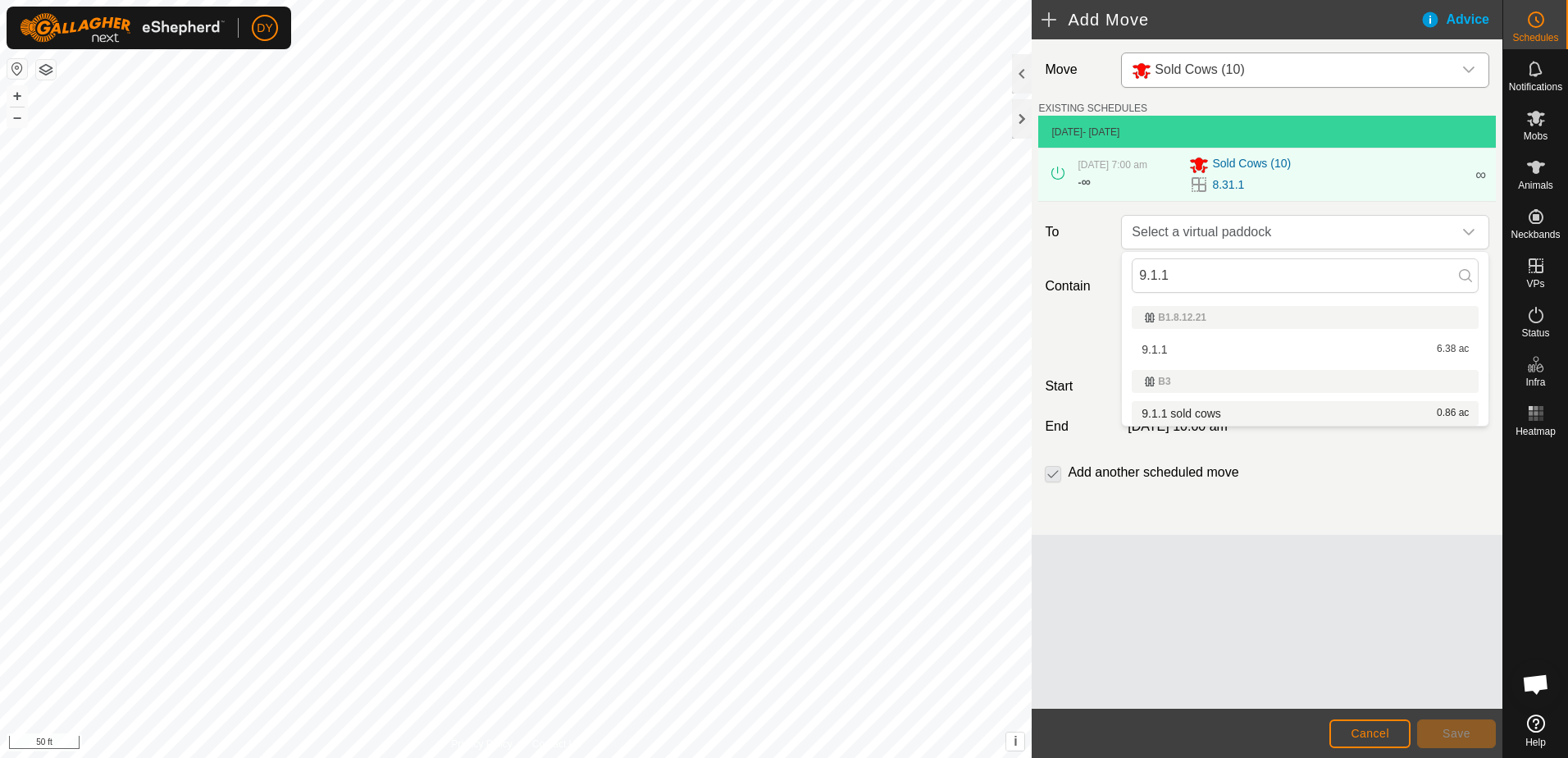
type input "9.1.1"
click at [1155, 408] on li "9.1.1 sold cows 0.86 ac" at bounding box center [1305, 413] width 347 height 25
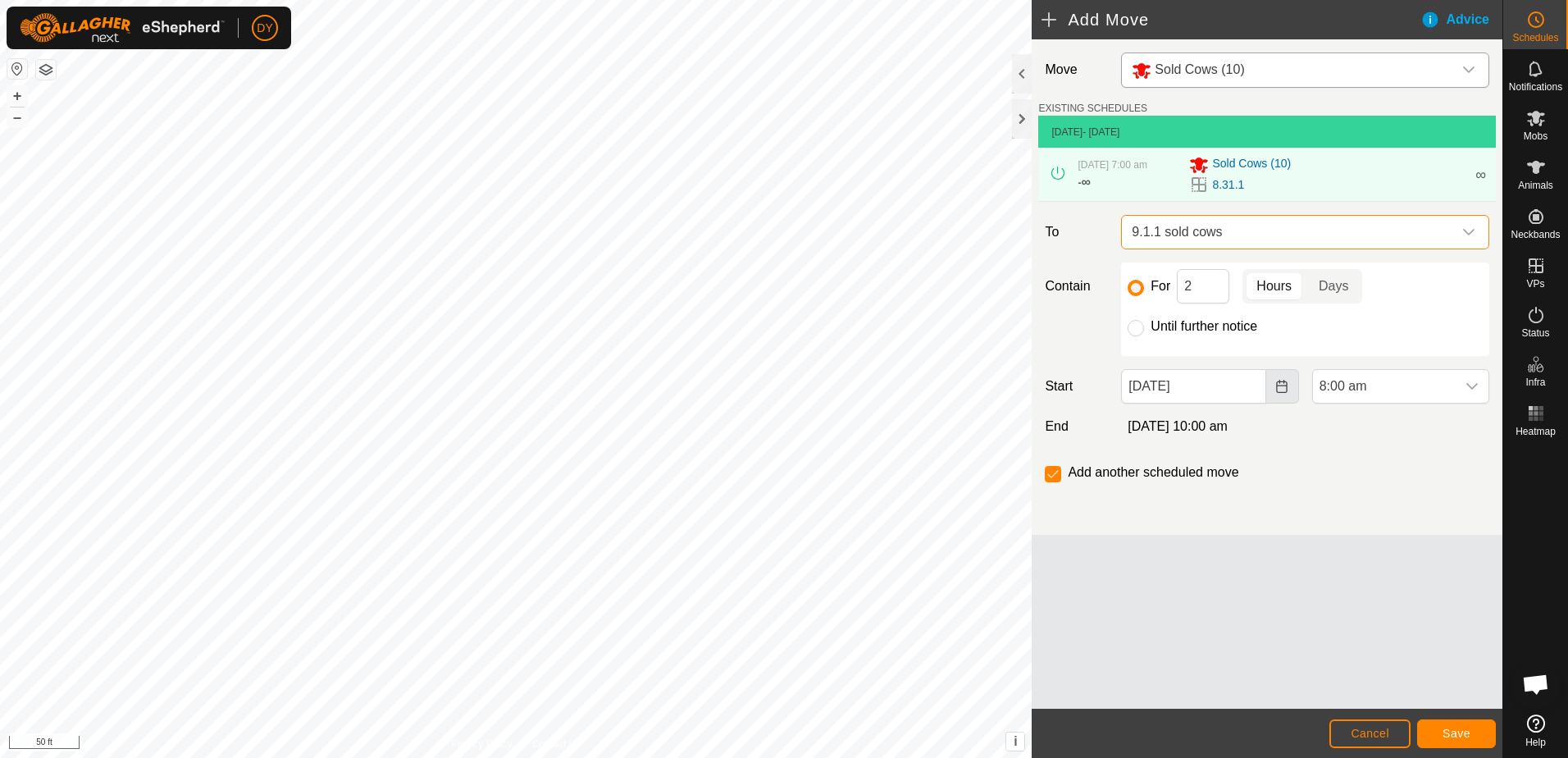
click at [1278, 390] on icon "Choose Date" at bounding box center [1282, 387] width 13 height 13
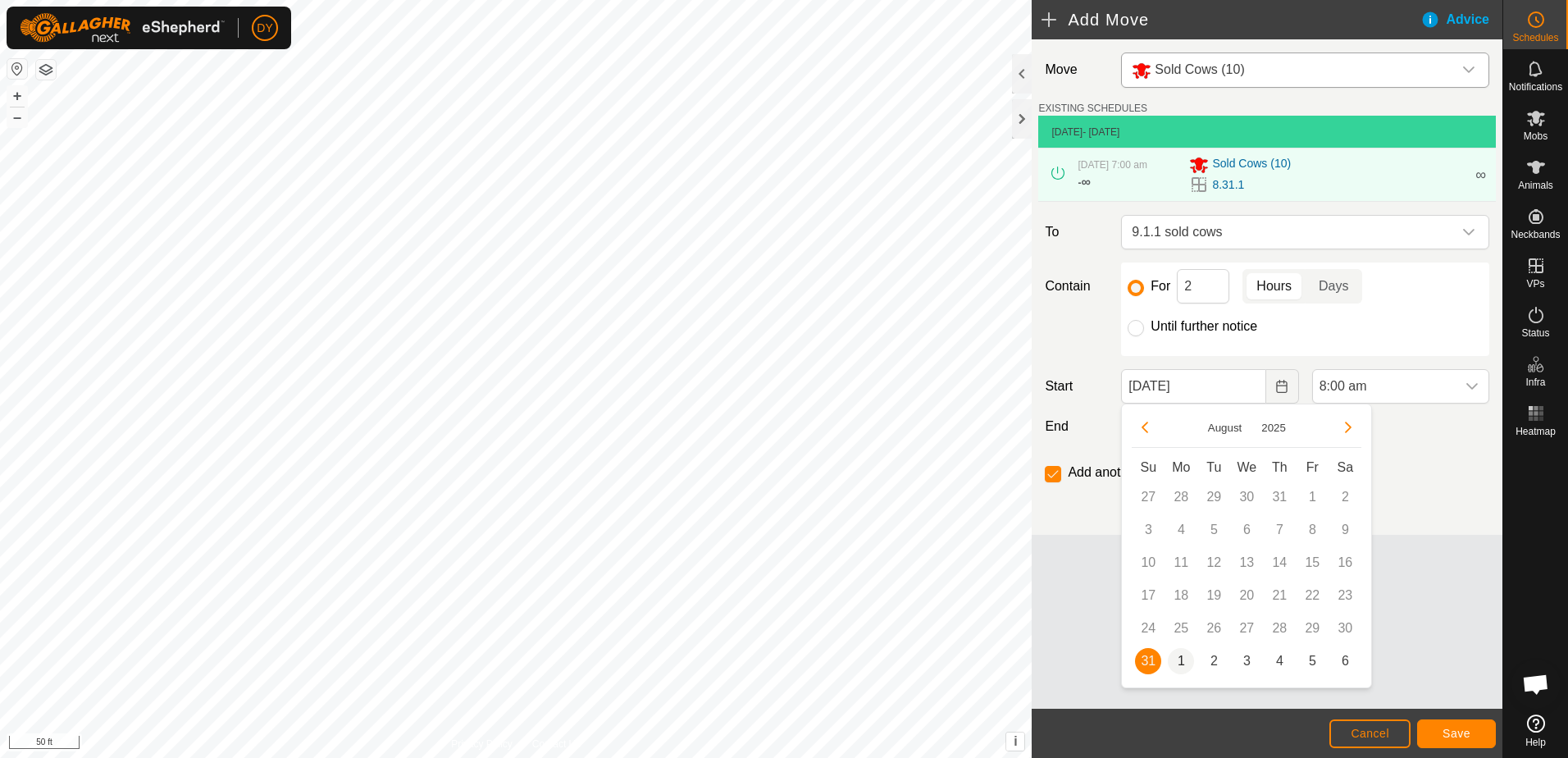
click at [1180, 661] on span "1" at bounding box center [1181, 662] width 26 height 27
type input "[DATE]"
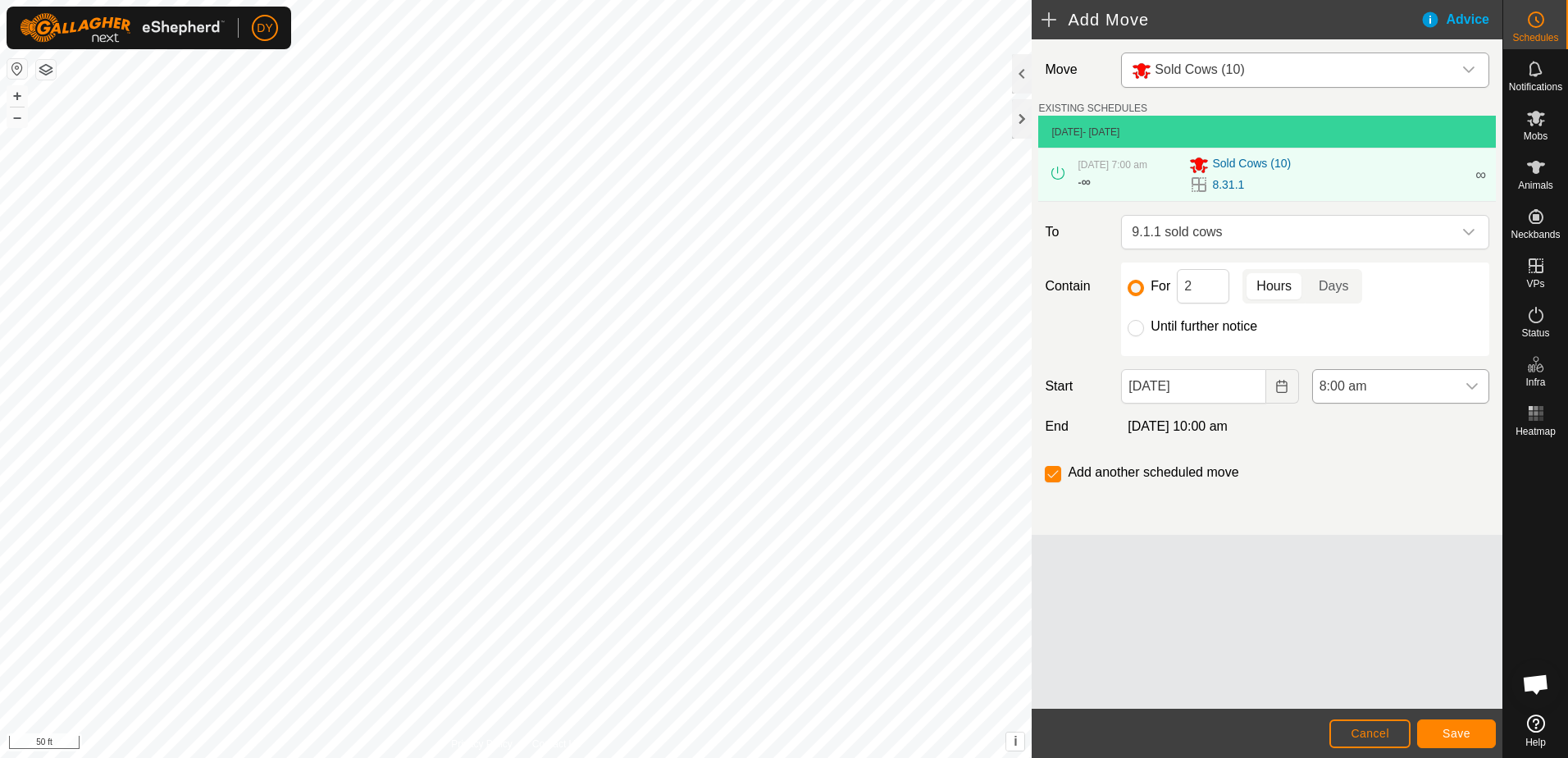
click at [1467, 384] on icon "dropdown trigger" at bounding box center [1472, 387] width 13 height 13
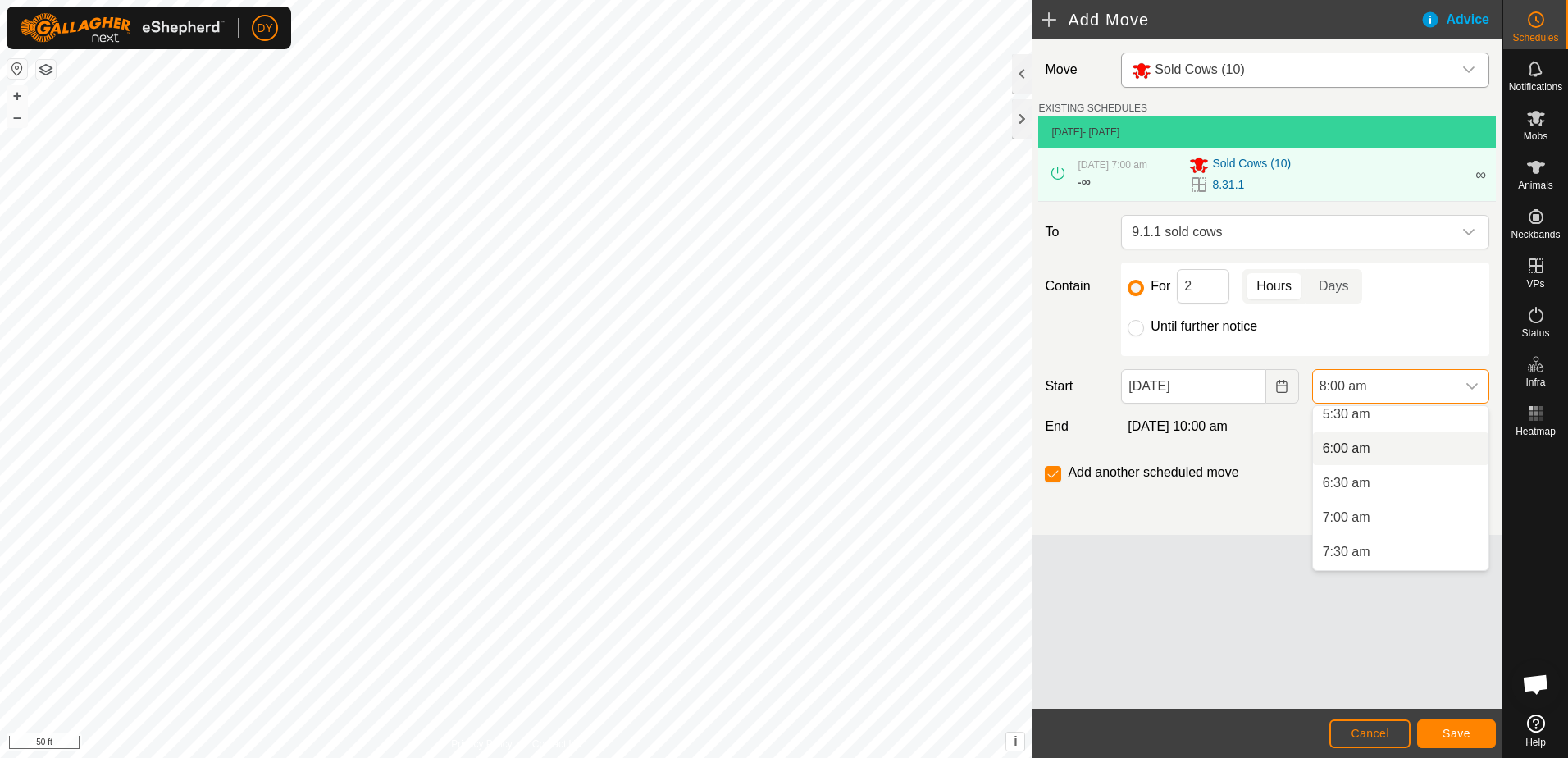
scroll to position [413, 0]
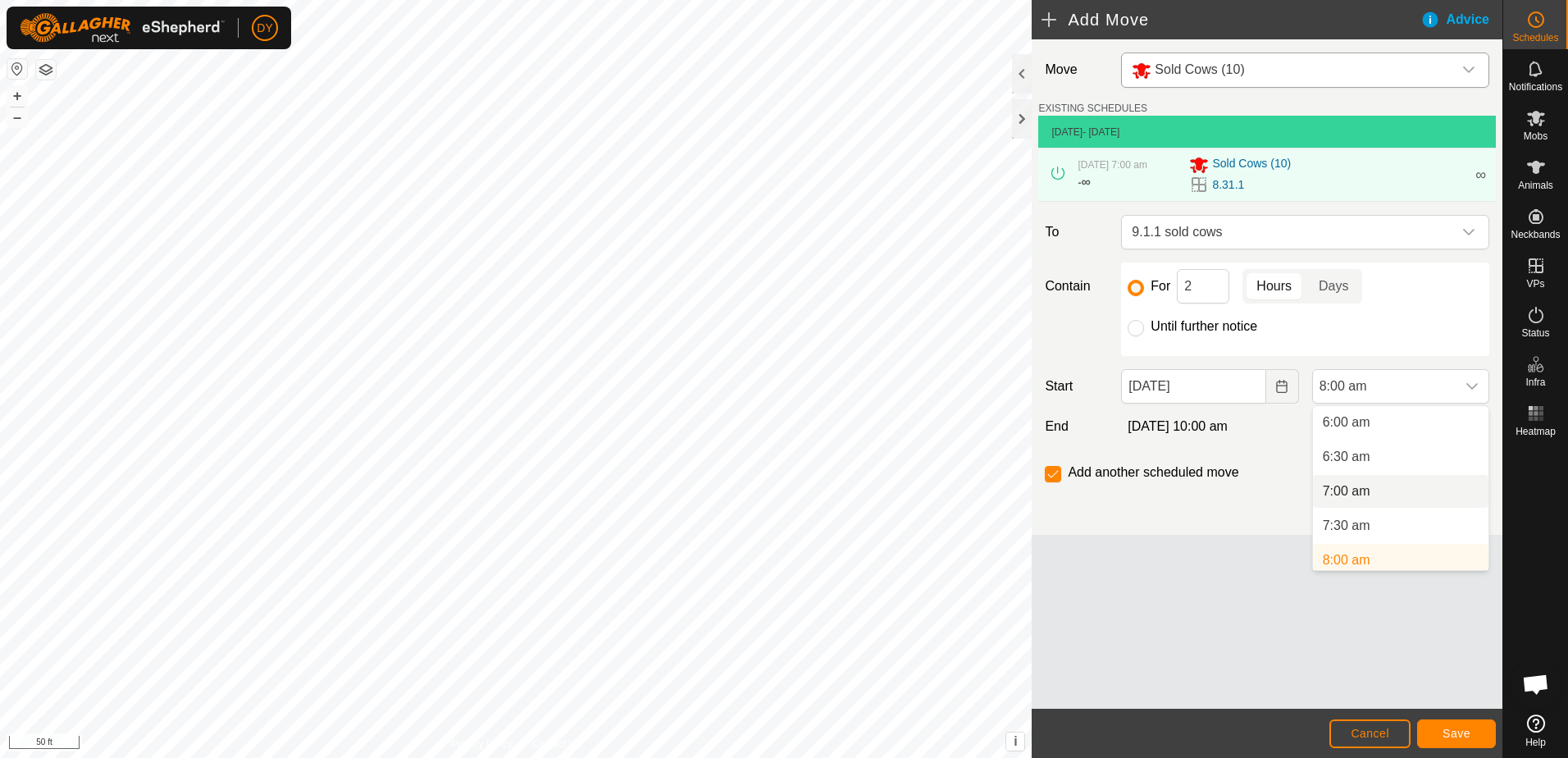
click at [1383, 488] on li "7:00 am" at bounding box center [1401, 492] width 176 height 33
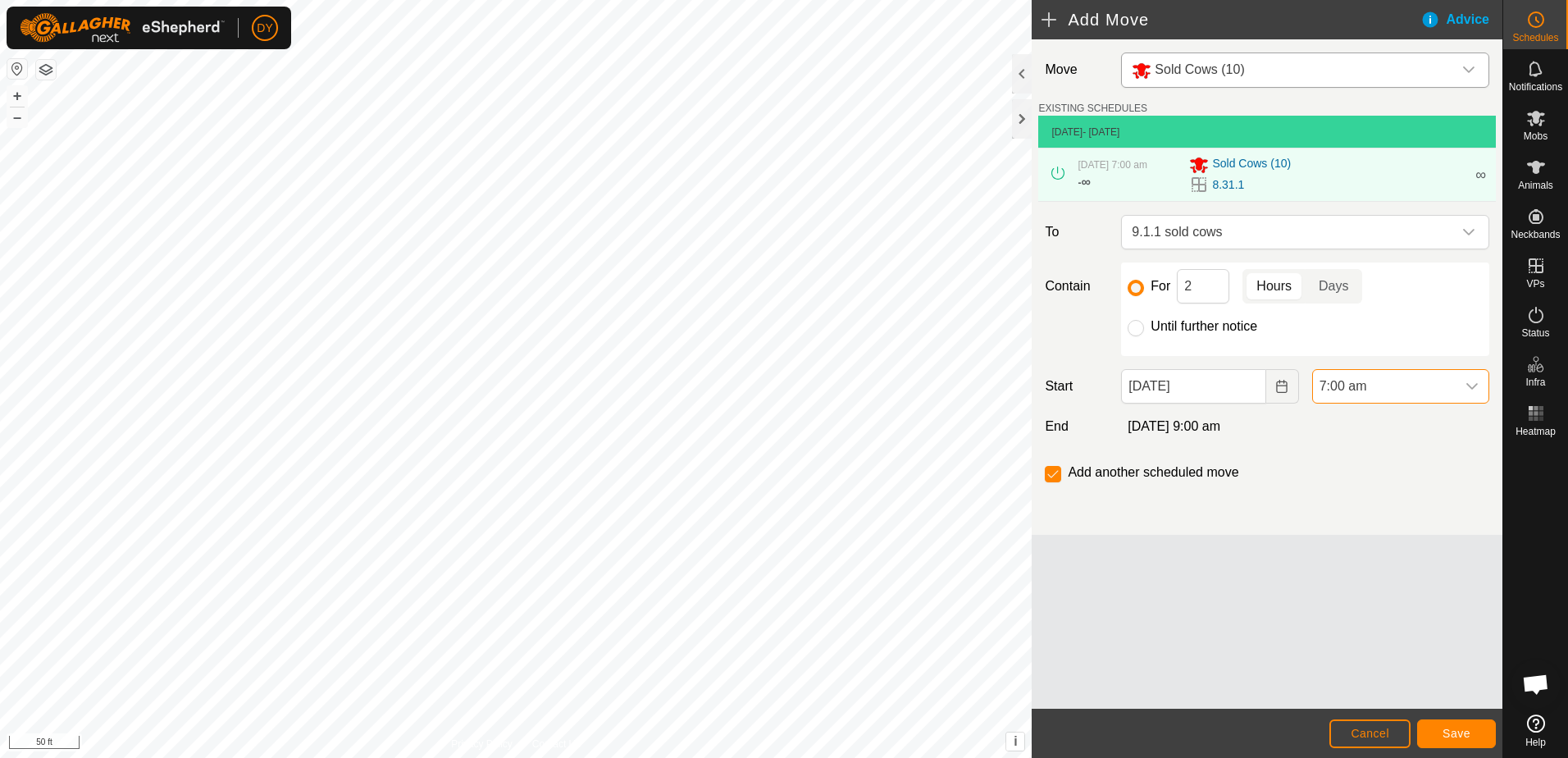
click at [1138, 329] on input "Until further notice" at bounding box center [1136, 328] width 17 height 17
radio input "true"
checkbox input "false"
click at [1465, 744] on button "Save" at bounding box center [1456, 734] width 79 height 29
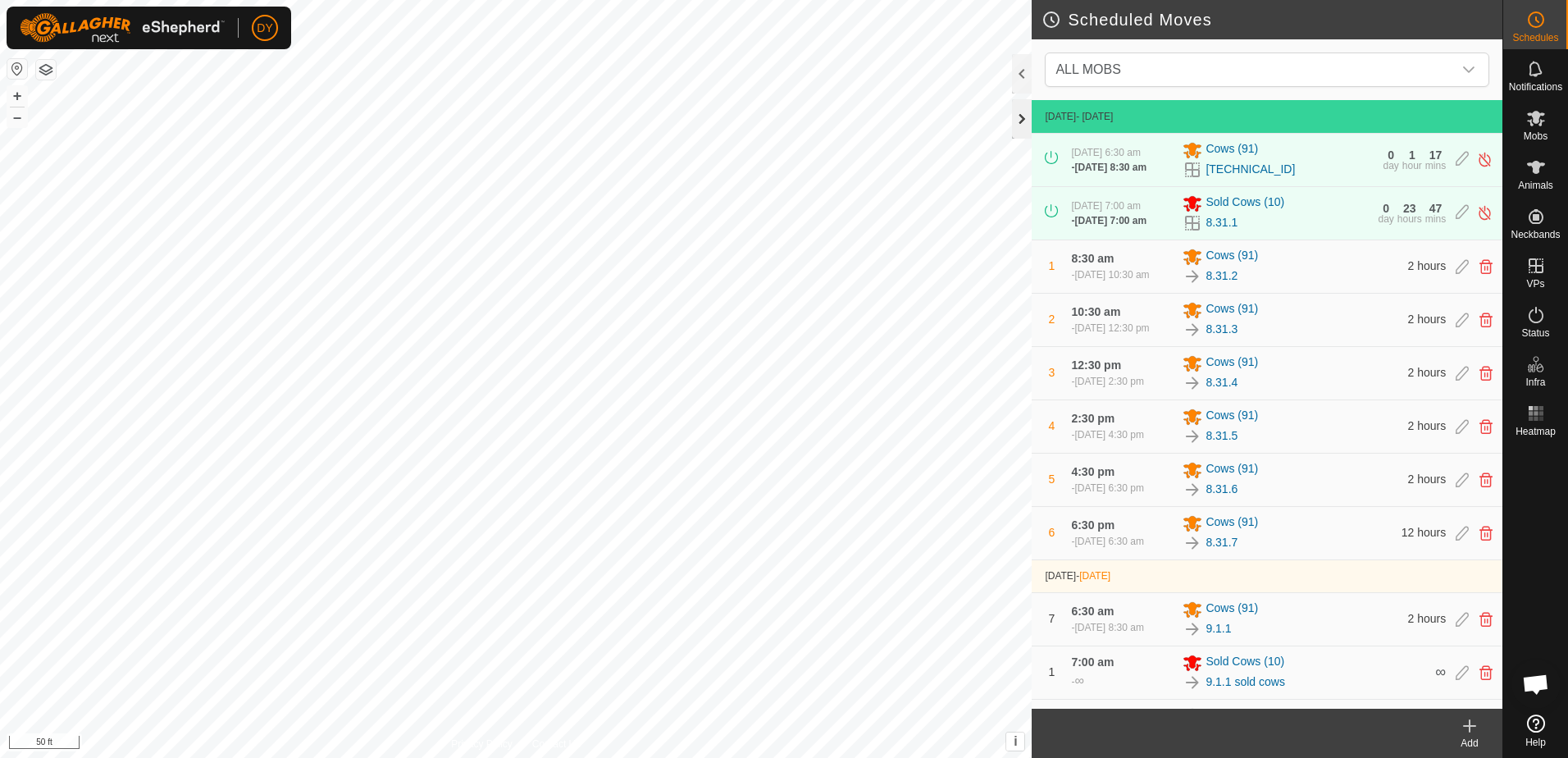
click at [1017, 119] on div at bounding box center [1022, 119] width 20 height 40
